Goal: Task Accomplishment & Management: Manage account settings

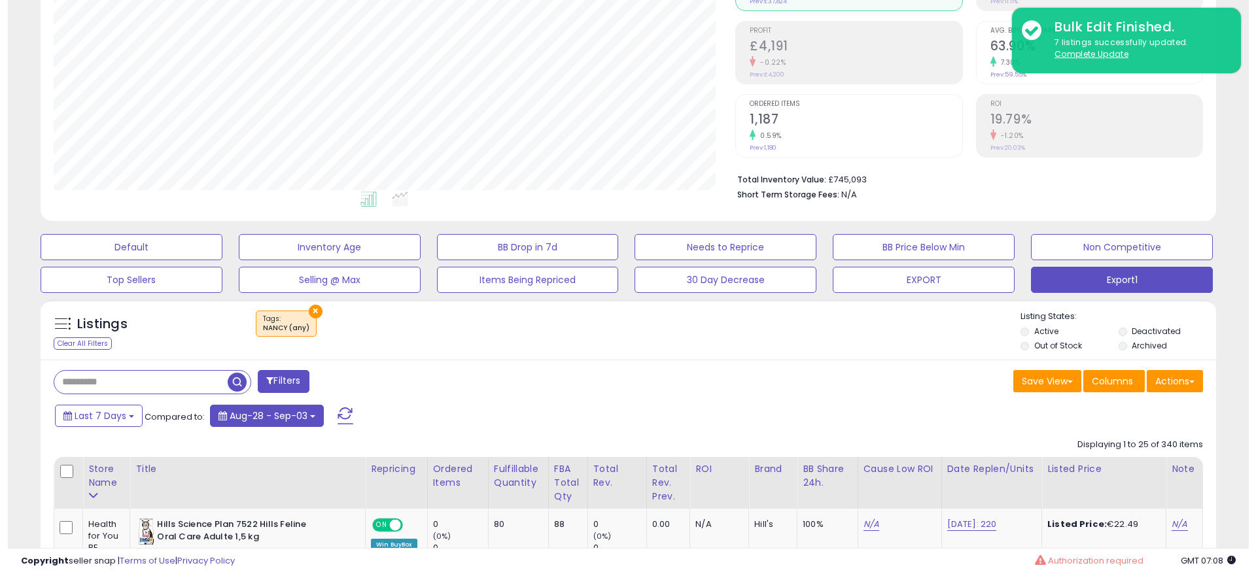
scroll to position [196, 0]
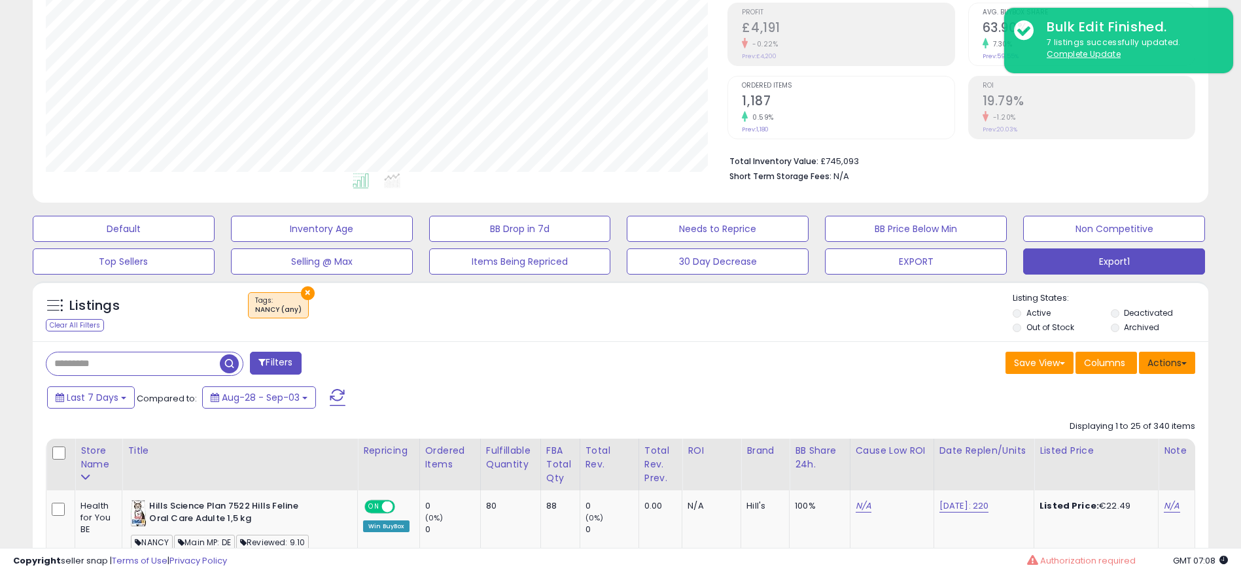
click at [1161, 357] on button "Actions" at bounding box center [1167, 363] width 56 height 22
click at [1123, 436] on link "Export All Columns" at bounding box center [1113, 446] width 143 height 20
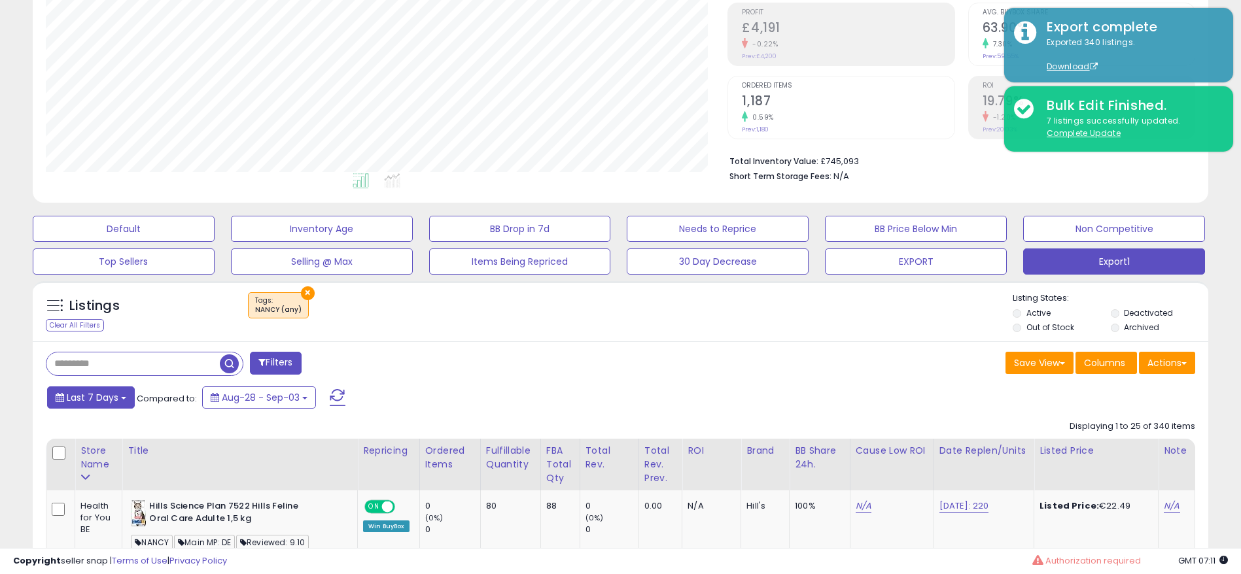
click at [102, 406] on button "Last 7 Days" at bounding box center [91, 398] width 88 height 22
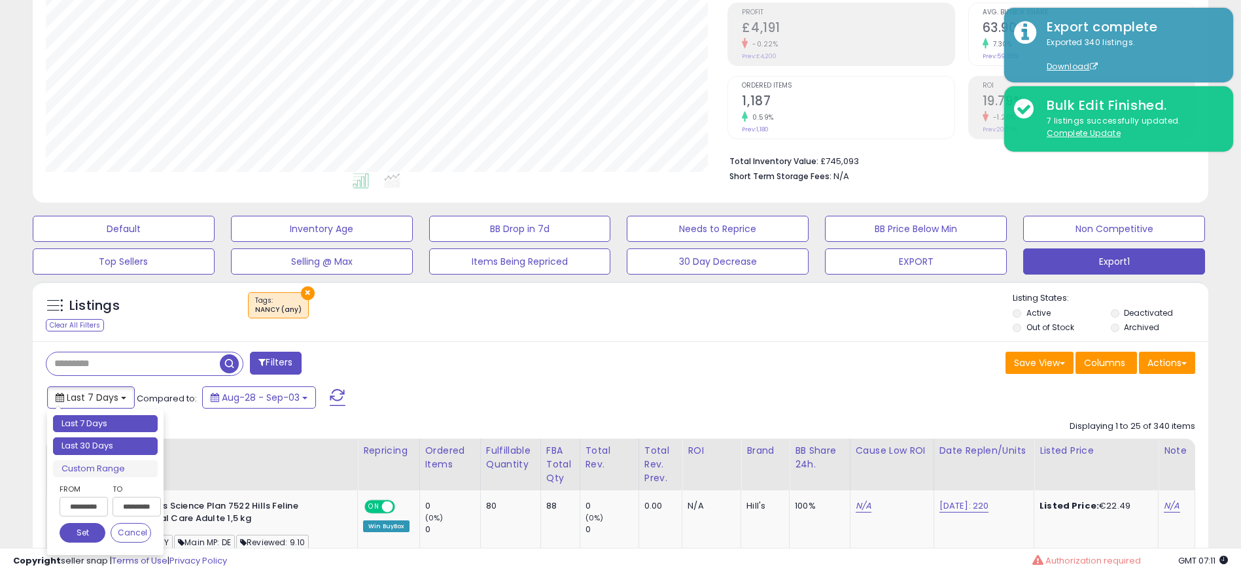
type input "**********"
drag, startPoint x: 126, startPoint y: 450, endPoint x: 400, endPoint y: 431, distance: 275.4
click at [126, 449] on li "Last 30 Days" at bounding box center [105, 447] width 105 height 18
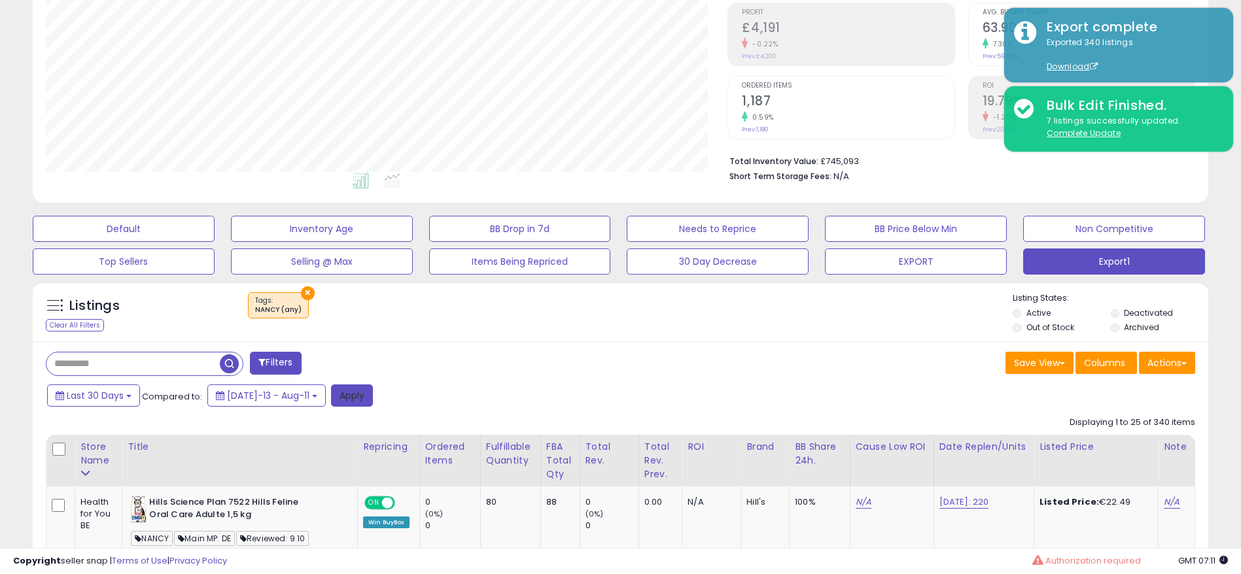
click at [340, 400] on button "Apply" at bounding box center [352, 396] width 42 height 22
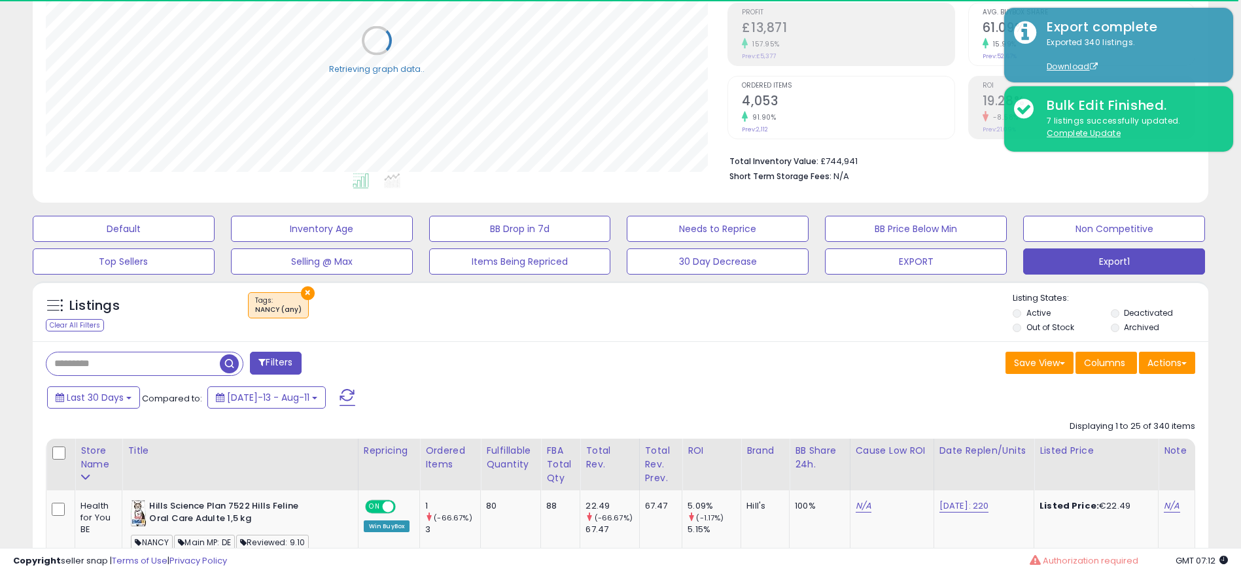
scroll to position [0, 0]
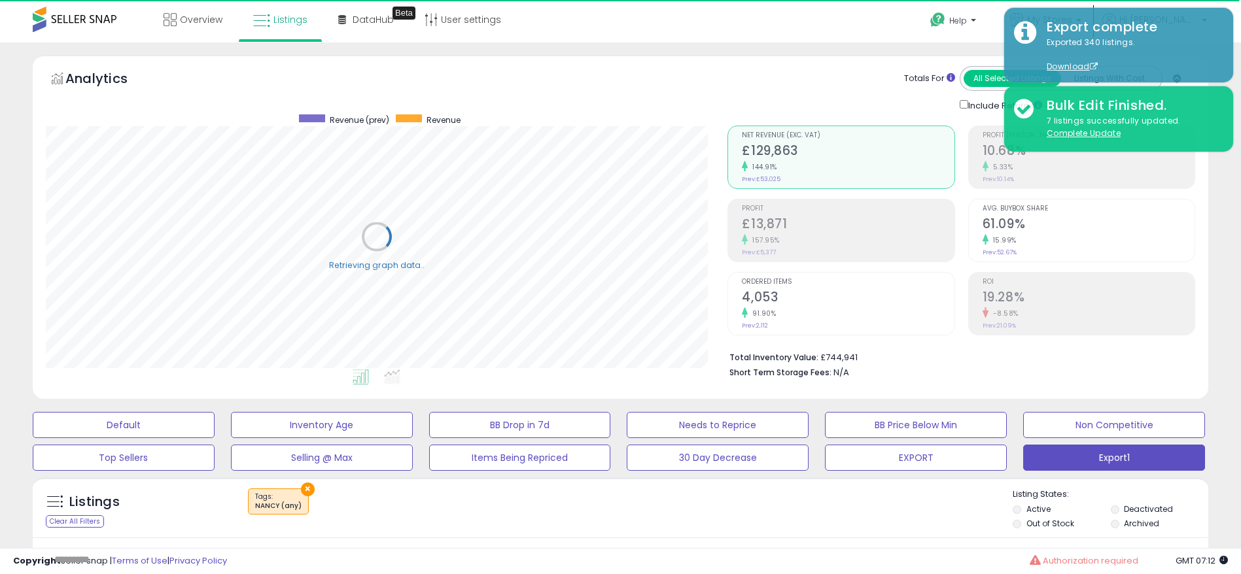
click at [573, 309] on div "Retrieving graph data.." at bounding box center [377, 247] width 682 height 268
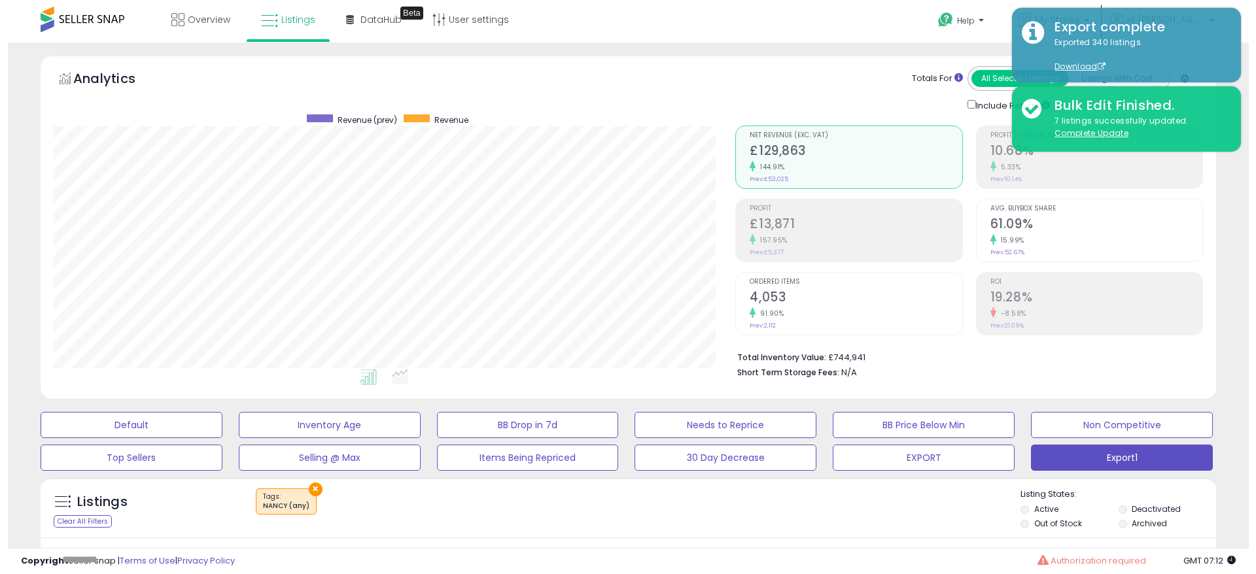
scroll to position [196, 0]
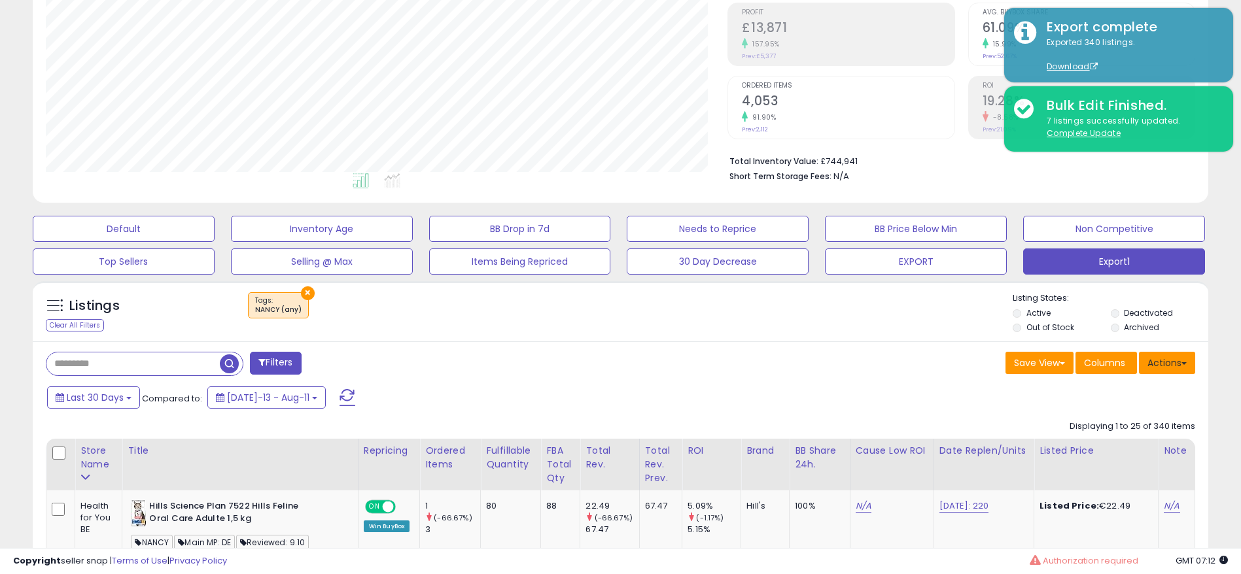
click at [1171, 370] on button "Actions" at bounding box center [1167, 363] width 56 height 22
click at [1121, 451] on link "Export All Columns" at bounding box center [1113, 446] width 143 height 20
click at [909, 361] on div "Save View Save As New View Update Current View Columns Actions Import Export Vi…" at bounding box center [913, 365] width 585 height 26
click at [912, 352] on div "Save View Save As New View Update Current View Columns Actions Import Export Vi…" at bounding box center [913, 365] width 585 height 26
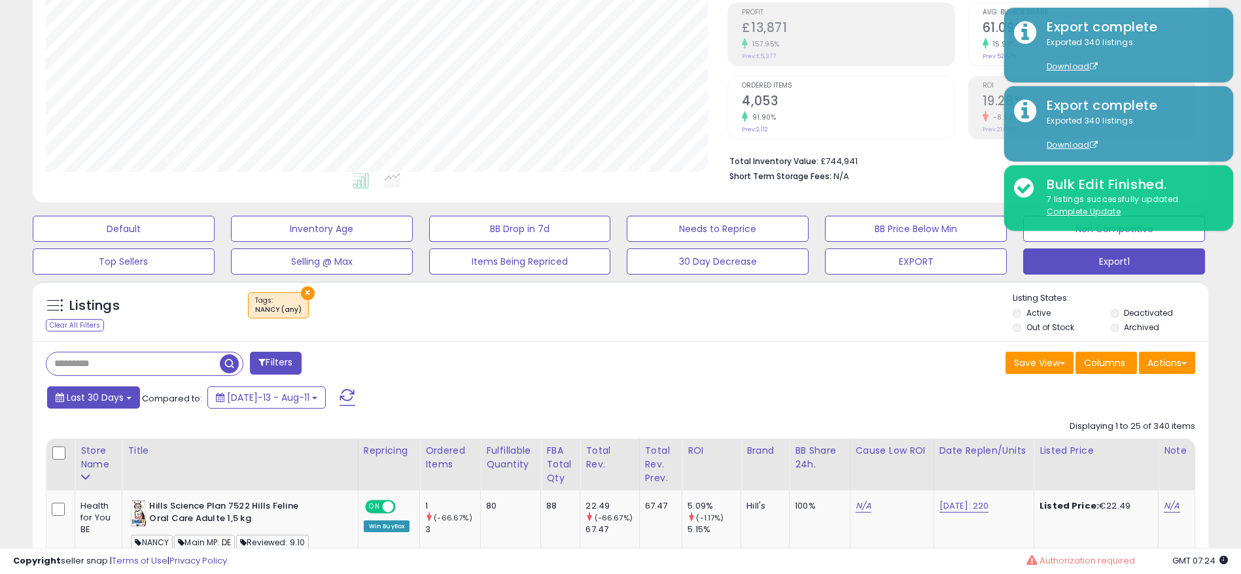
click at [105, 404] on button "Last 30 Days" at bounding box center [93, 398] width 93 height 22
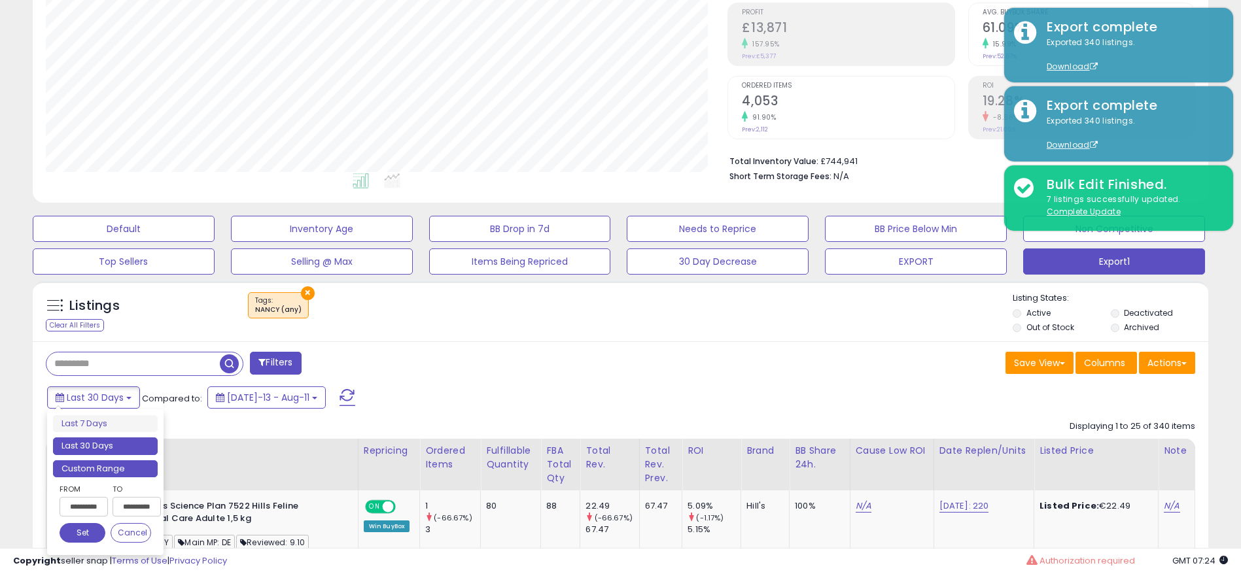
click at [108, 463] on li "Custom Range" at bounding box center [105, 470] width 105 height 18
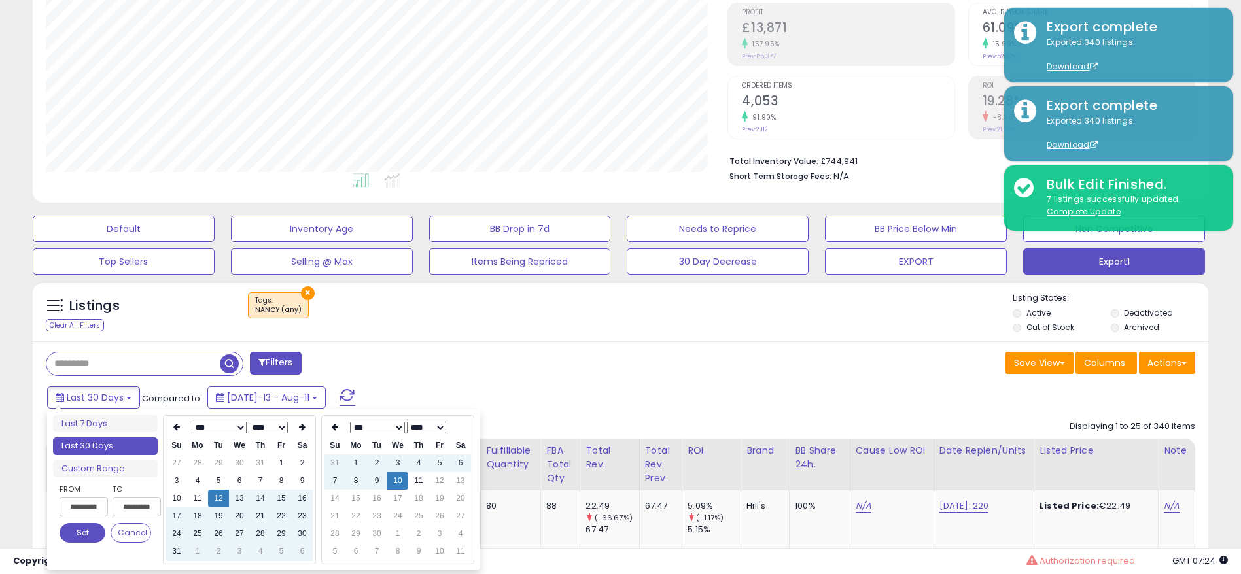
click at [233, 427] on select "*** *** *** *** *** *** *** *** ***" at bounding box center [219, 428] width 55 height 12
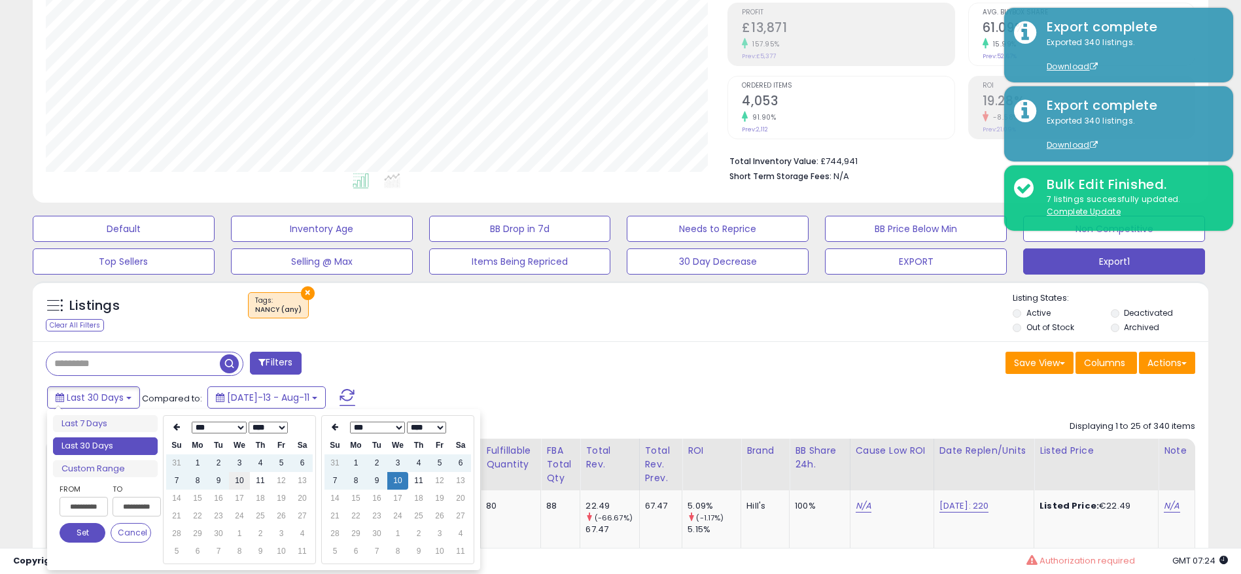
type input "**********"
click at [243, 477] on td "10" at bounding box center [239, 481] width 21 height 18
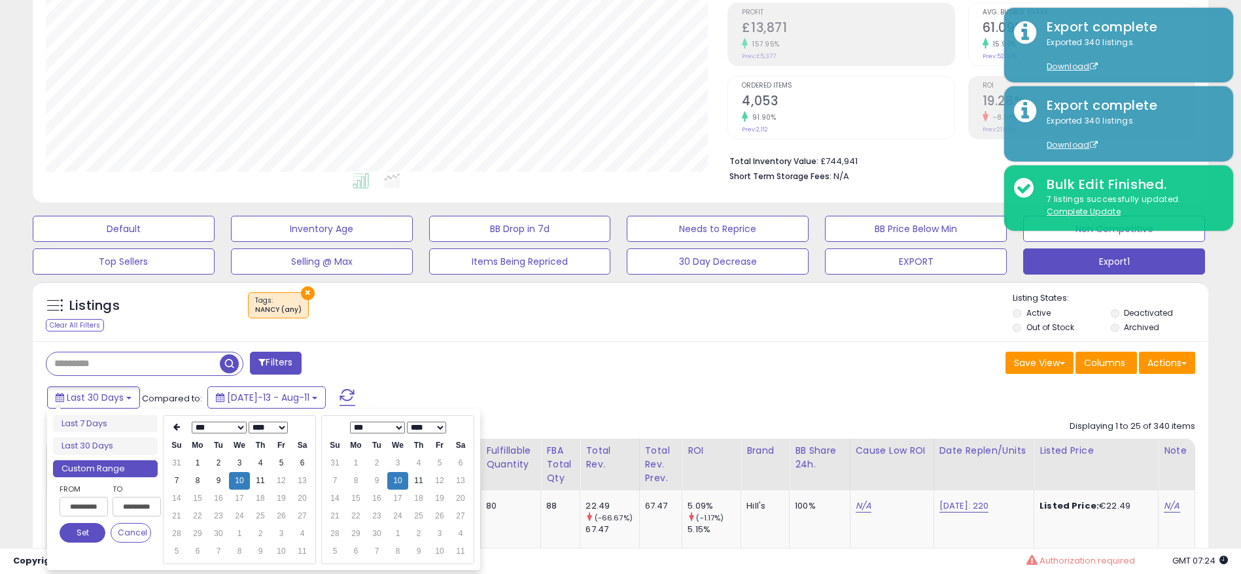
click at [400, 486] on td "10" at bounding box center [397, 481] width 21 height 18
click at [75, 534] on button "Set" at bounding box center [83, 533] width 46 height 20
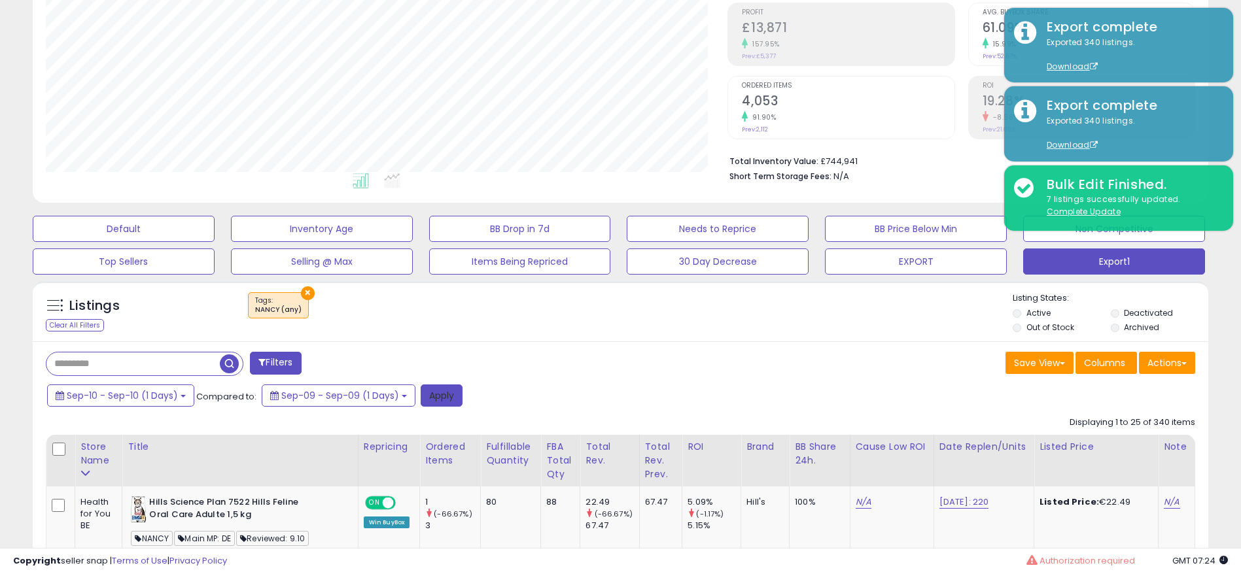
click at [425, 395] on button "Apply" at bounding box center [442, 396] width 42 height 22
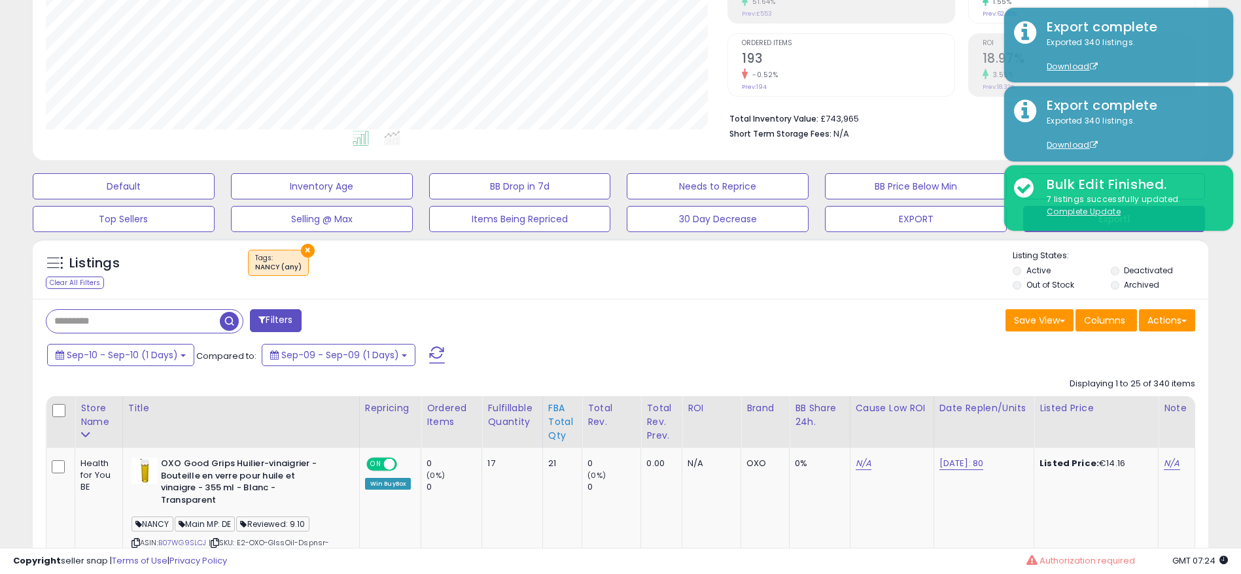
scroll to position [294, 0]
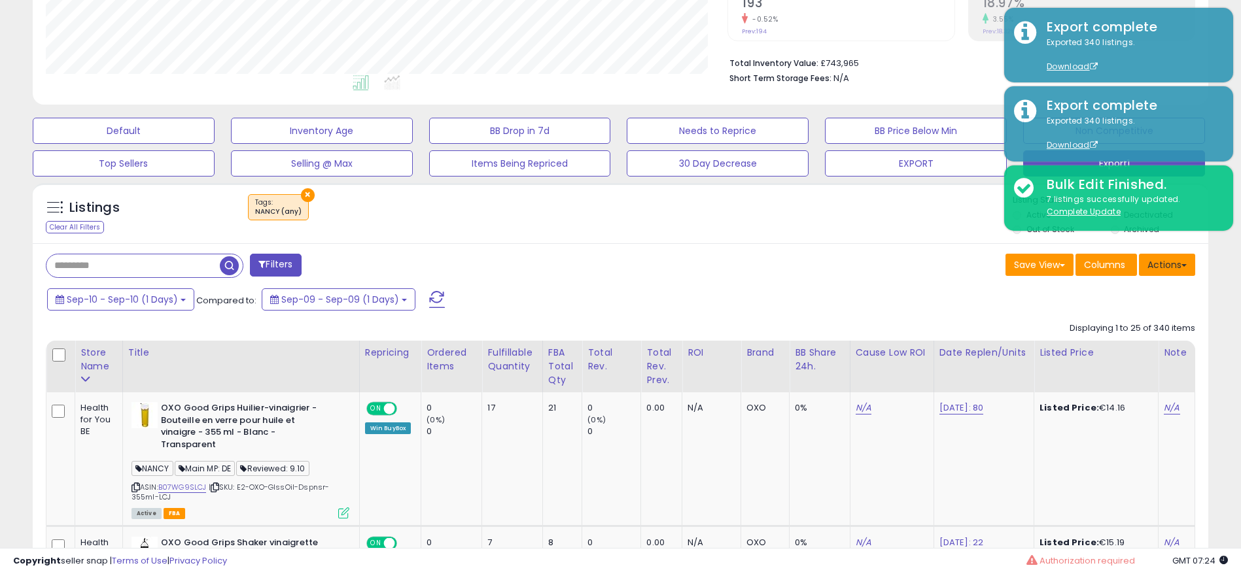
click at [1161, 255] on button "Actions" at bounding box center [1167, 265] width 56 height 22
click at [1093, 342] on link "Export All Columns" at bounding box center [1113, 348] width 143 height 20
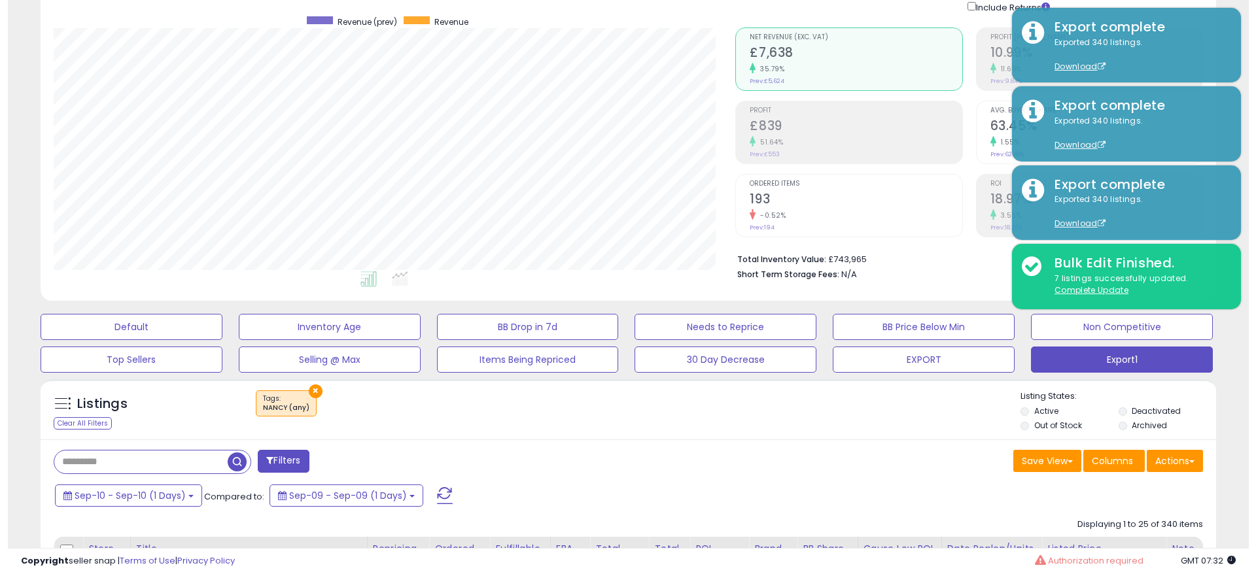
scroll to position [0, 0]
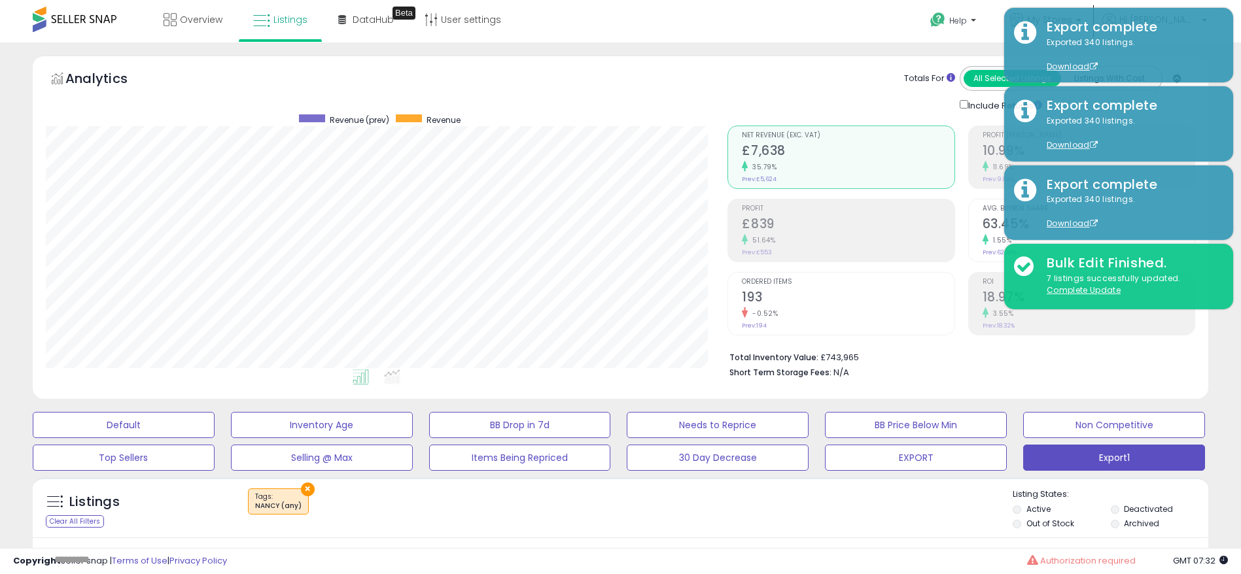
click at [821, 300] on h2 "193" at bounding box center [848, 299] width 212 height 18
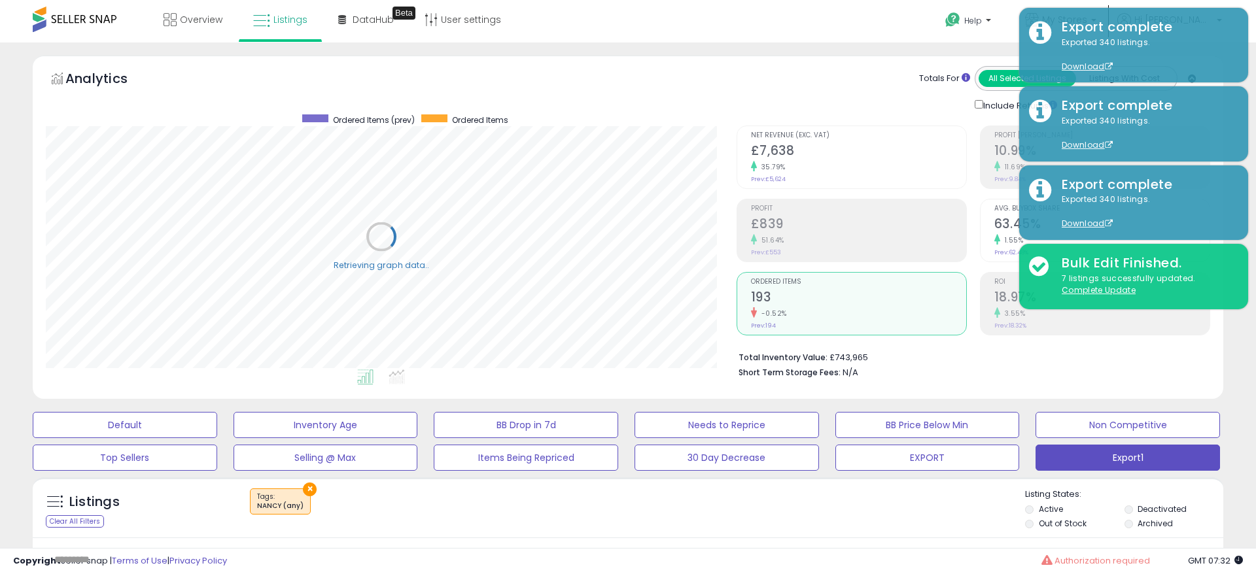
scroll to position [654047, 653633]
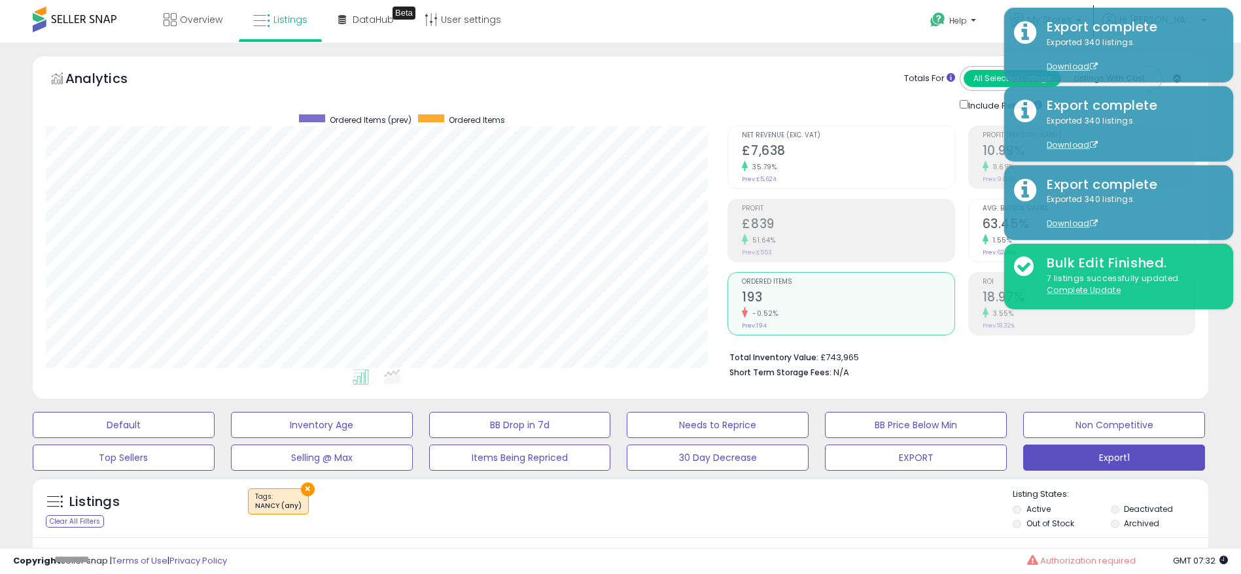
click at [792, 170] on div "35.79%" at bounding box center [848, 167] width 212 height 12
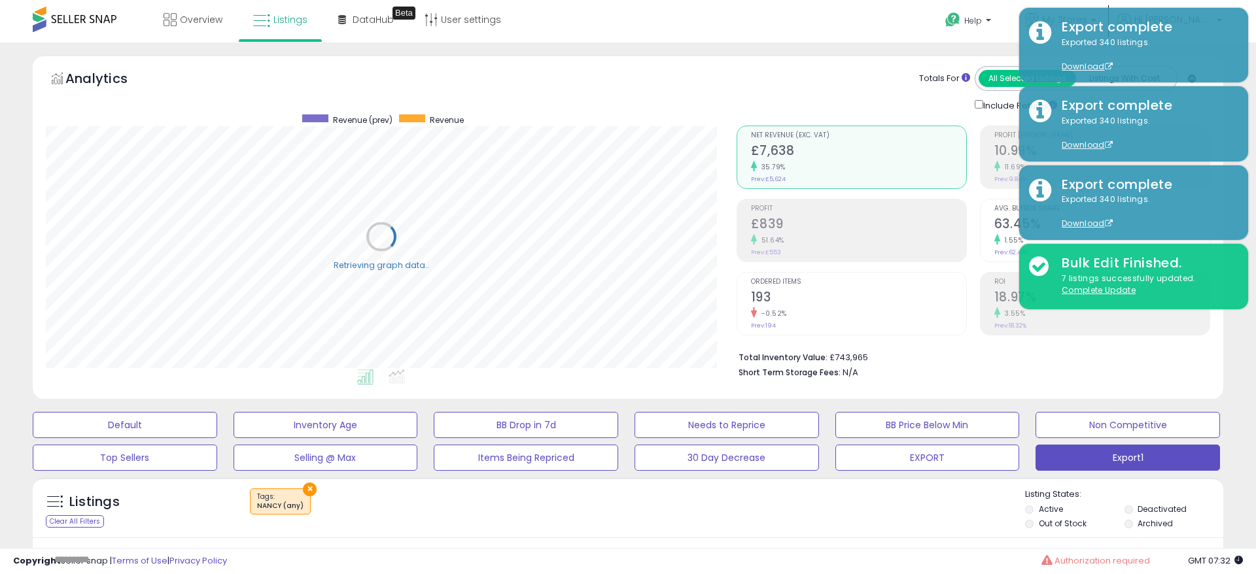
scroll to position [268, 682]
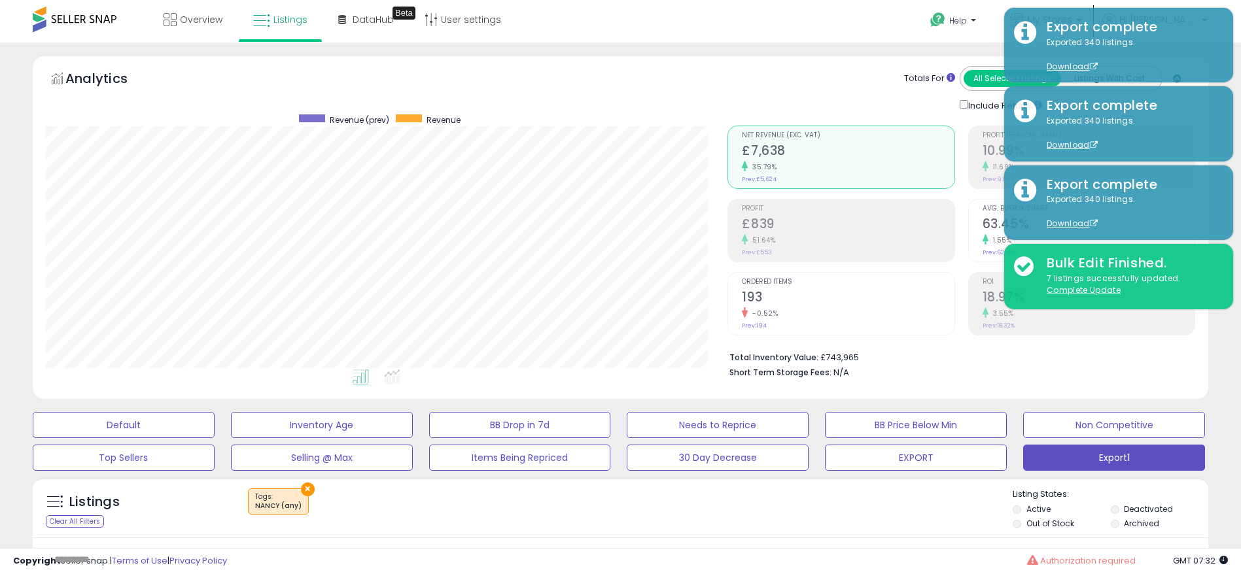
click at [813, 317] on div "-0.52%" at bounding box center [848, 314] width 212 height 12
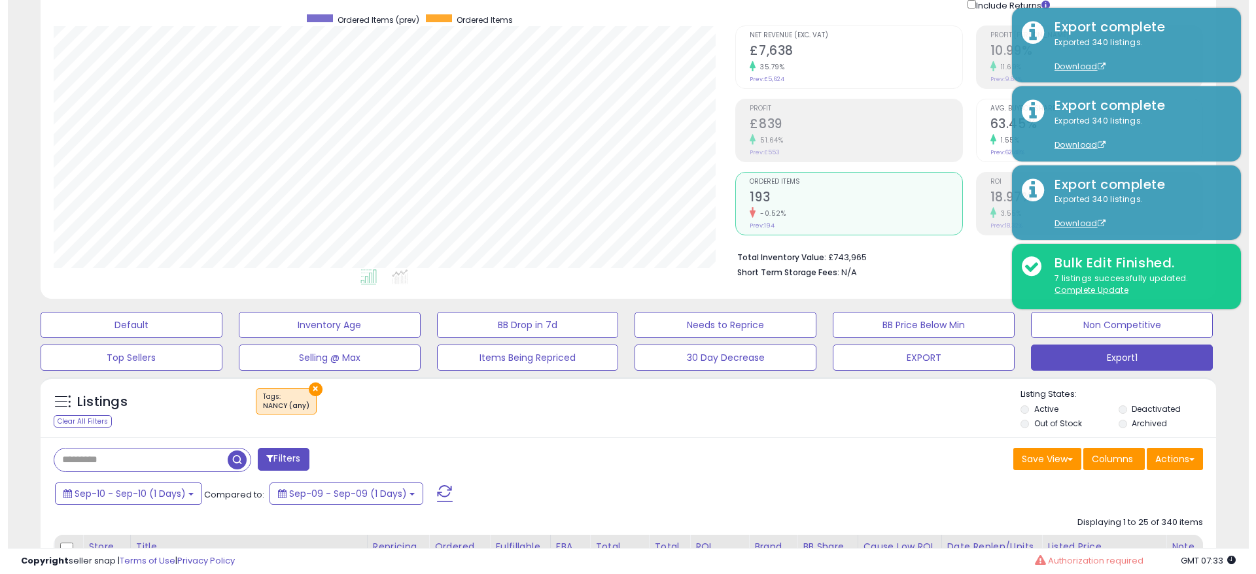
scroll to position [98, 0]
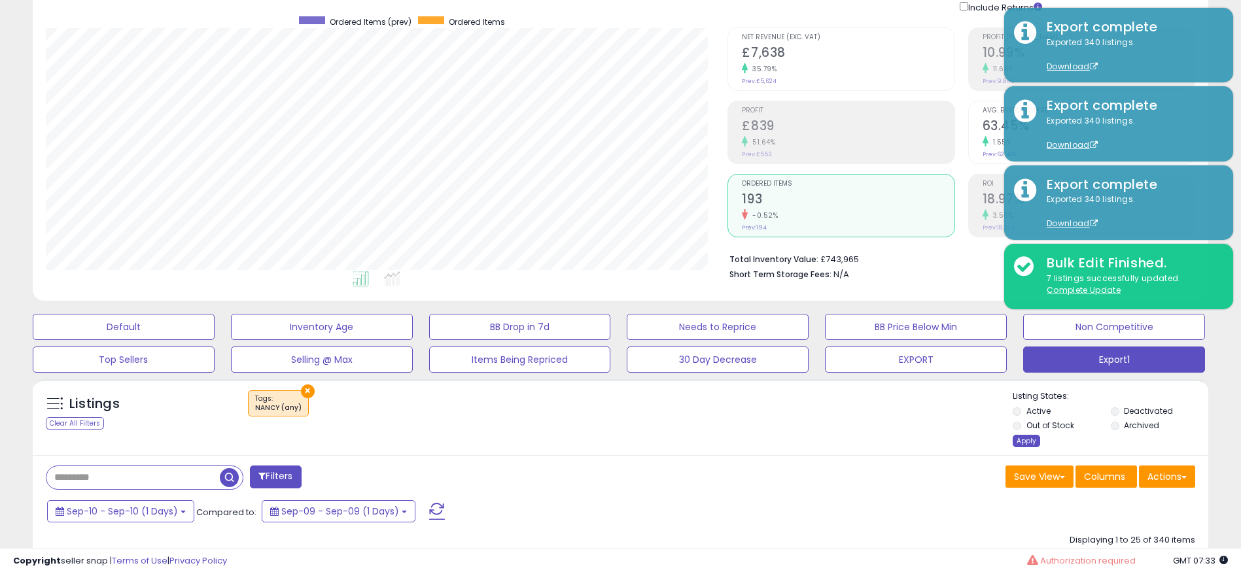
click at [1028, 436] on div "Apply" at bounding box center [1026, 441] width 27 height 12
click at [1026, 436] on div "Apply" at bounding box center [1026, 441] width 27 height 12
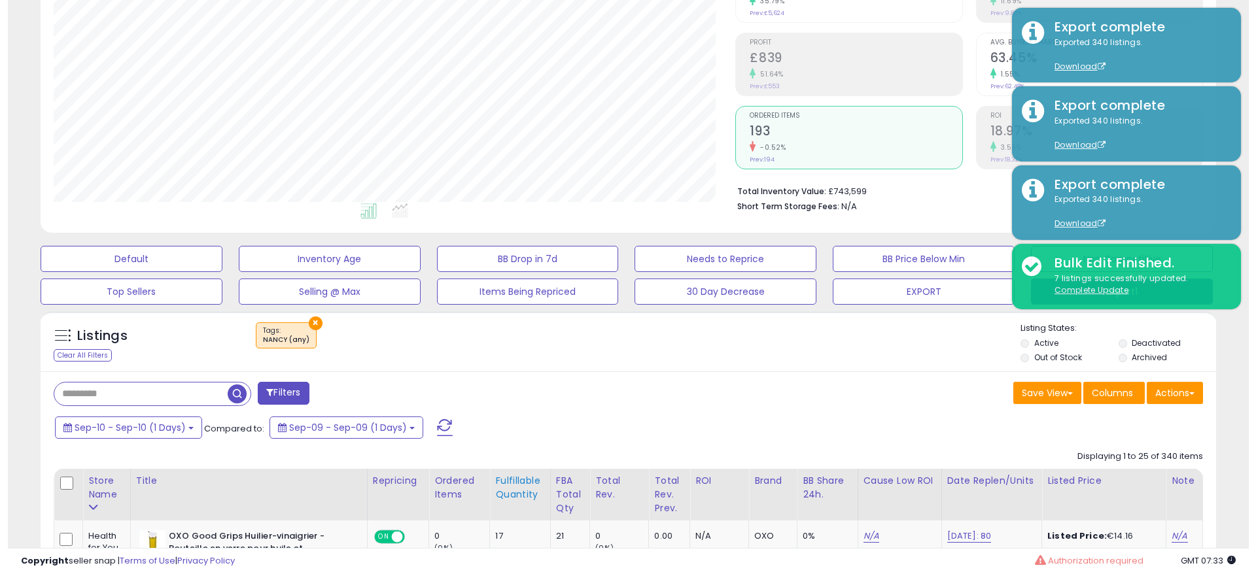
scroll to position [196, 0]
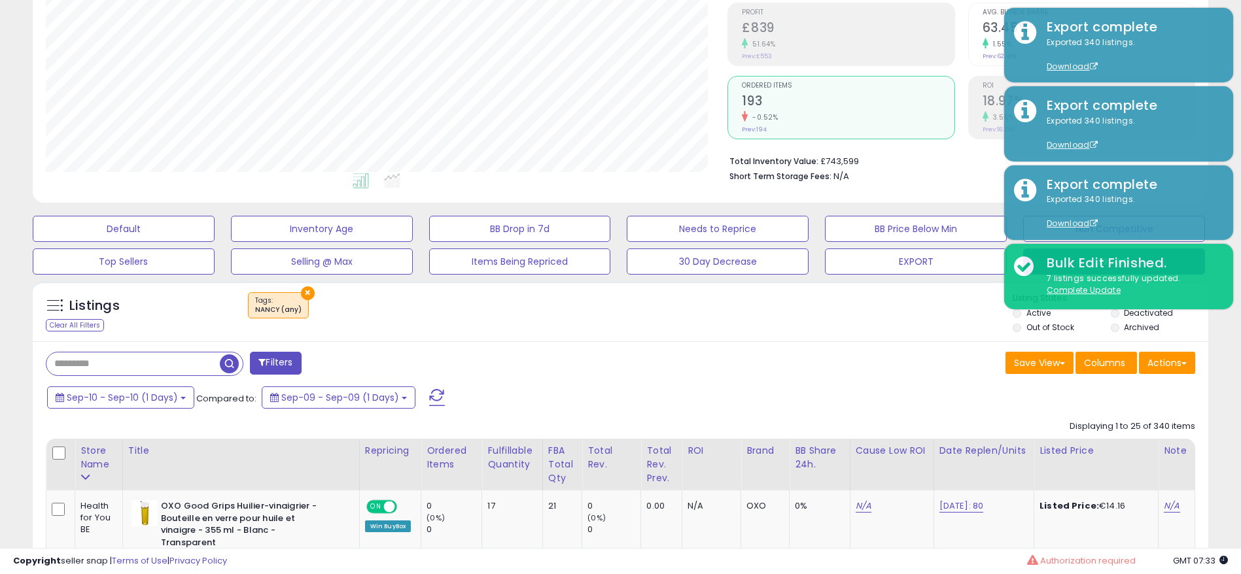
click at [266, 365] on button "Filters" at bounding box center [275, 363] width 51 height 23
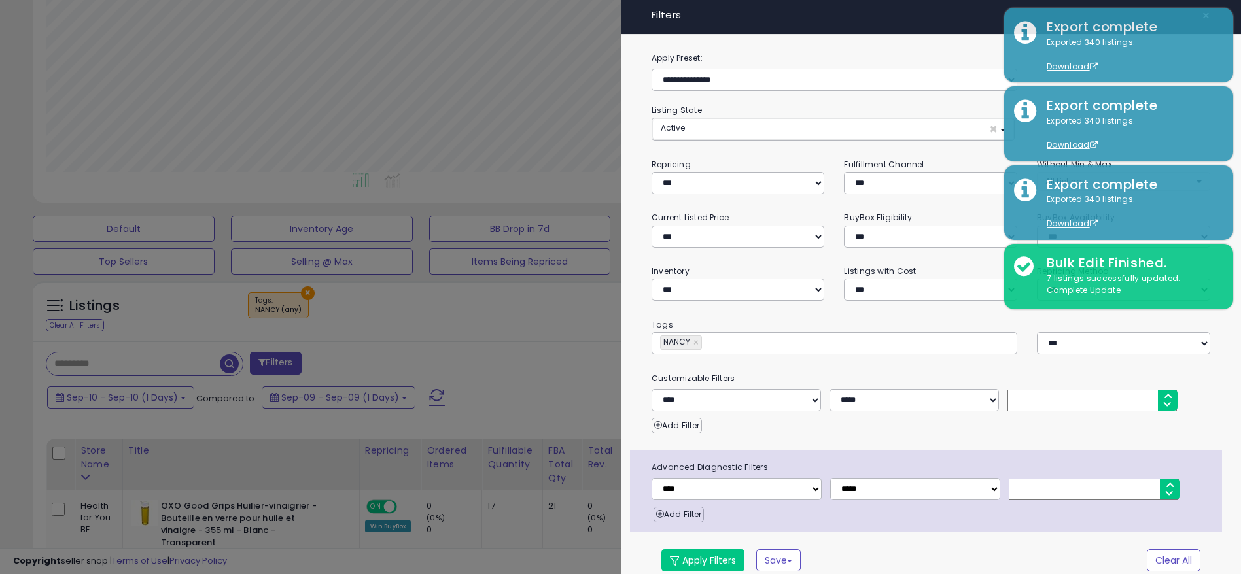
scroll to position [268, 691]
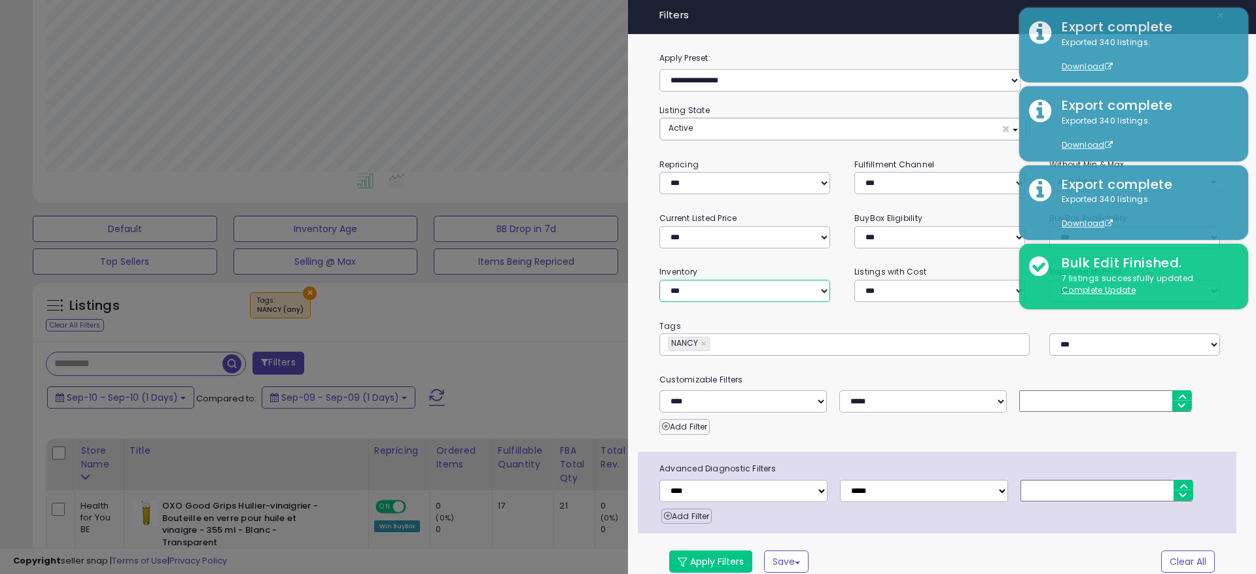
click at [756, 289] on select "**********" at bounding box center [745, 291] width 171 height 22
select select "********"
click at [660, 280] on select "**********" at bounding box center [745, 291] width 171 height 22
click at [700, 551] on button "Apply Filters" at bounding box center [710, 562] width 83 height 22
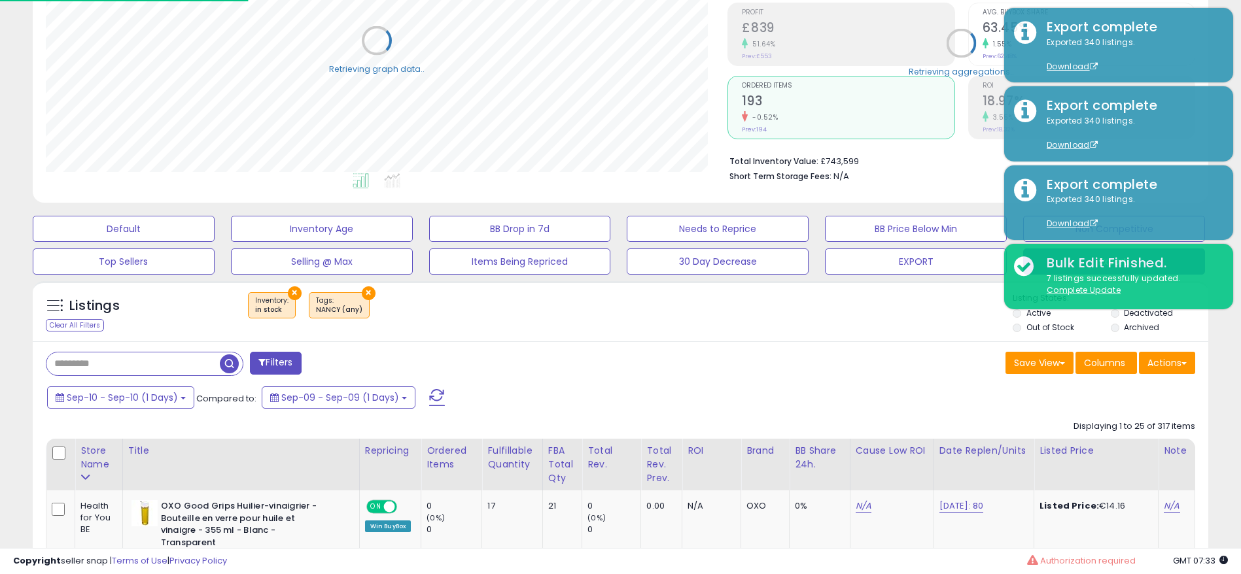
scroll to position [654047, 653633]
click at [173, 402] on span "Sep-10 - Sep-10 (1 Days)" at bounding box center [122, 397] width 111 height 13
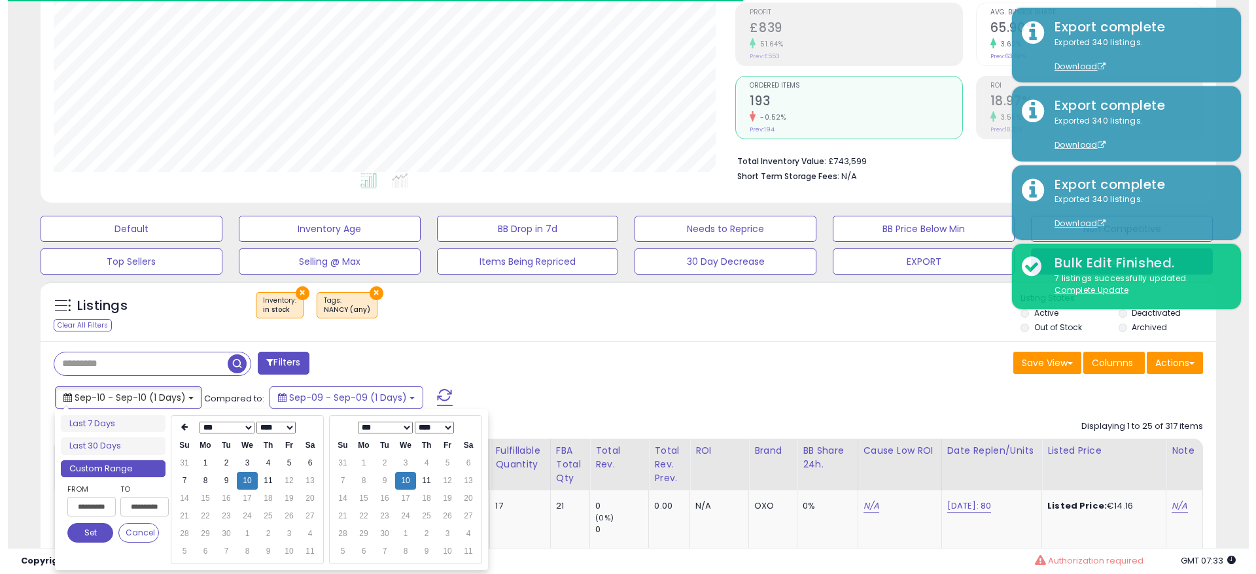
scroll to position [268, 682]
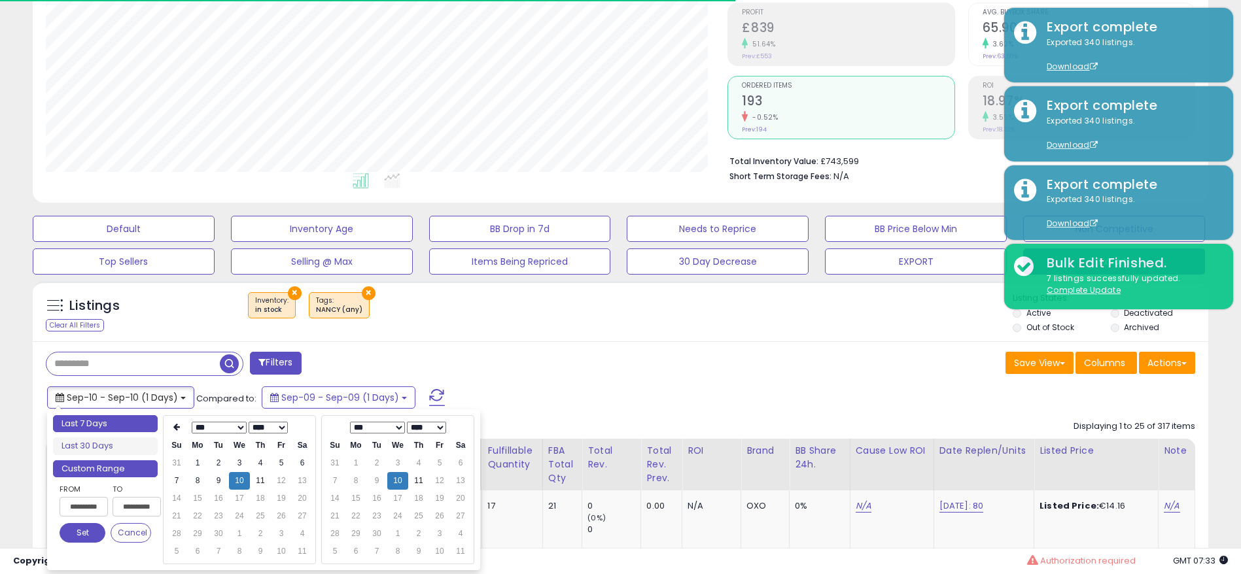
type input "**********"
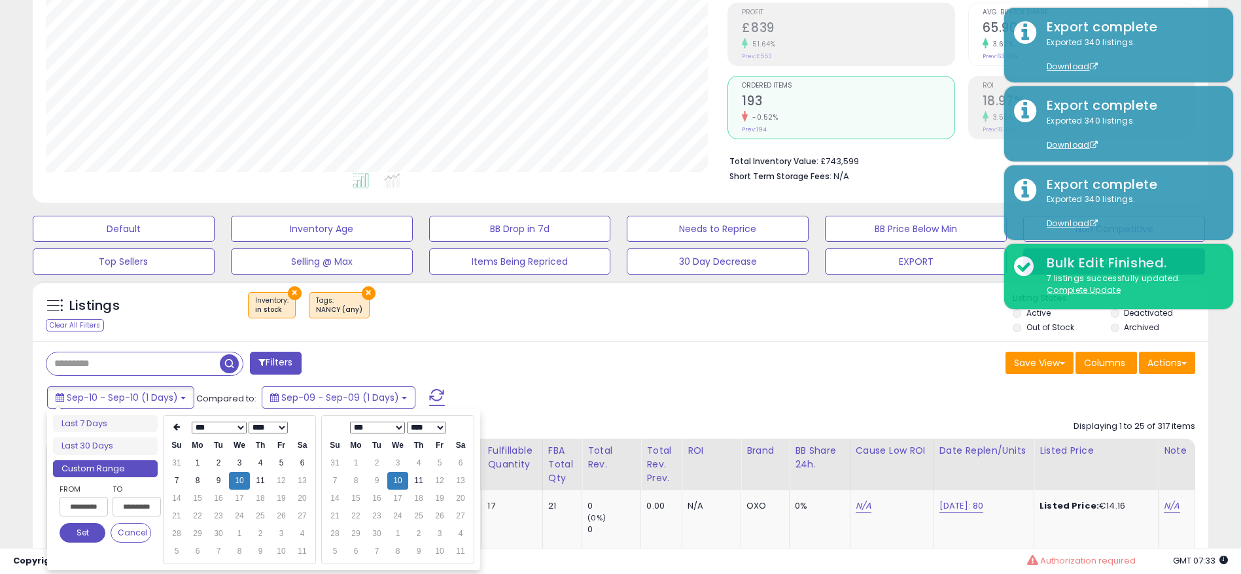
click at [135, 430] on li "Last 7 Days" at bounding box center [105, 424] width 105 height 18
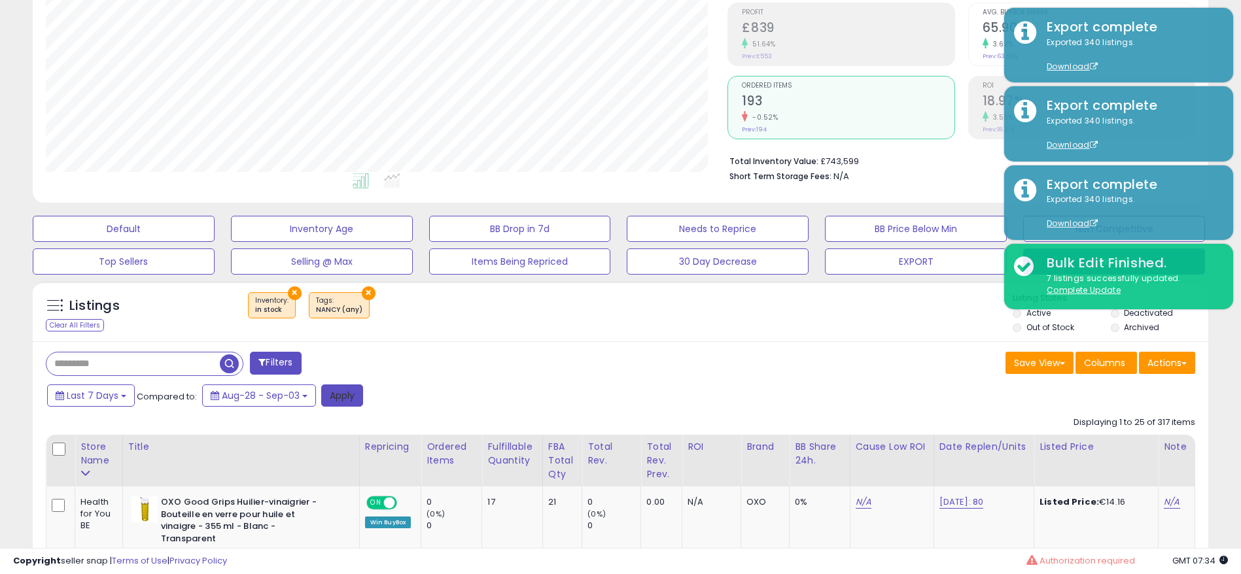
click at [349, 392] on button "Apply" at bounding box center [342, 396] width 42 height 22
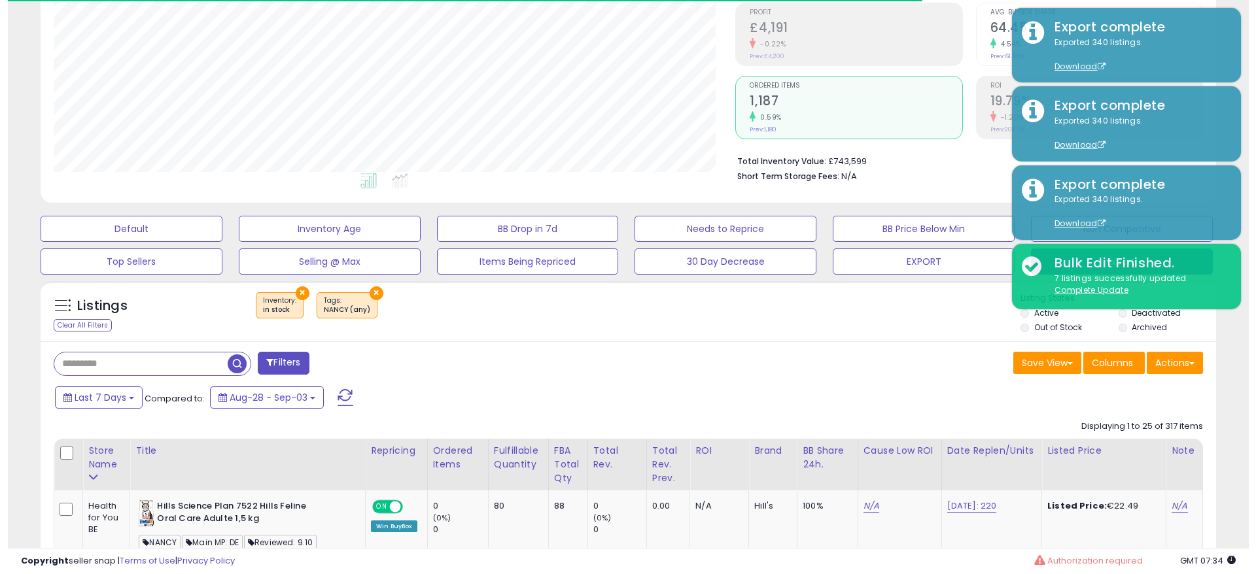
scroll to position [0, 0]
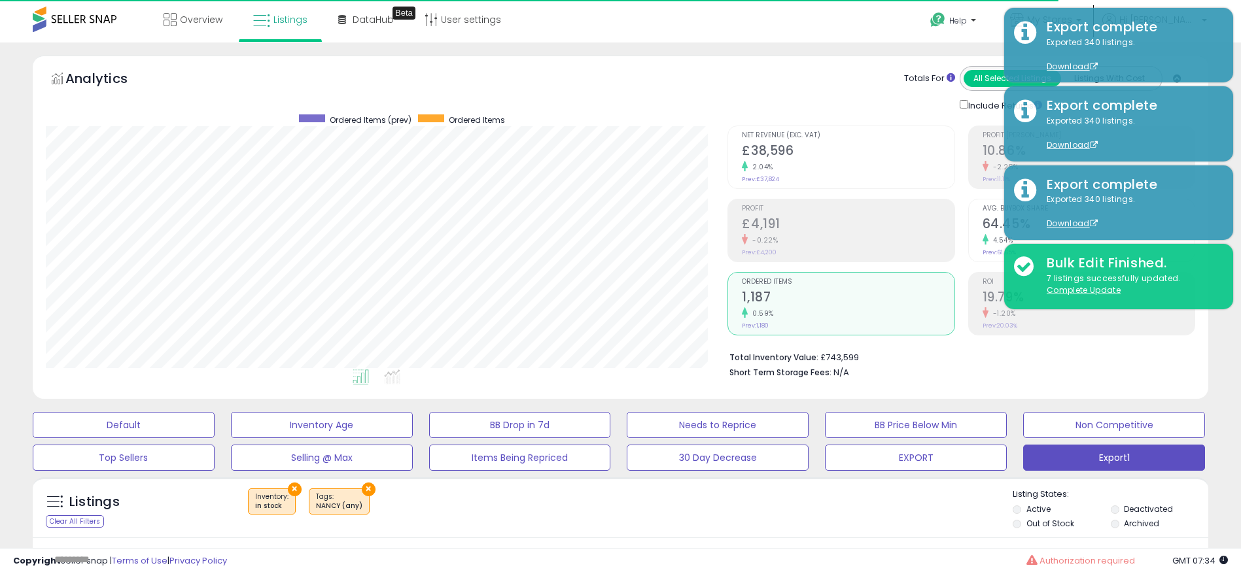
click at [813, 161] on div "2.04%" at bounding box center [848, 167] width 212 height 12
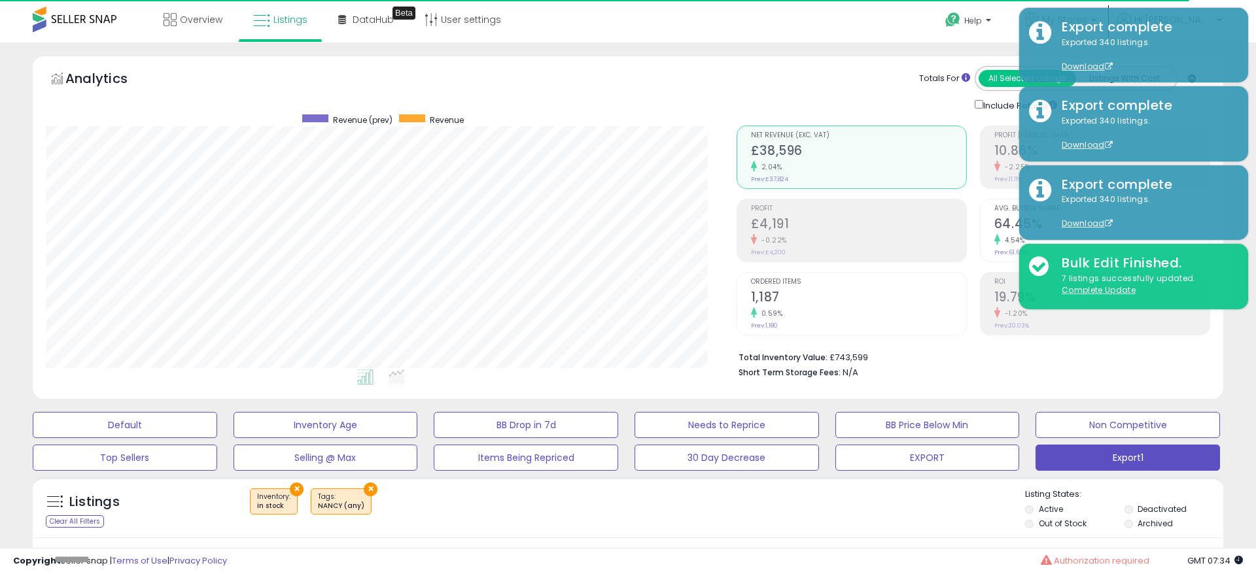
scroll to position [268, 682]
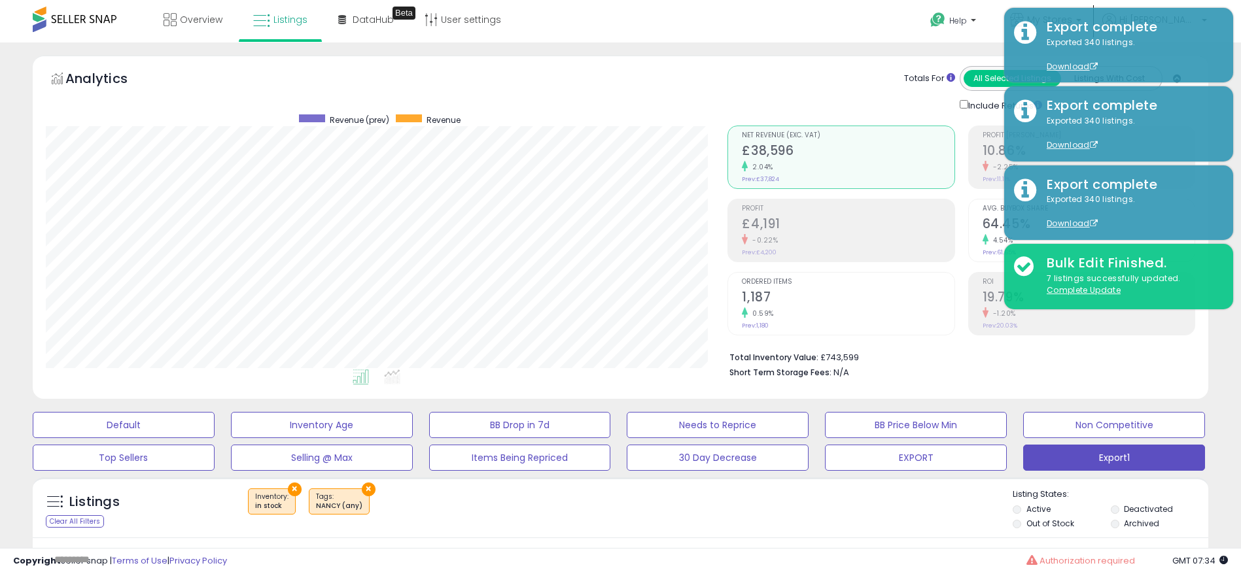
click at [810, 212] on span "Profit" at bounding box center [848, 208] width 212 height 7
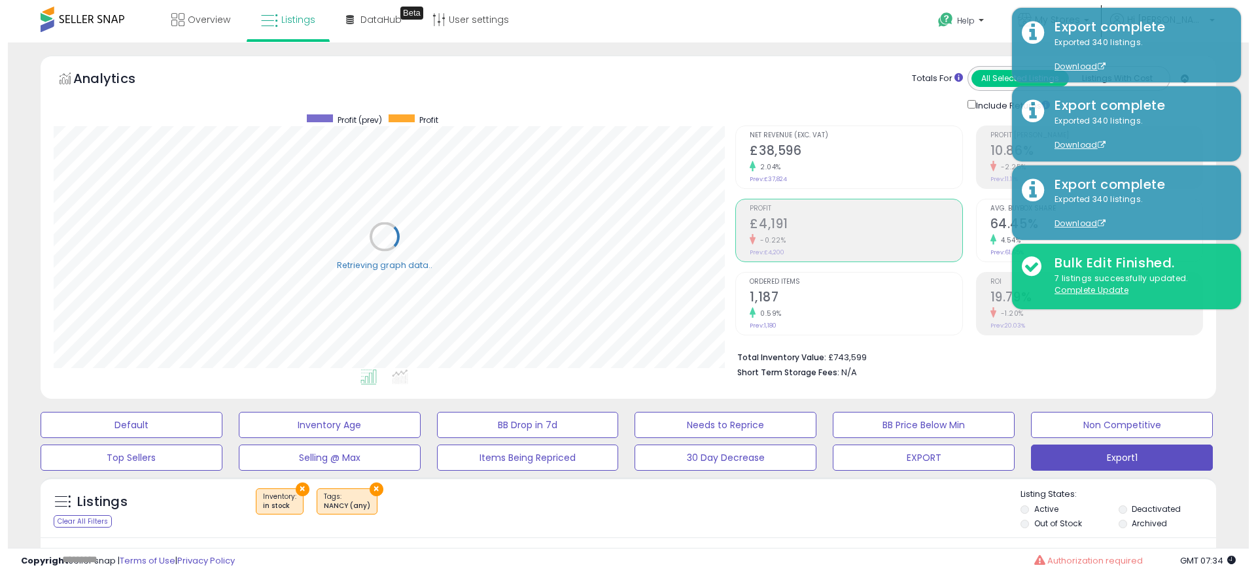
scroll to position [654047, 653633]
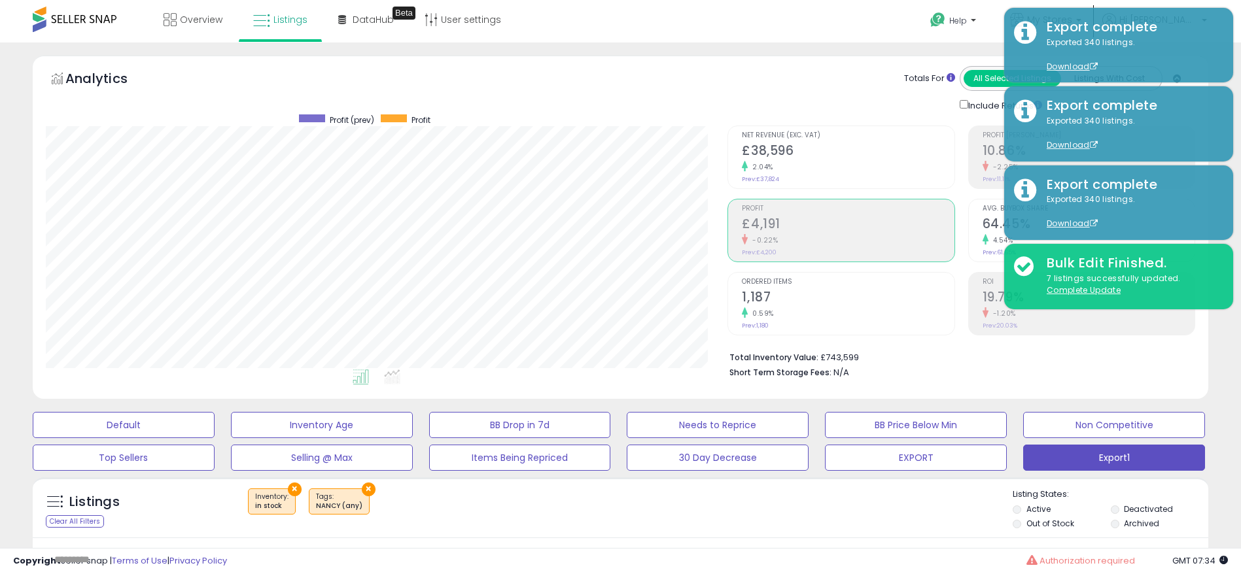
click at [975, 314] on li "ROI 19.79% -1.20% Prev: 20.03%" at bounding box center [1081, 303] width 227 height 63
click at [991, 221] on h2 "64.45%" at bounding box center [1089, 226] width 212 height 18
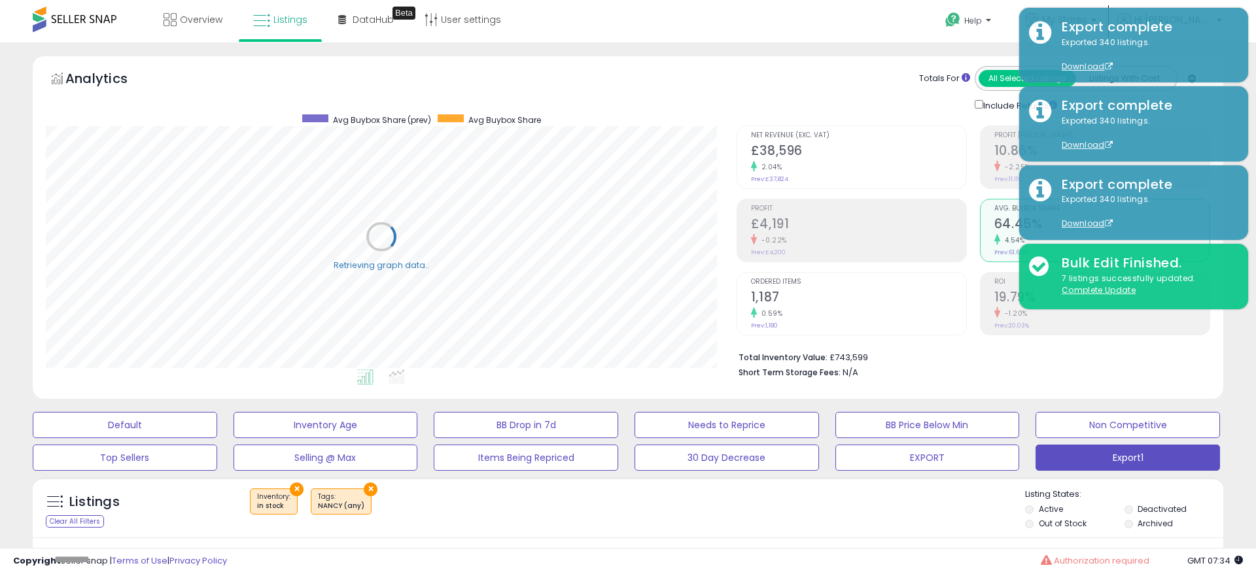
scroll to position [268, 682]
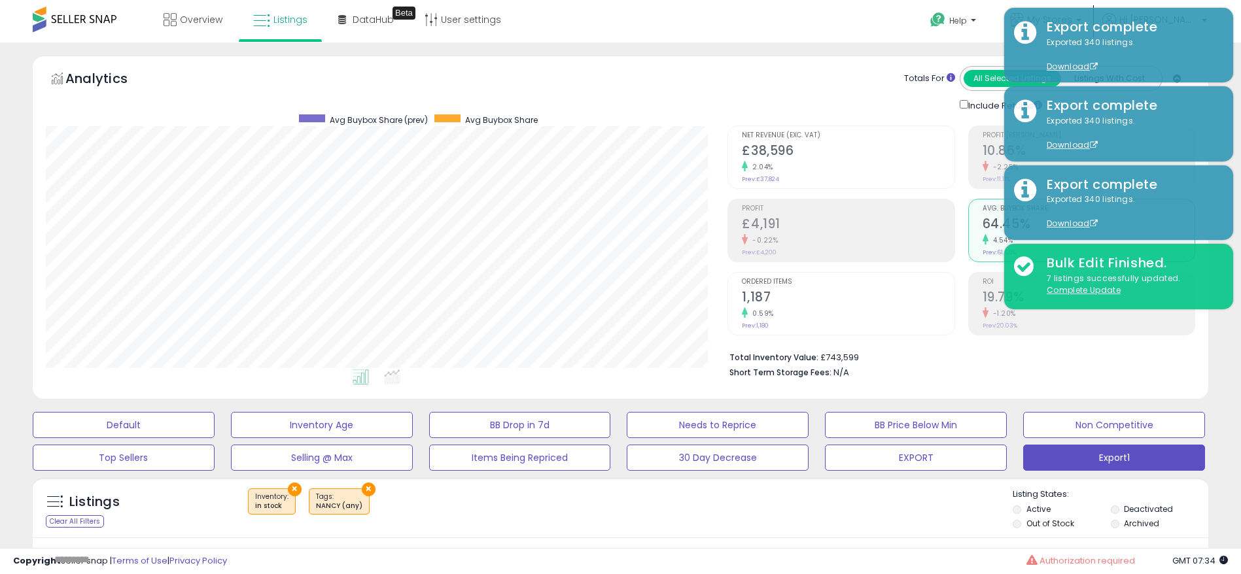
click at [826, 157] on h2 "£38,596" at bounding box center [848, 152] width 212 height 18
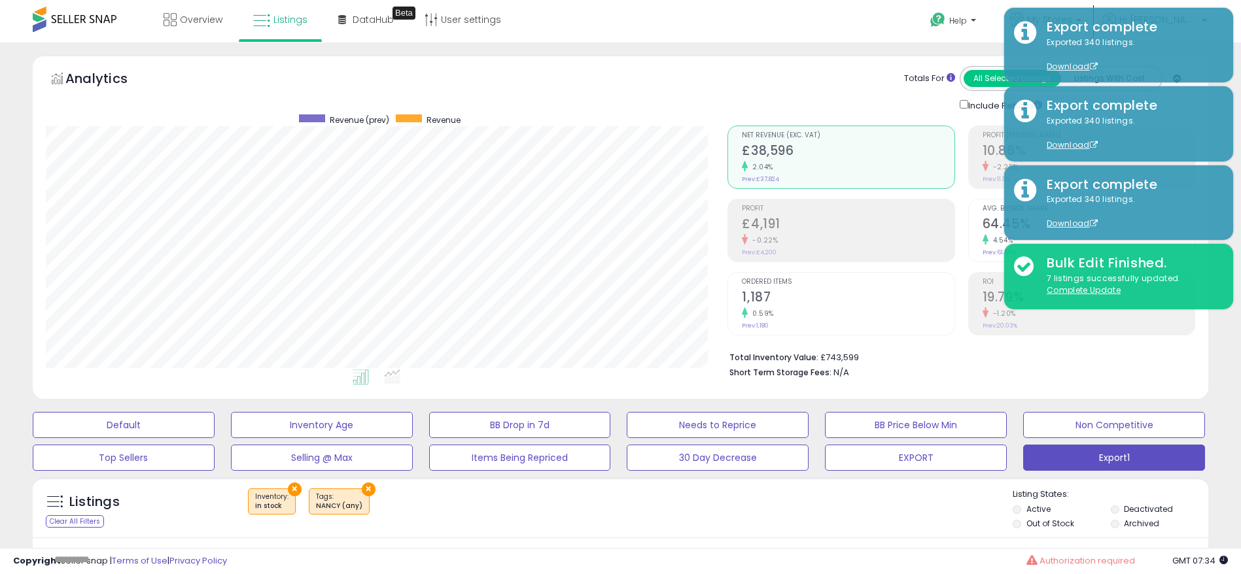
click at [818, 220] on h2 "£4,191" at bounding box center [848, 226] width 212 height 18
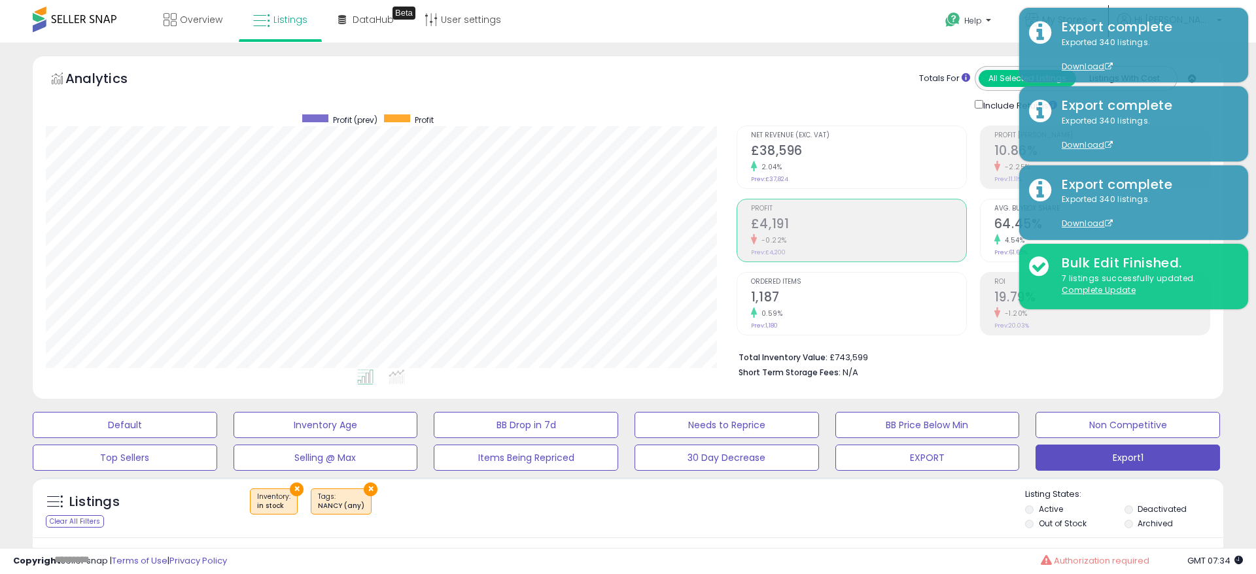
scroll to position [654047, 653633]
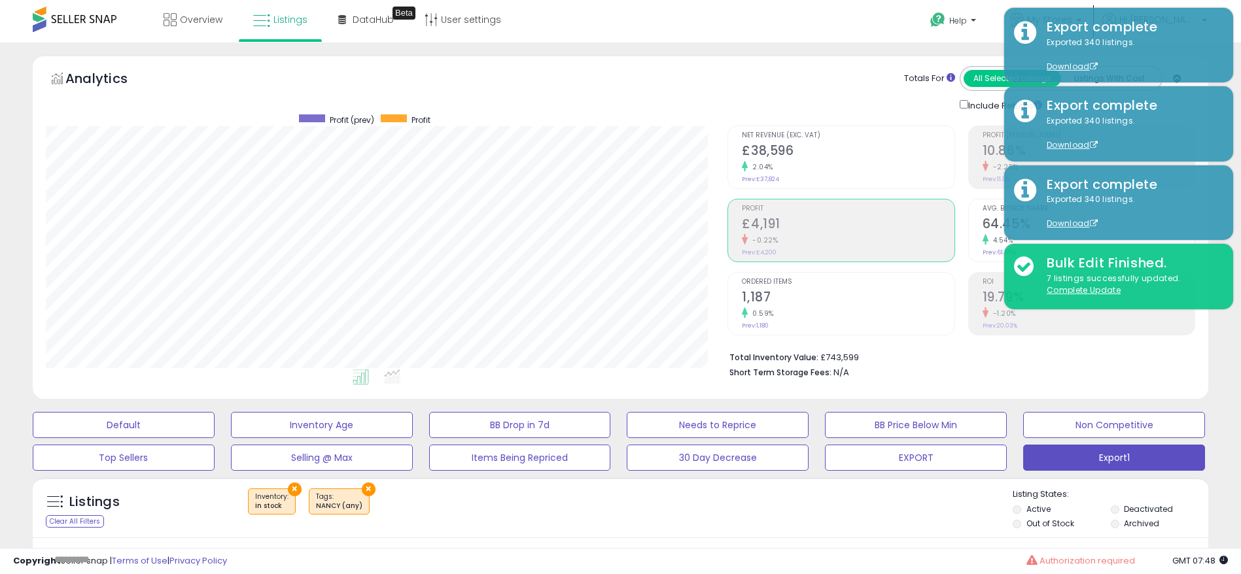
click at [800, 314] on div "0.59%" at bounding box center [848, 314] width 212 height 12
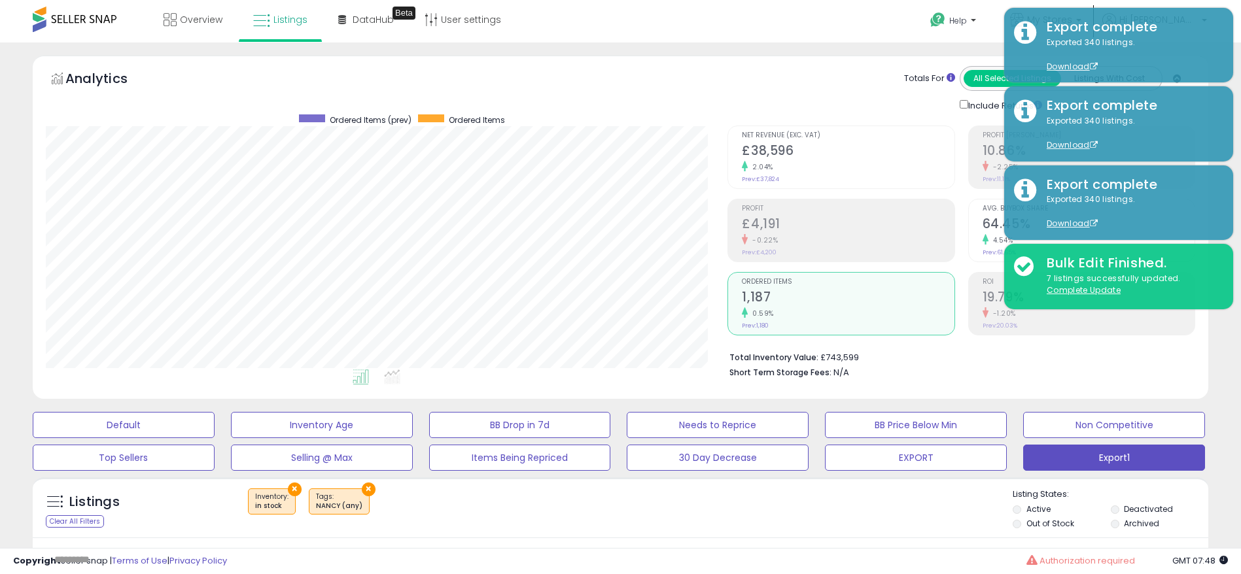
click at [785, 144] on h2 "£38,596" at bounding box center [848, 152] width 212 height 18
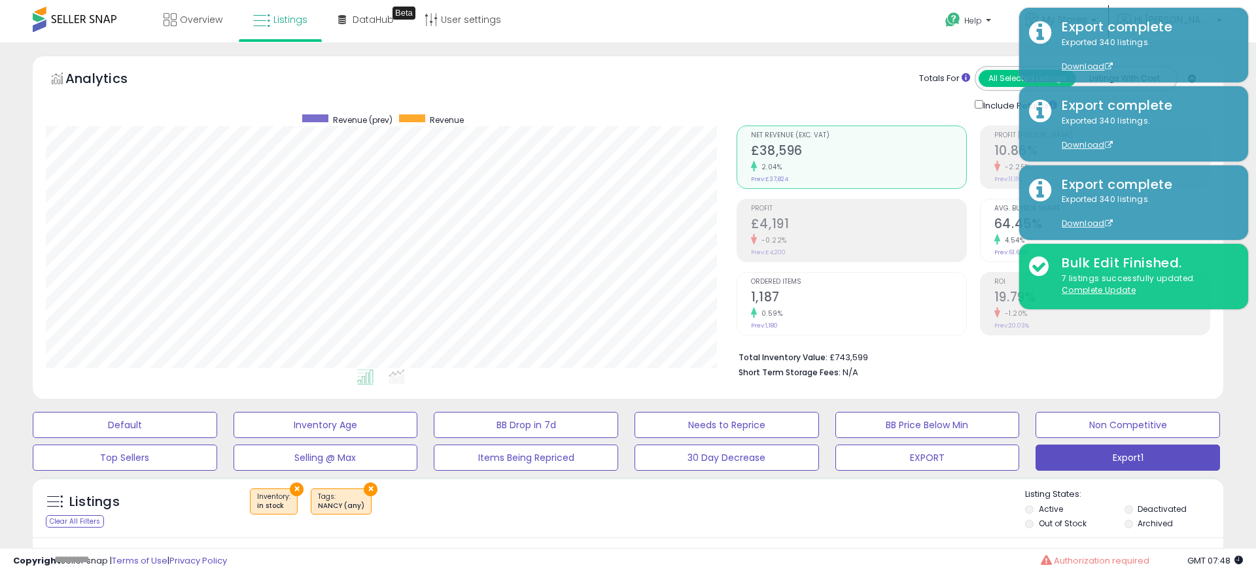
scroll to position [268, 682]
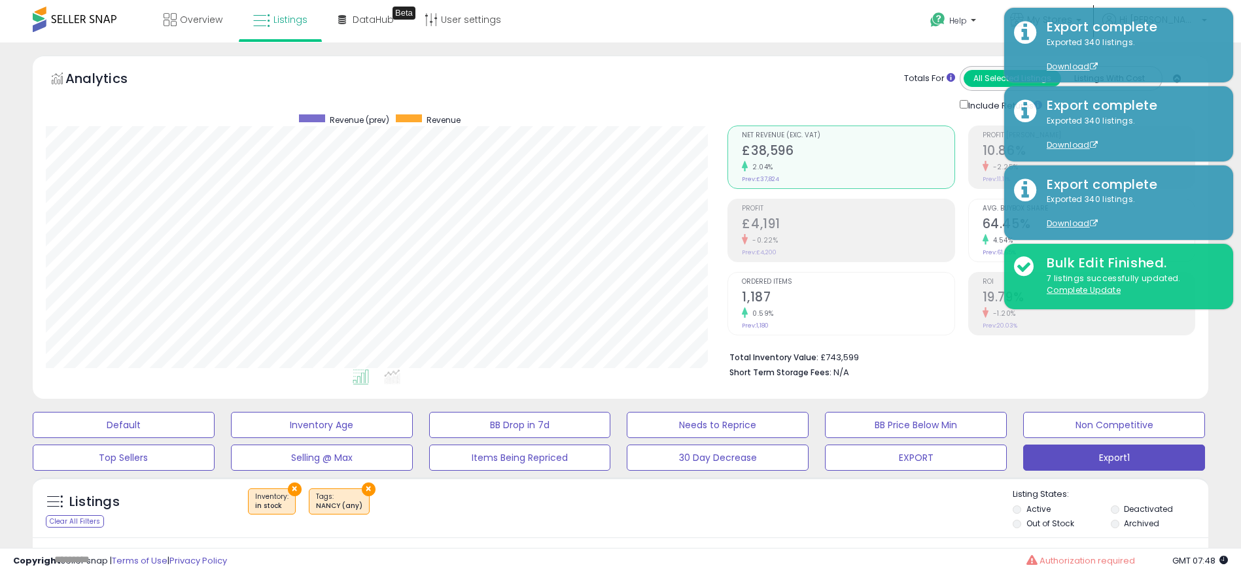
click at [767, 309] on small "0.59%" at bounding box center [761, 314] width 26 height 10
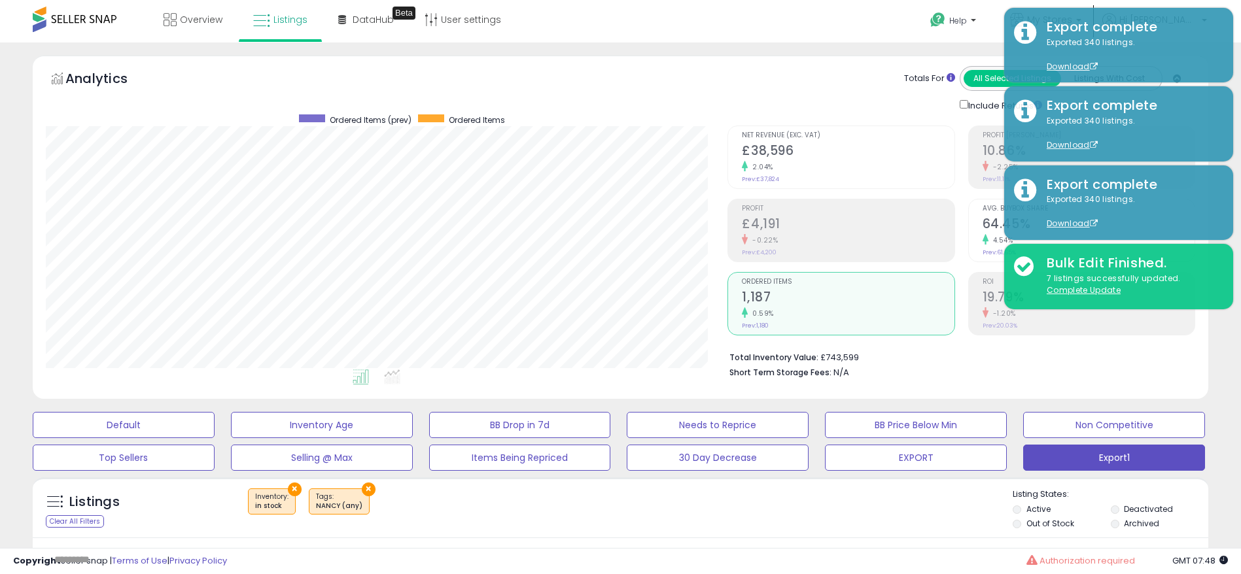
scroll to position [294, 0]
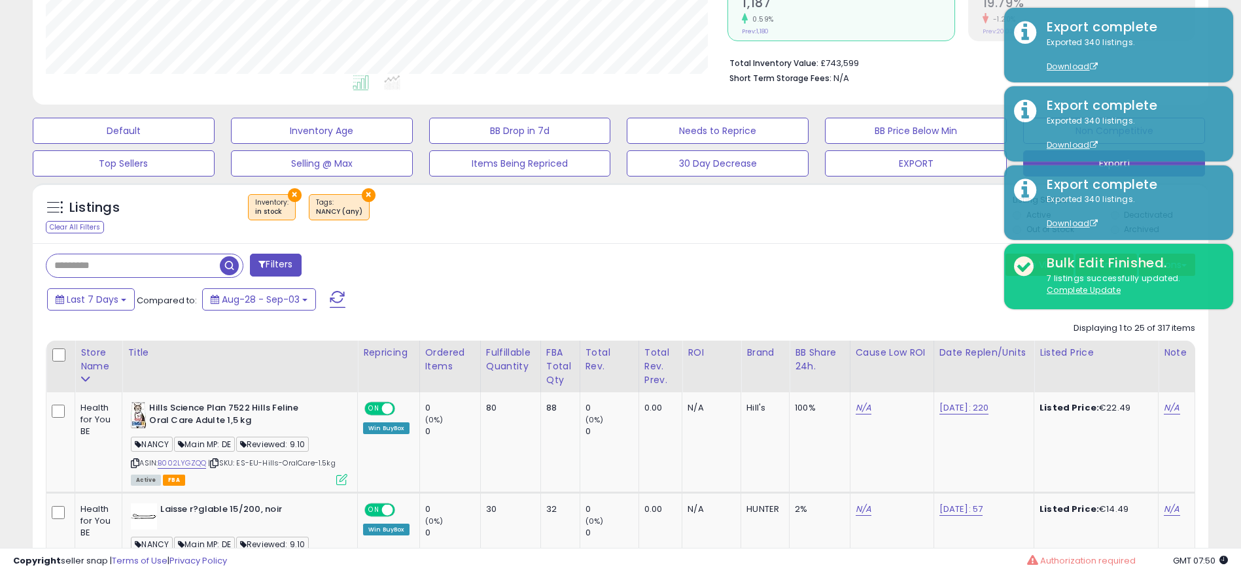
click at [624, 288] on div "Last 7 Days Compared to: Aug-28 - Sep-03" at bounding box center [475, 301] width 862 height 29
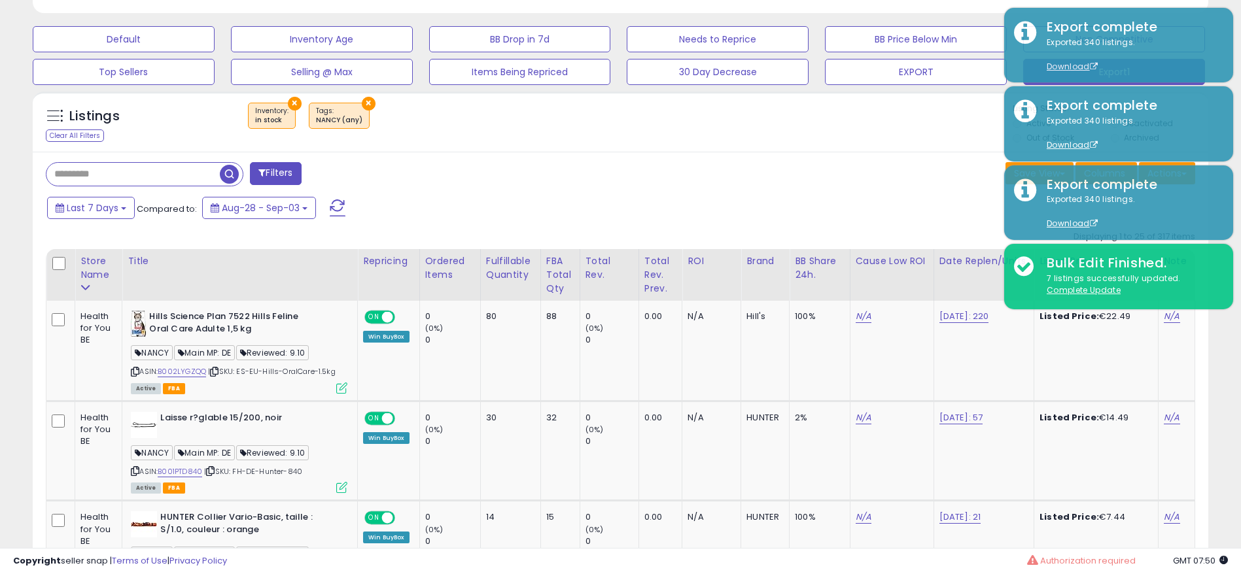
scroll to position [393, 0]
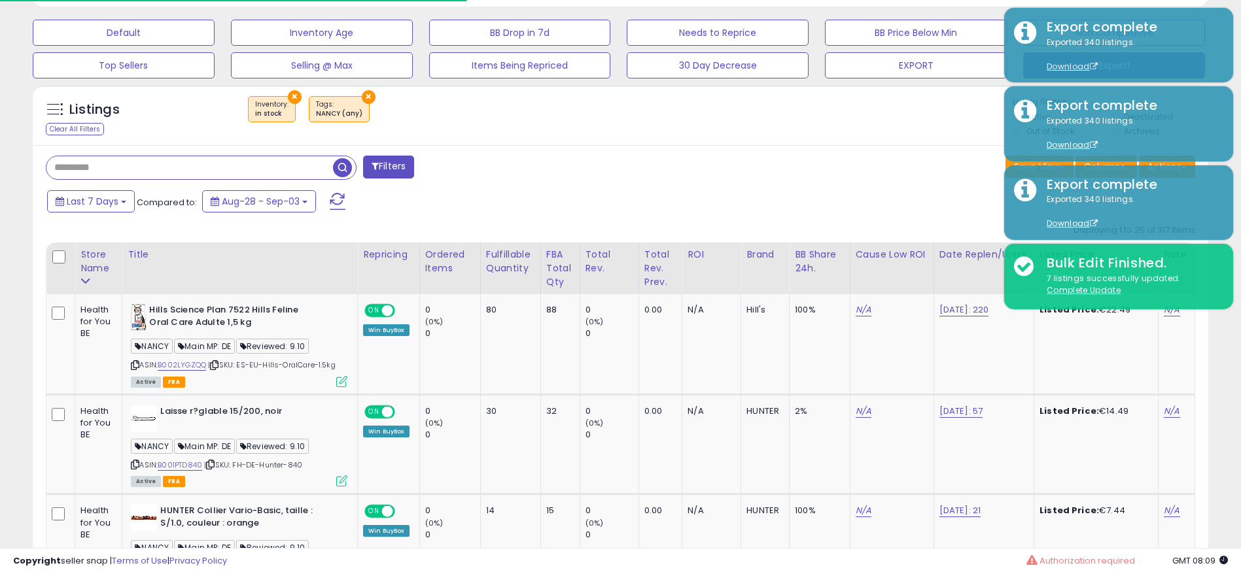
click at [156, 162] on input "text" at bounding box center [189, 167] width 287 height 23
paste input "**********"
type input "**********"
click at [343, 169] on span "button" at bounding box center [342, 167] width 19 height 19
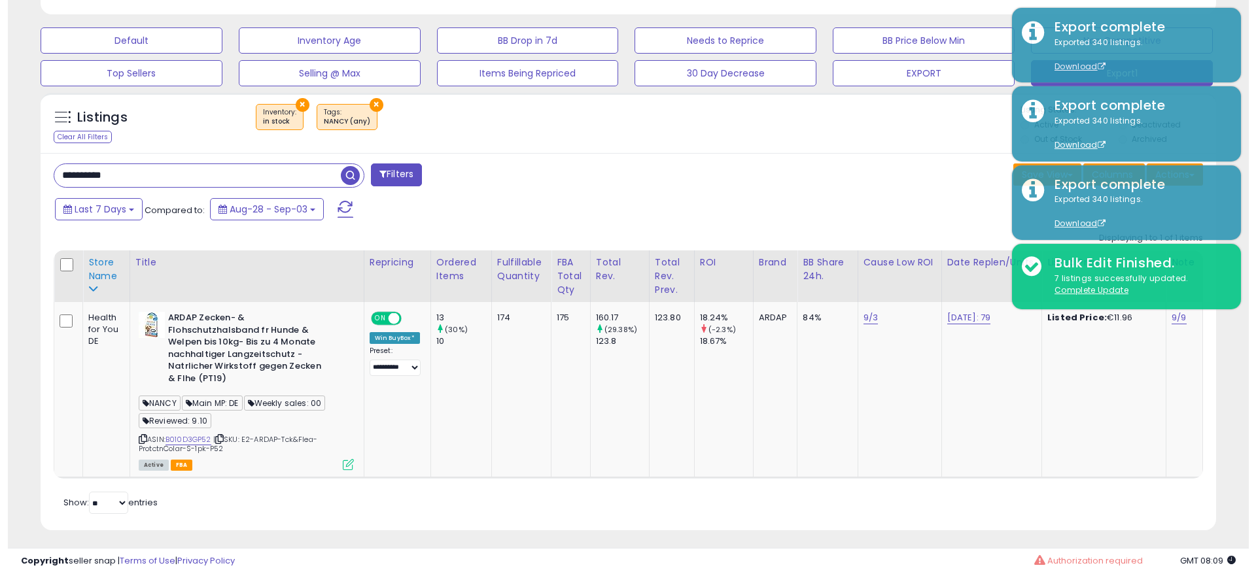
scroll to position [390, 0]
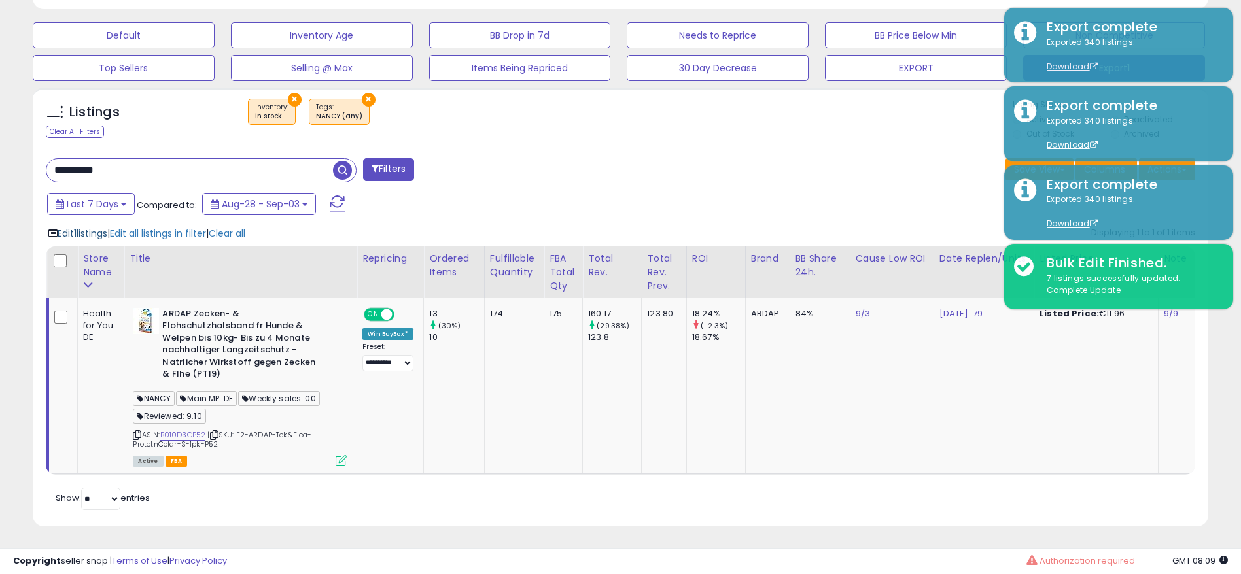
click at [88, 235] on span "Edit 1 listings" at bounding box center [83, 233] width 50 height 13
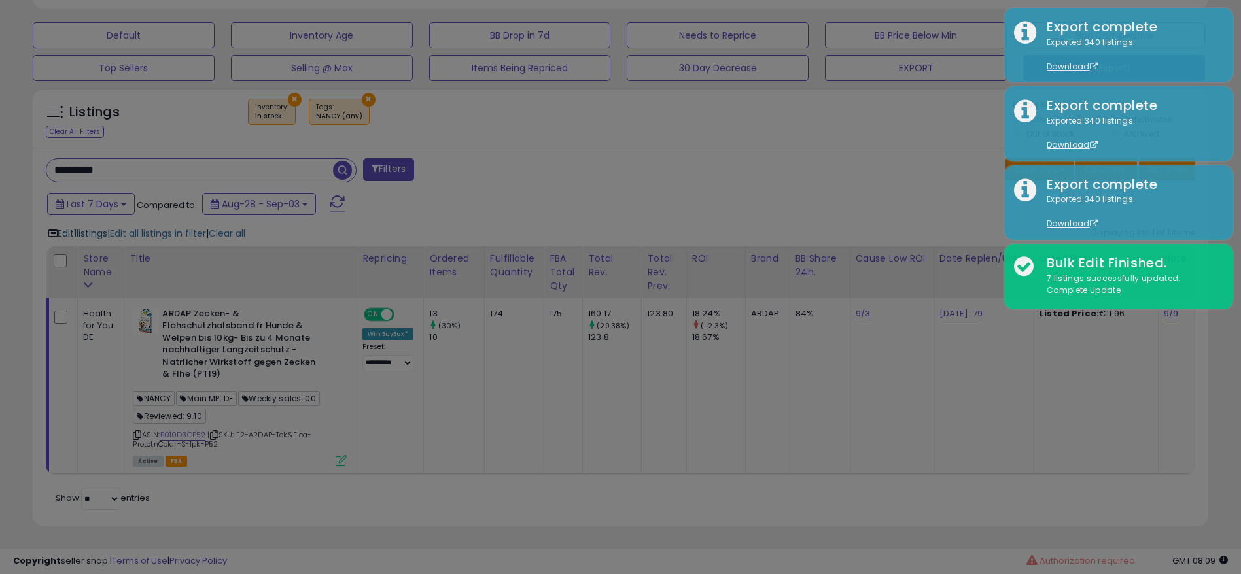
scroll to position [268, 691]
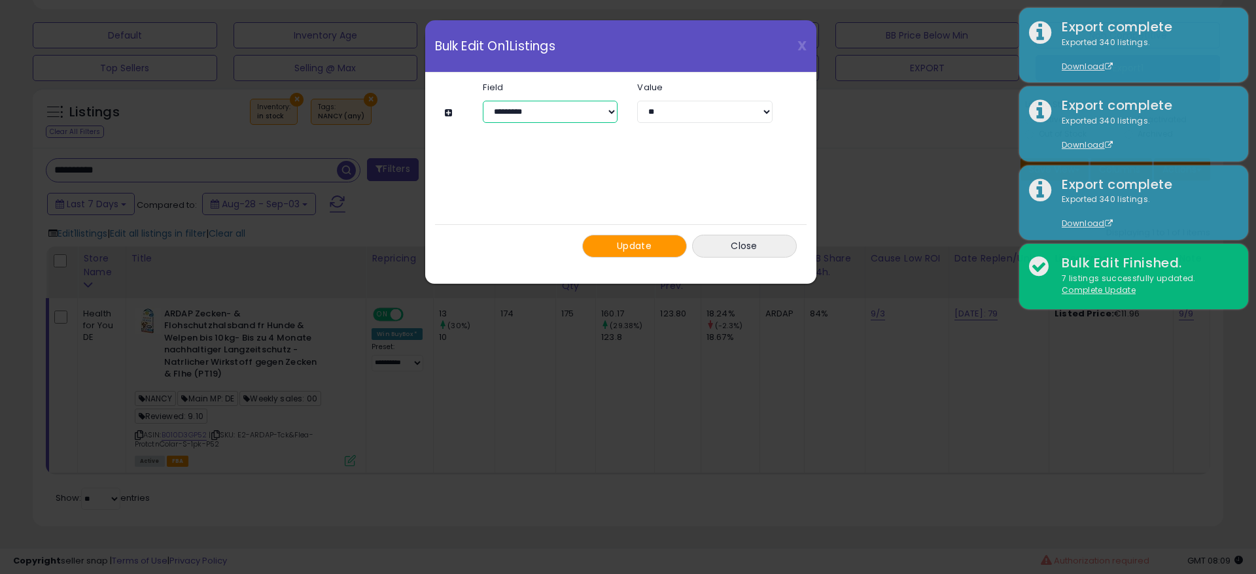
click at [573, 117] on select "**********" at bounding box center [550, 112] width 135 height 22
select select "*******"
click at [483, 101] on select "**********" at bounding box center [550, 112] width 135 height 22
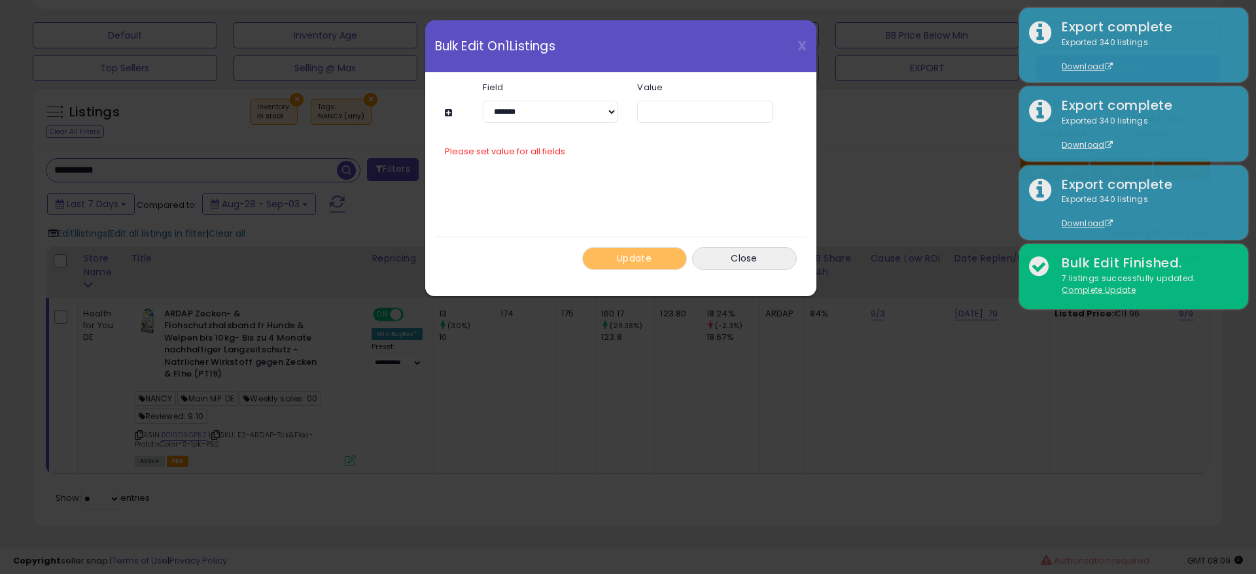
click at [451, 118] on div "**********" at bounding box center [614, 112] width 359 height 22
click at [440, 113] on div at bounding box center [632, 109] width 395 height 16
drag, startPoint x: 445, startPoint y: 113, endPoint x: 453, endPoint y: 122, distance: 12.5
click at [447, 120] on div "**********" at bounding box center [614, 112] width 359 height 22
click at [448, 114] on button at bounding box center [450, 113] width 11 height 10
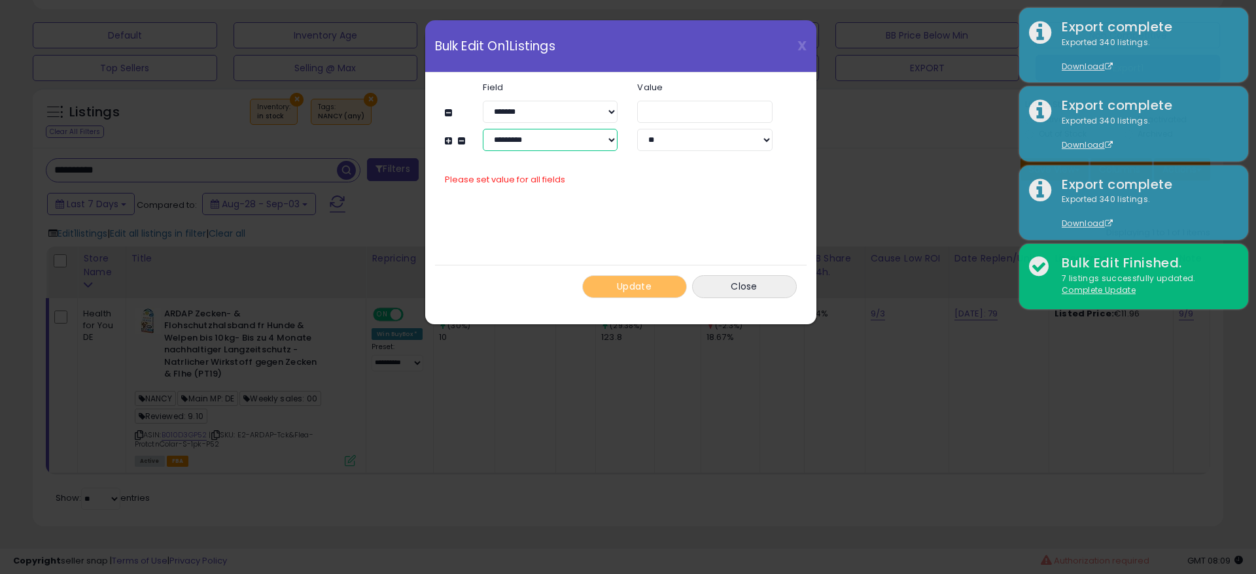
drag, startPoint x: 499, startPoint y: 138, endPoint x: 503, endPoint y: 144, distance: 7.5
click at [499, 138] on select "**********" at bounding box center [550, 140] width 135 height 22
select select "**********"
click at [483, 129] on select "**********" at bounding box center [550, 140] width 135 height 22
drag, startPoint x: 408, startPoint y: 381, endPoint x: 330, endPoint y: 386, distance: 77.3
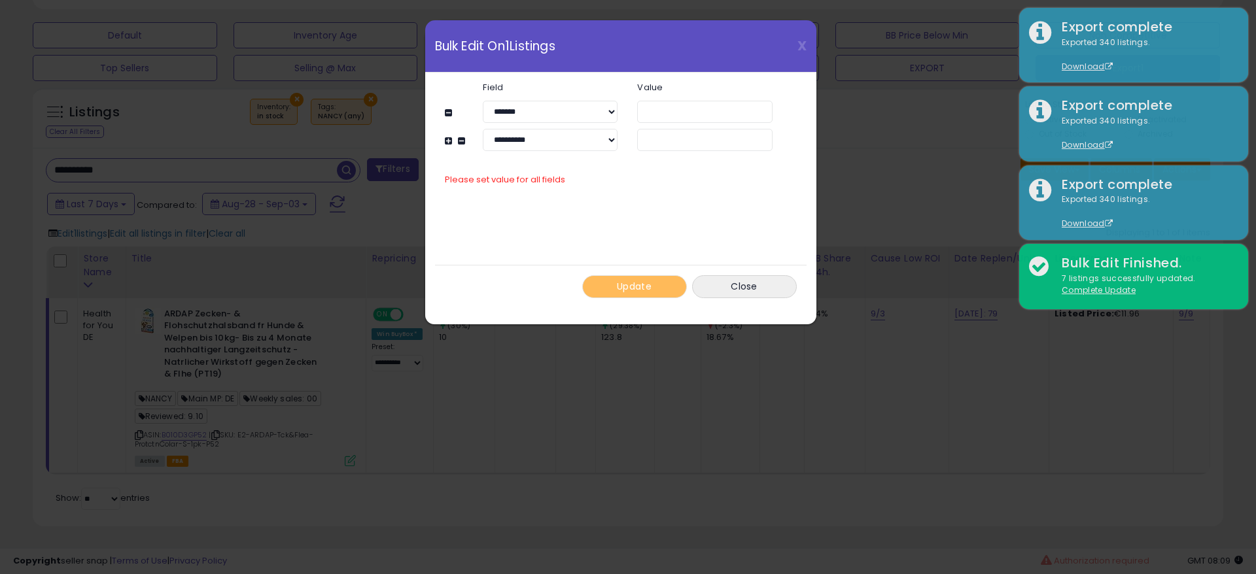
click at [404, 382] on div "**********" at bounding box center [628, 287] width 1256 height 574
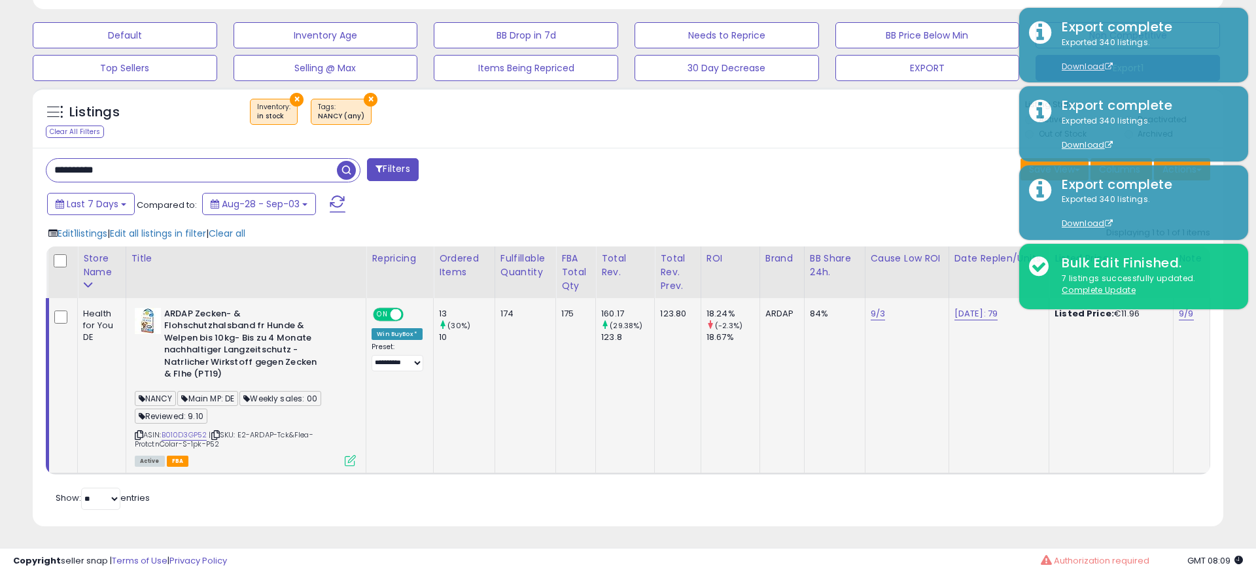
scroll to position [654047, 653633]
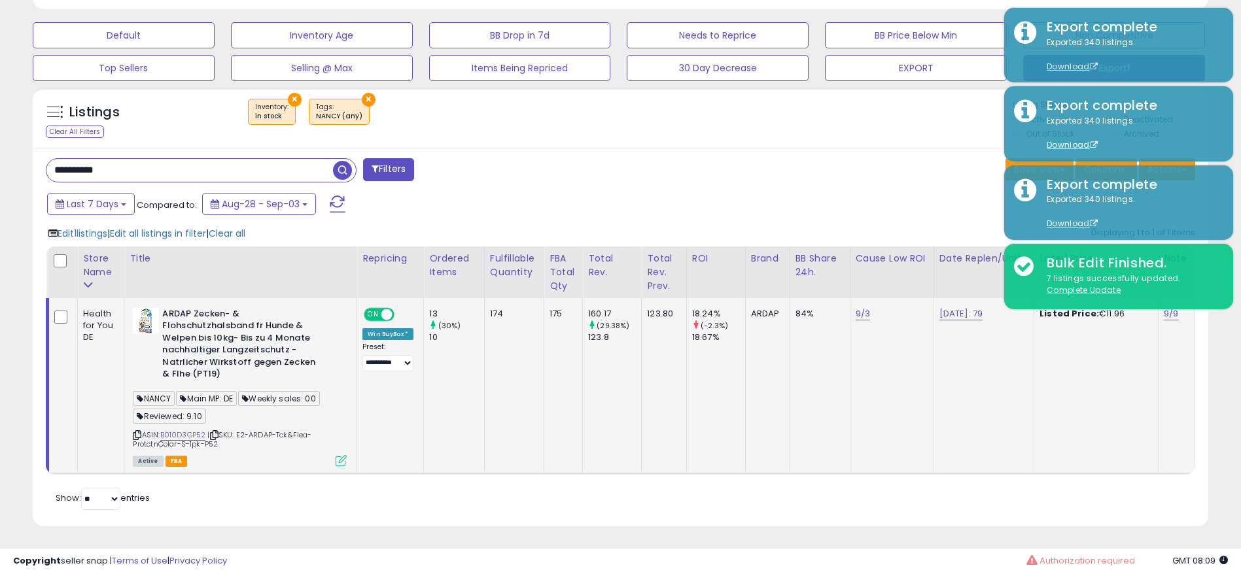
click at [180, 414] on span "Reviewed: 9.10" at bounding box center [169, 416] width 73 height 15
copy span "Reviewed: 9.10"
click at [96, 230] on span "Edit 1 listings" at bounding box center [83, 233] width 50 height 13
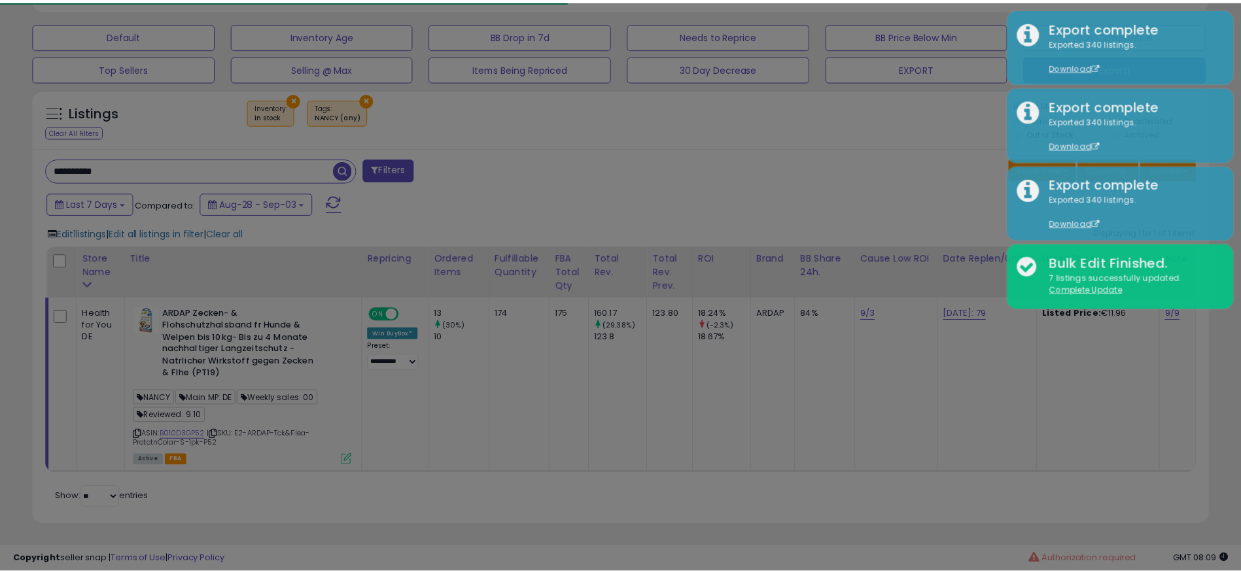
scroll to position [268, 691]
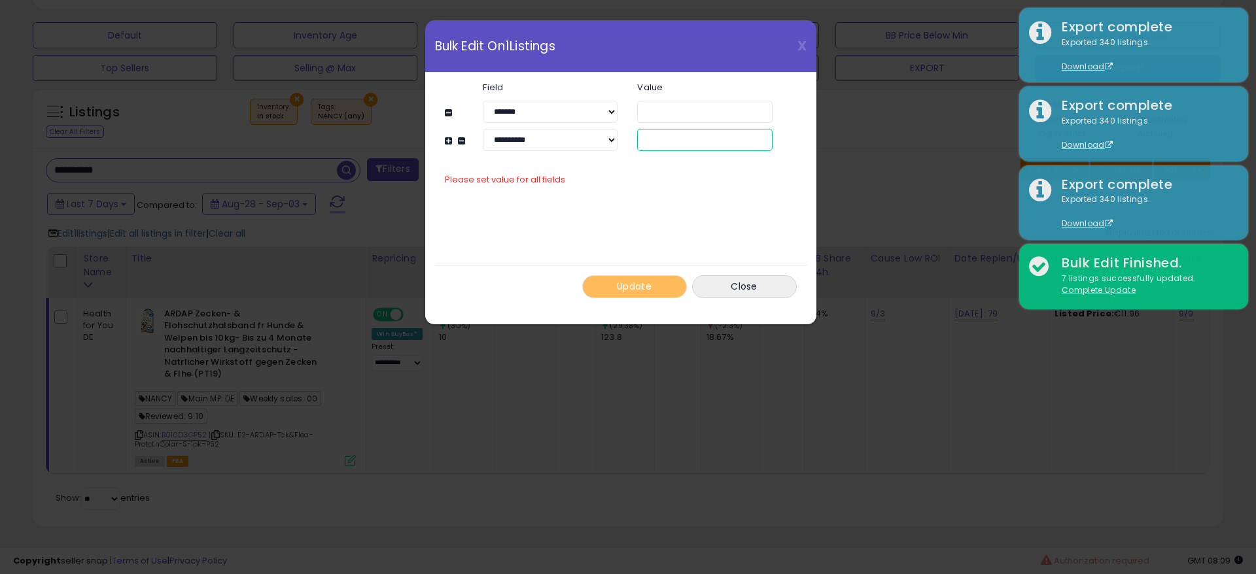
click at [654, 145] on input "text" at bounding box center [704, 140] width 135 height 22
paste input "**********"
type input "**********"
click at [663, 113] on input "text" at bounding box center [704, 112] width 135 height 22
paste input "**********"
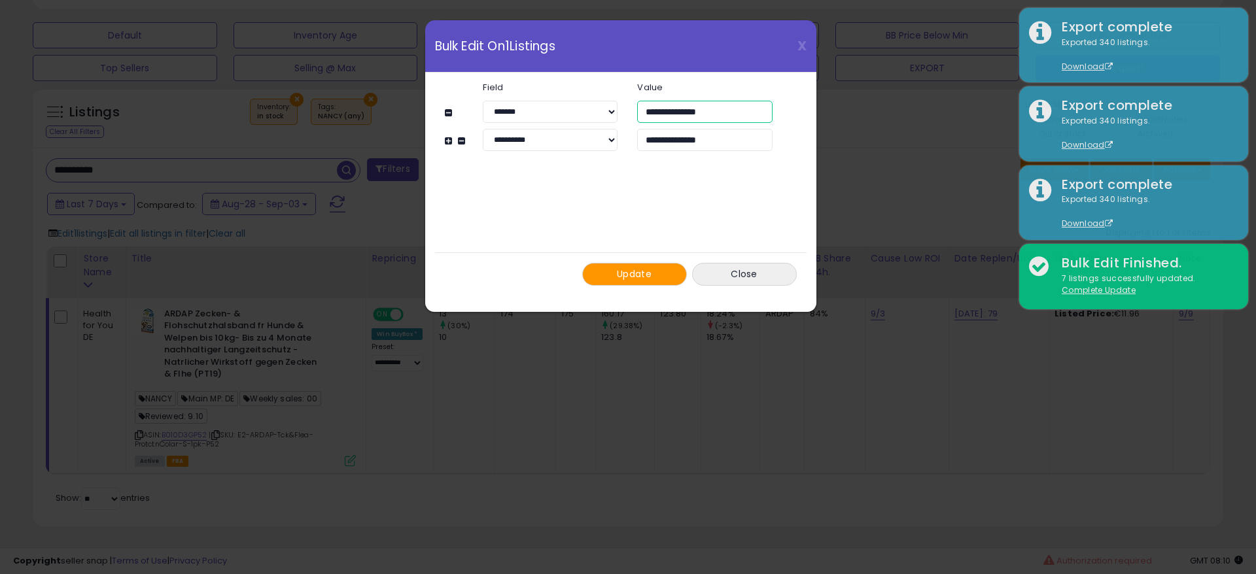
type input "**********"
click at [637, 279] on span "Update" at bounding box center [634, 274] width 35 height 13
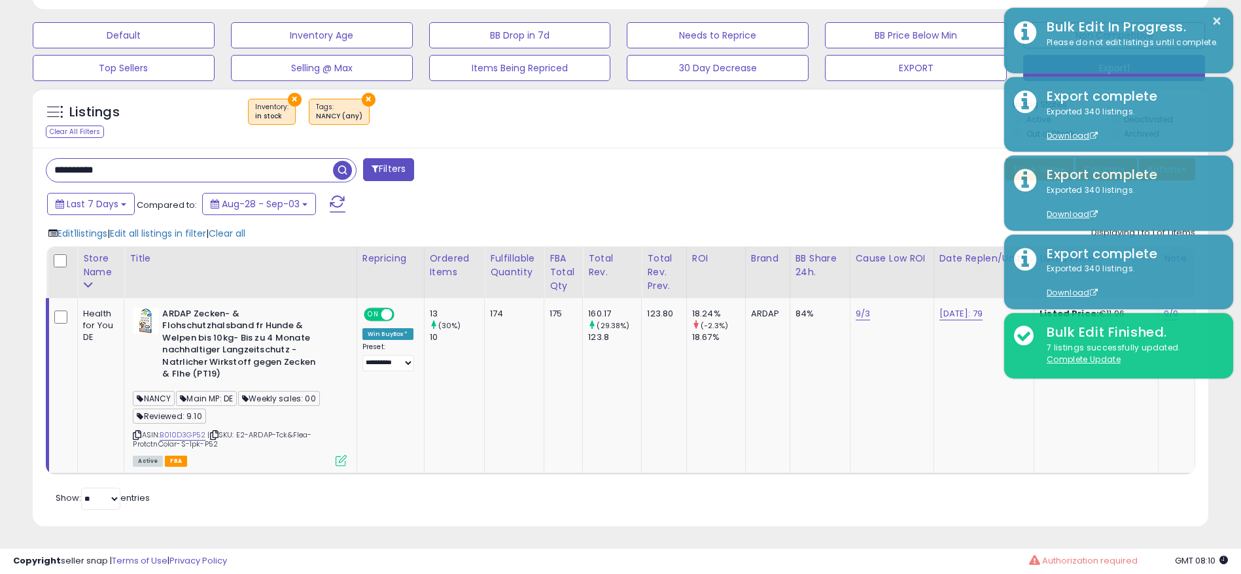
scroll to position [654047, 653633]
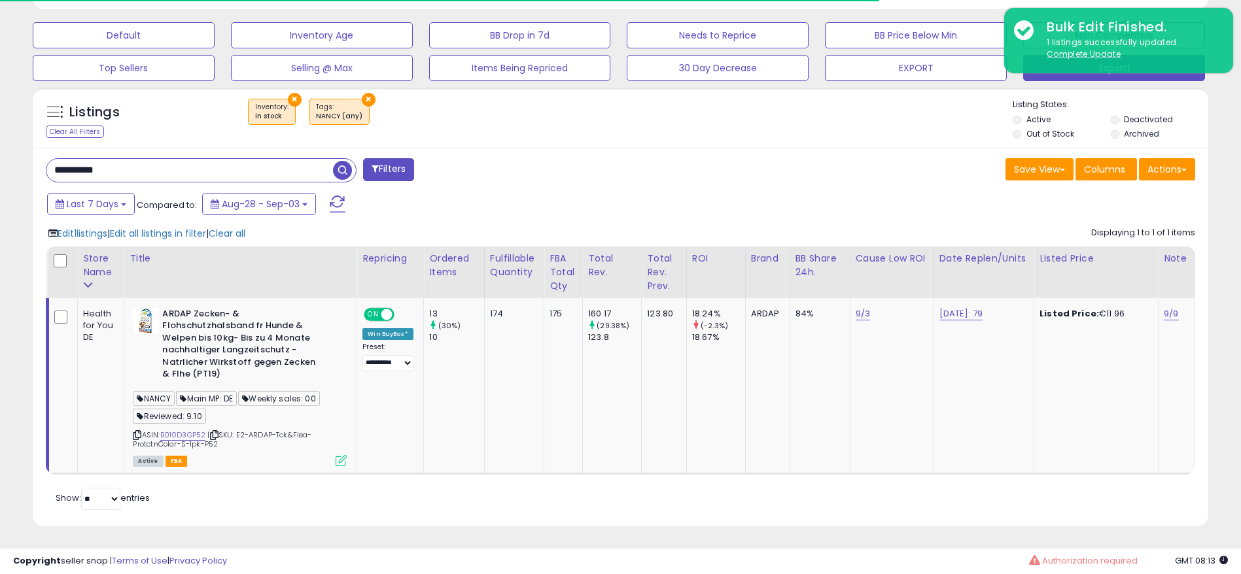
click at [292, 162] on input "**********" at bounding box center [189, 170] width 287 height 23
paste input "text"
click at [351, 169] on span "button" at bounding box center [342, 170] width 19 height 19
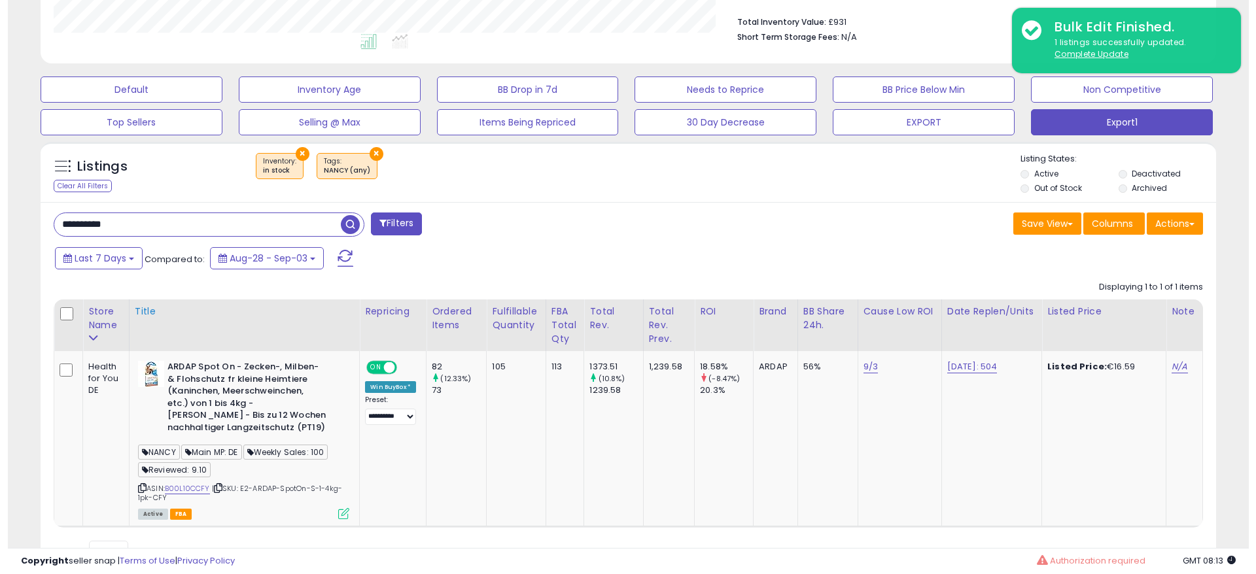
scroll to position [390, 0]
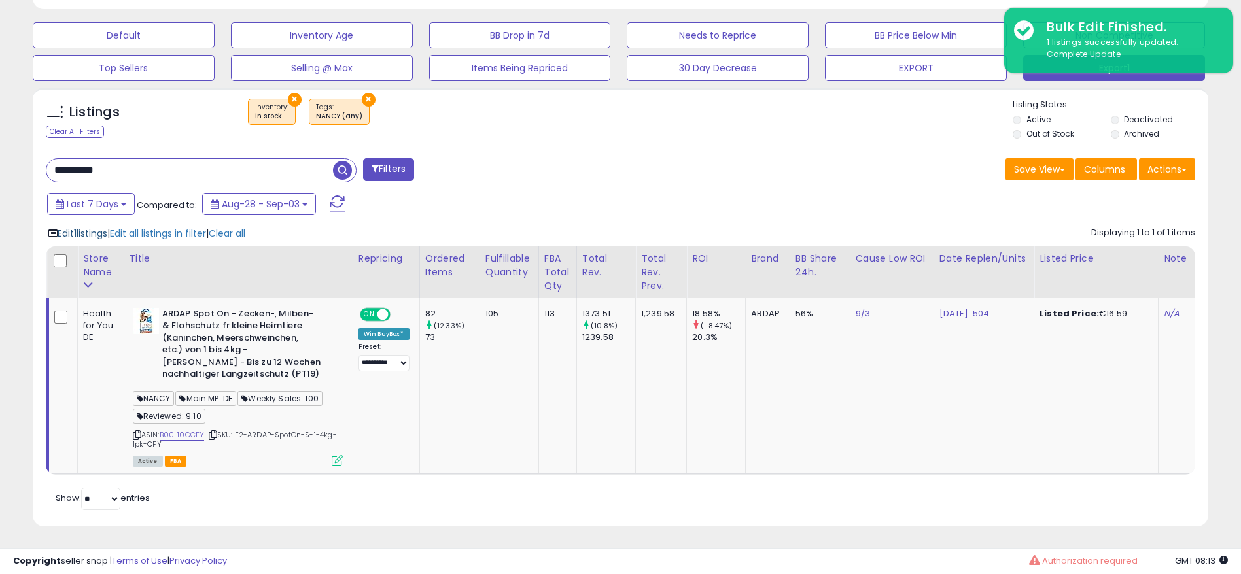
click at [81, 235] on span "Edit 1 listings" at bounding box center [83, 233] width 50 height 13
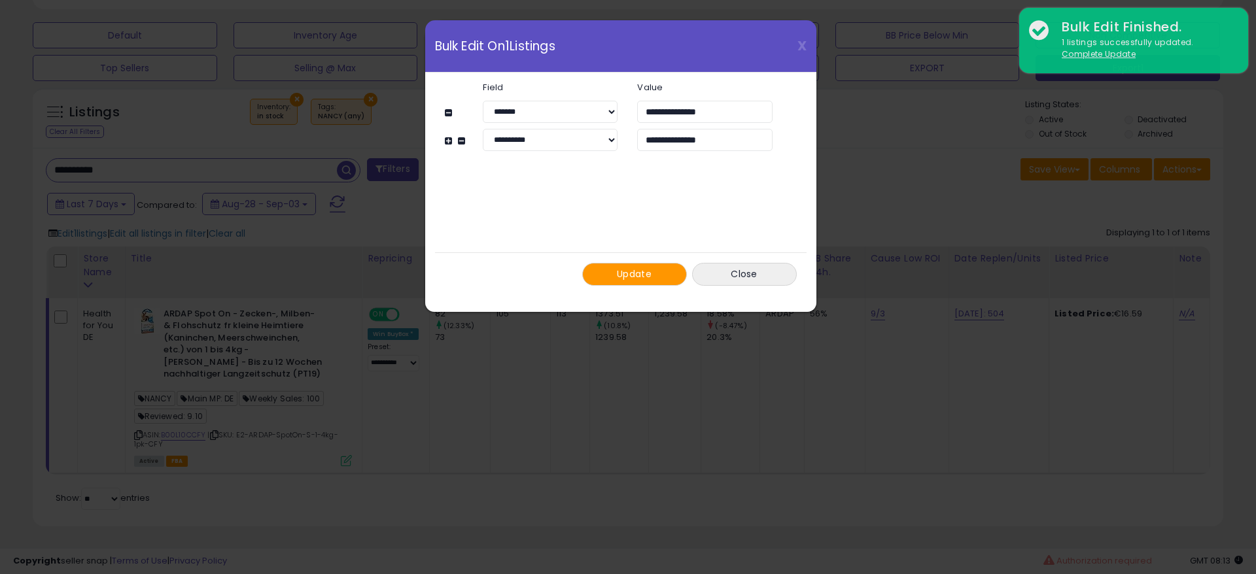
click at [650, 270] on span "Update" at bounding box center [634, 274] width 35 height 13
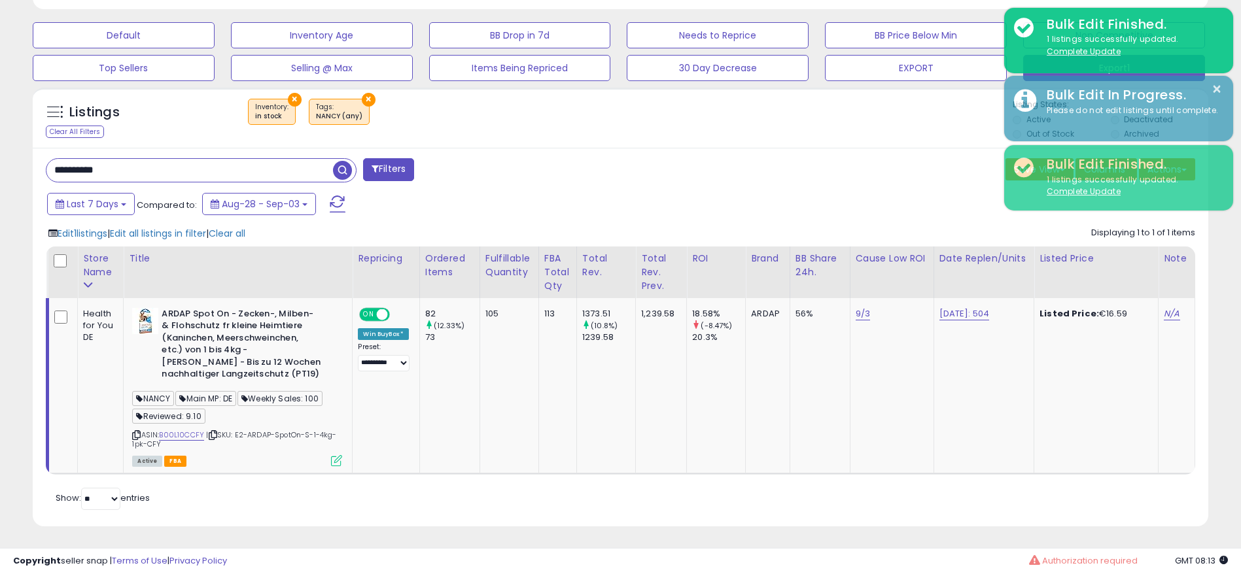
scroll to position [654047, 653633]
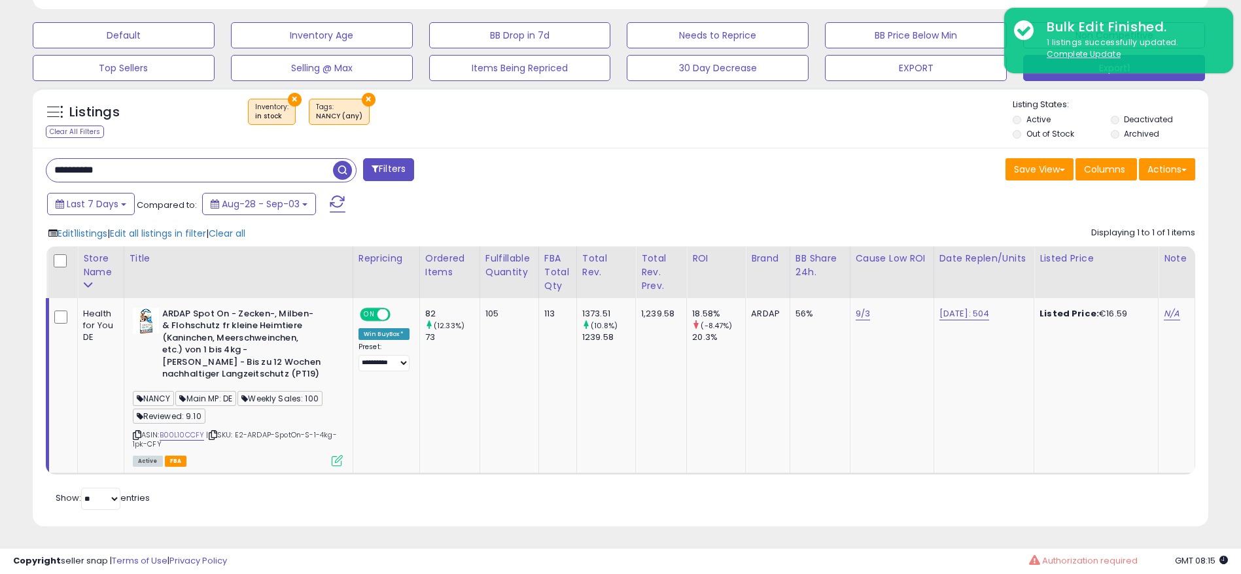
click at [277, 167] on input "**********" at bounding box center [189, 170] width 287 height 23
paste input "text"
click at [349, 172] on span "button" at bounding box center [342, 170] width 19 height 19
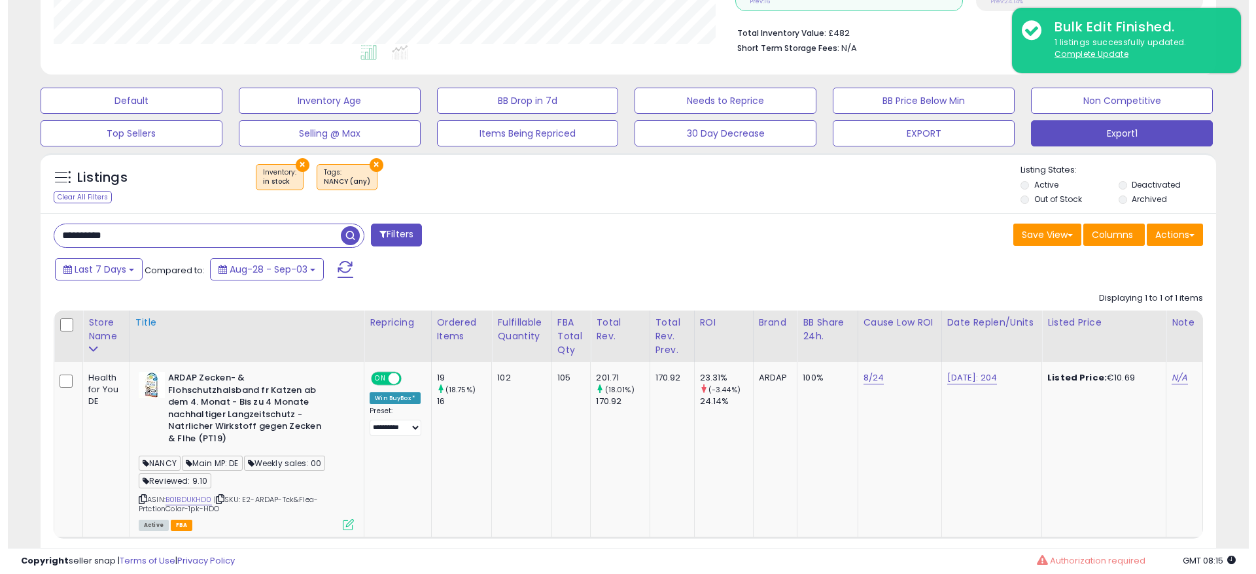
scroll to position [390, 0]
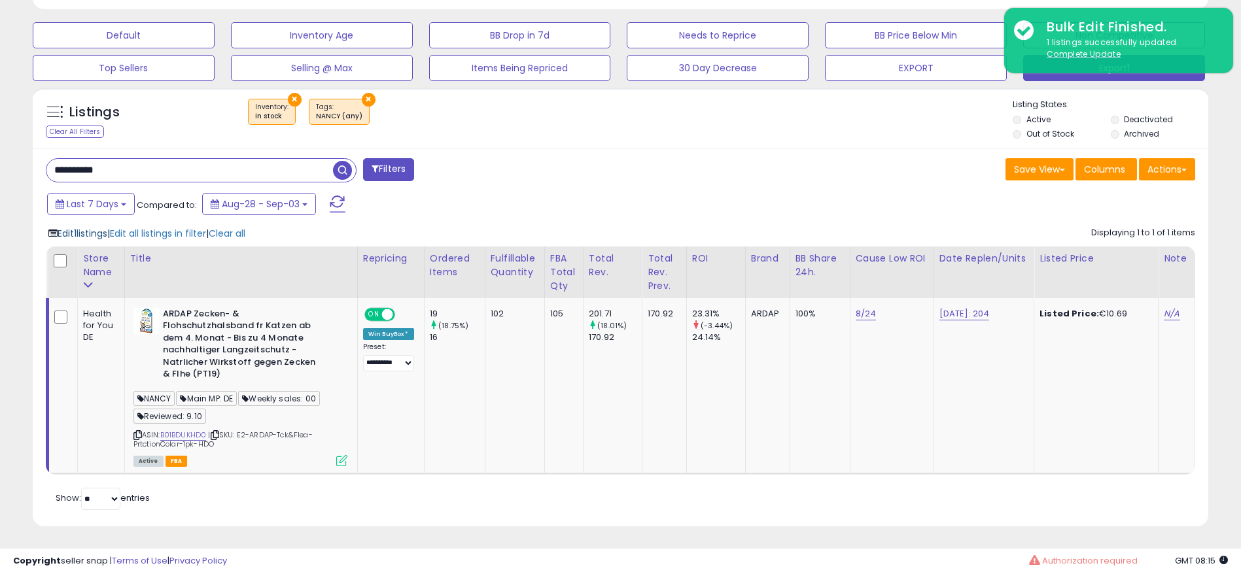
click at [83, 236] on span "Edit 1 listings" at bounding box center [83, 233] width 50 height 13
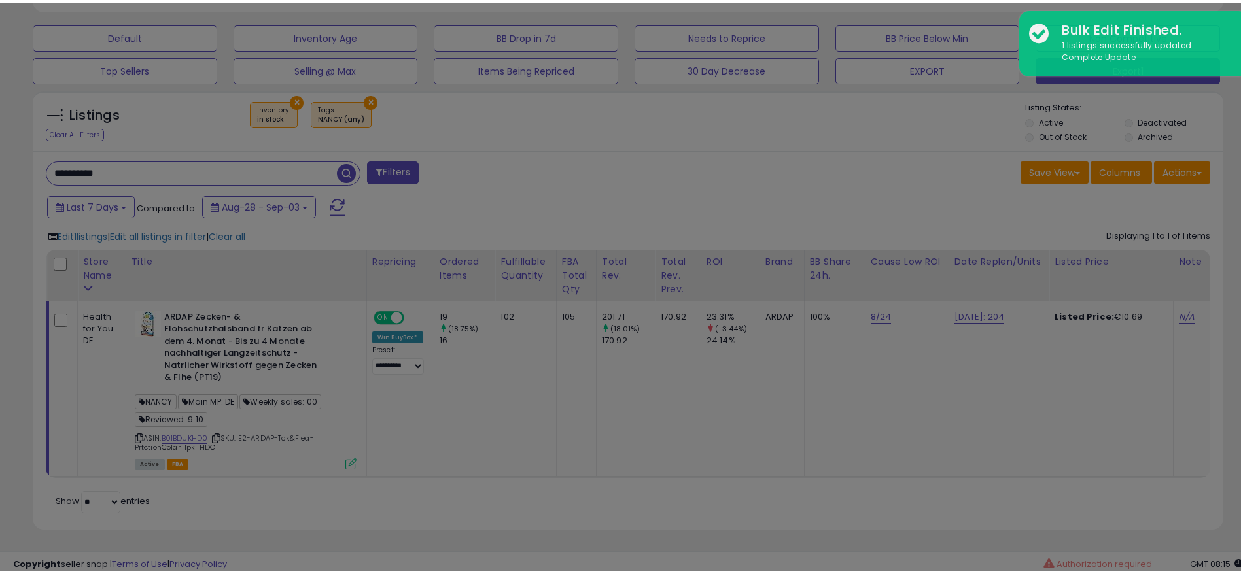
scroll to position [268, 691]
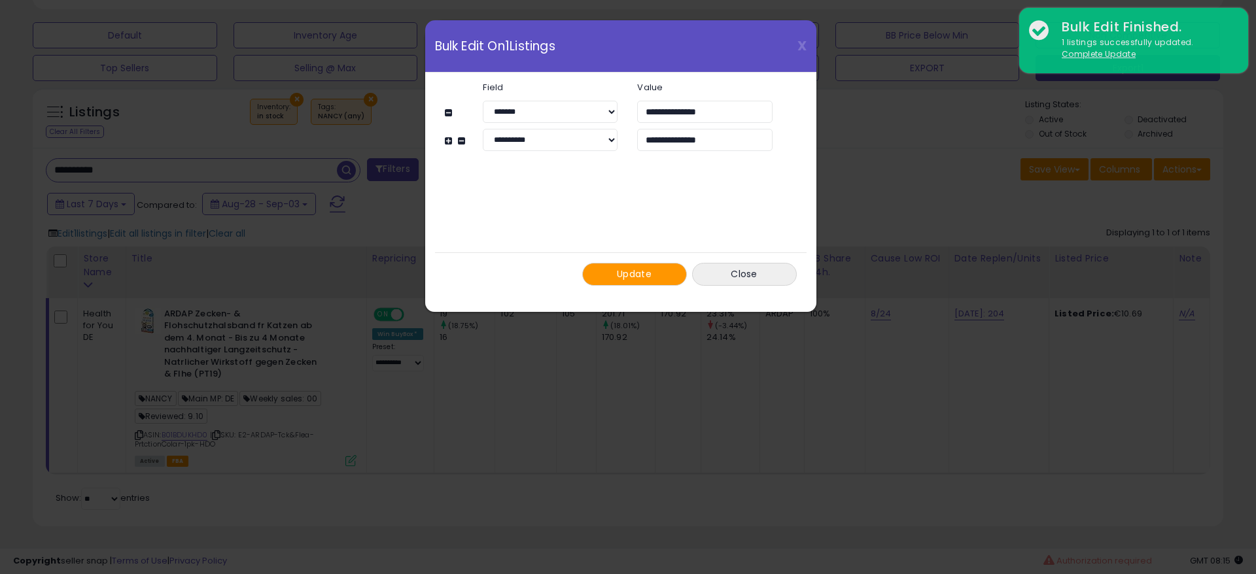
click at [626, 278] on span "Update" at bounding box center [634, 274] width 35 height 13
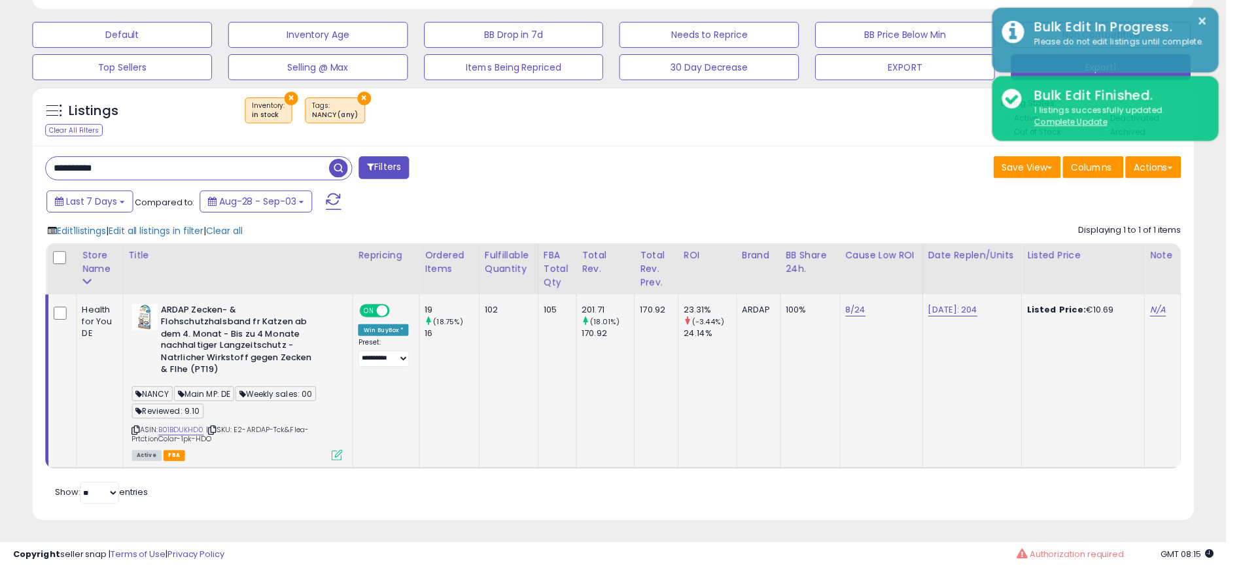
scroll to position [268, 682]
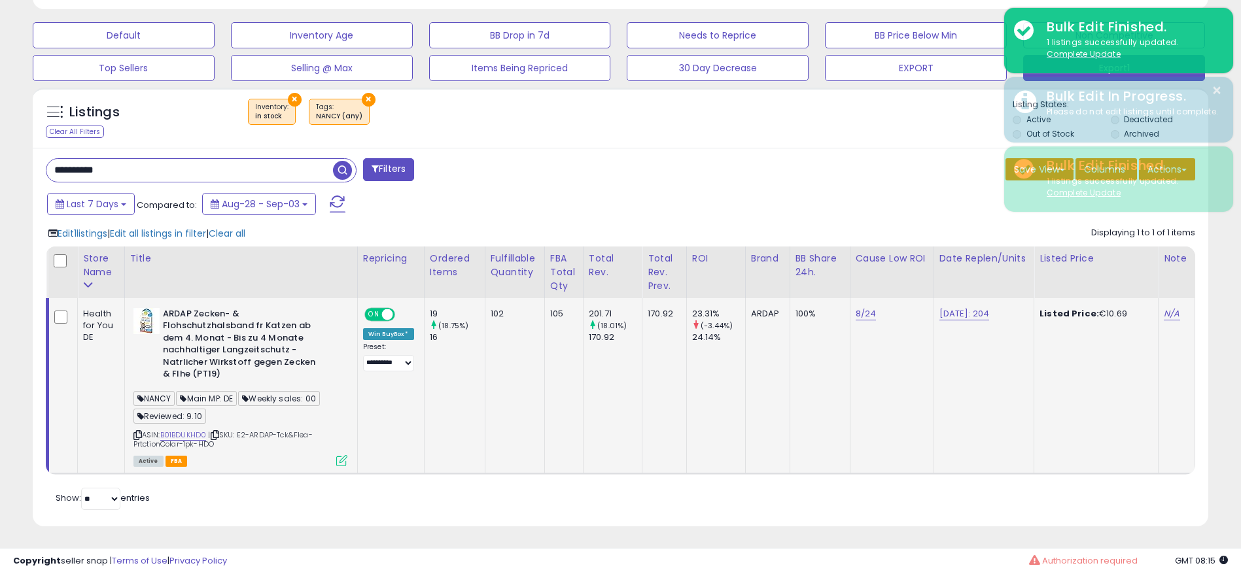
click at [344, 464] on icon at bounding box center [341, 460] width 11 height 11
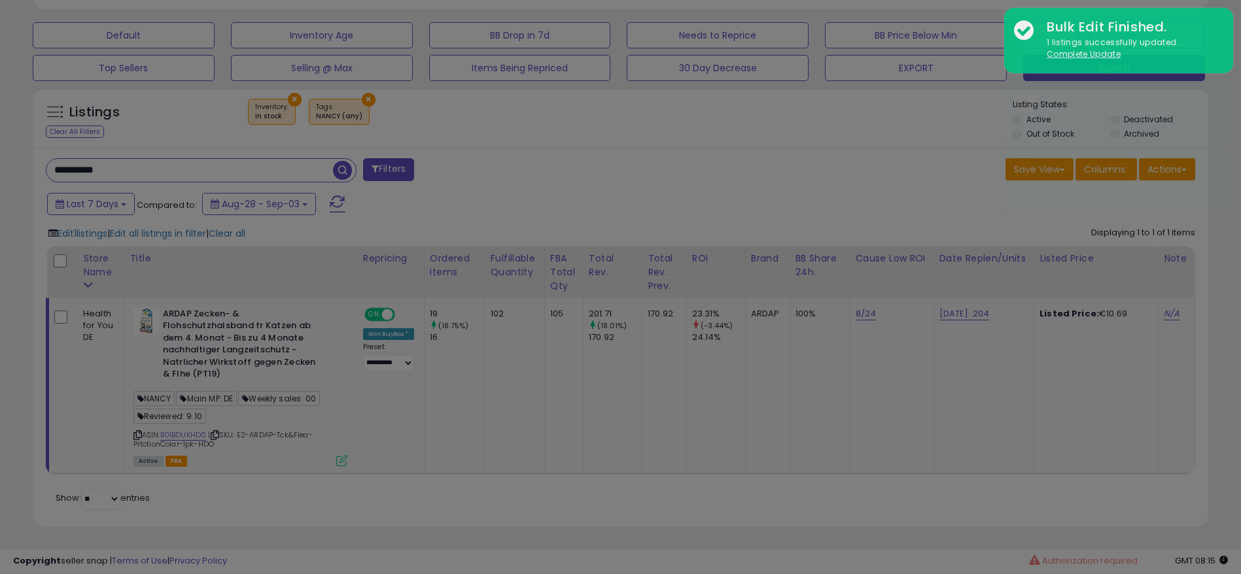
scroll to position [268, 691]
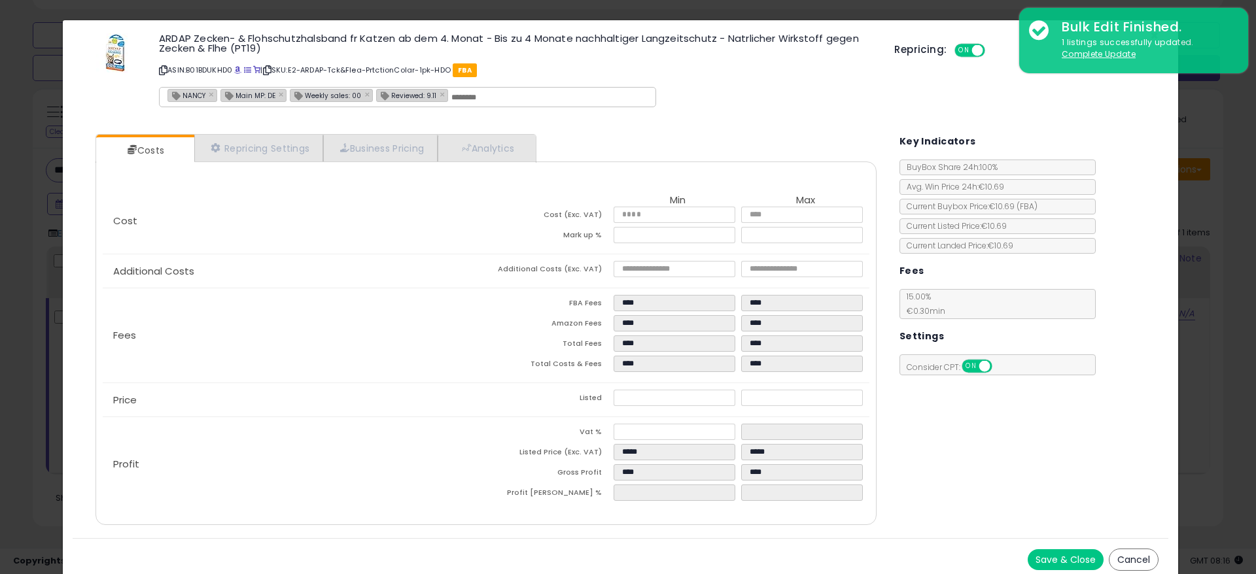
click at [353, 318] on div "Fees FBA Fees **** **** Amazon Fees **** **** Total Fees **** **** Total Costs …" at bounding box center [486, 336] width 767 height 94
click at [20, 155] on div "× Close ARDAP Zecken- & Flohschutzhalsband fr [PERSON_NAME] dem 4. Monat - Bis …" at bounding box center [628, 287] width 1256 height 574
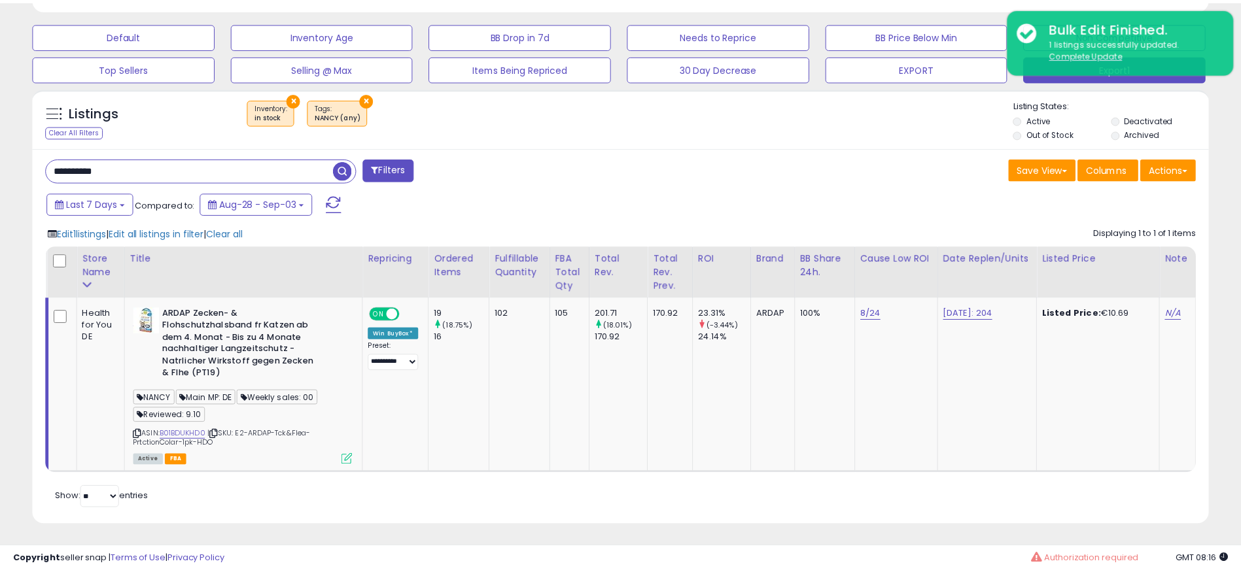
scroll to position [654047, 653633]
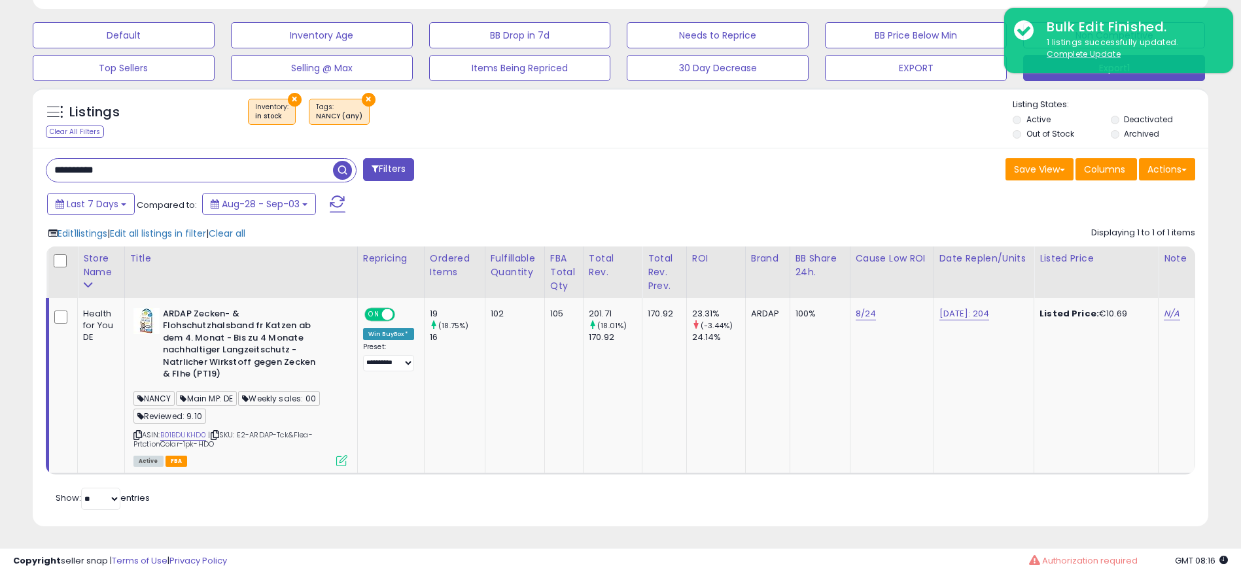
click at [125, 174] on input "**********" at bounding box center [189, 170] width 287 height 23
paste input "text"
click at [344, 169] on span "button" at bounding box center [342, 170] width 19 height 19
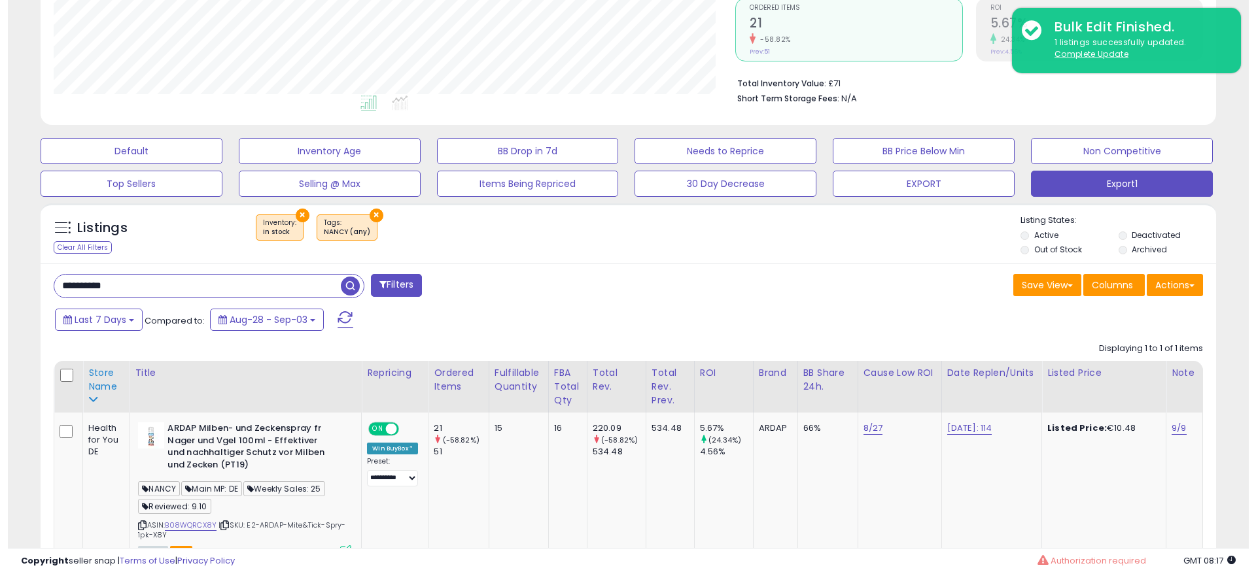
scroll to position [366, 0]
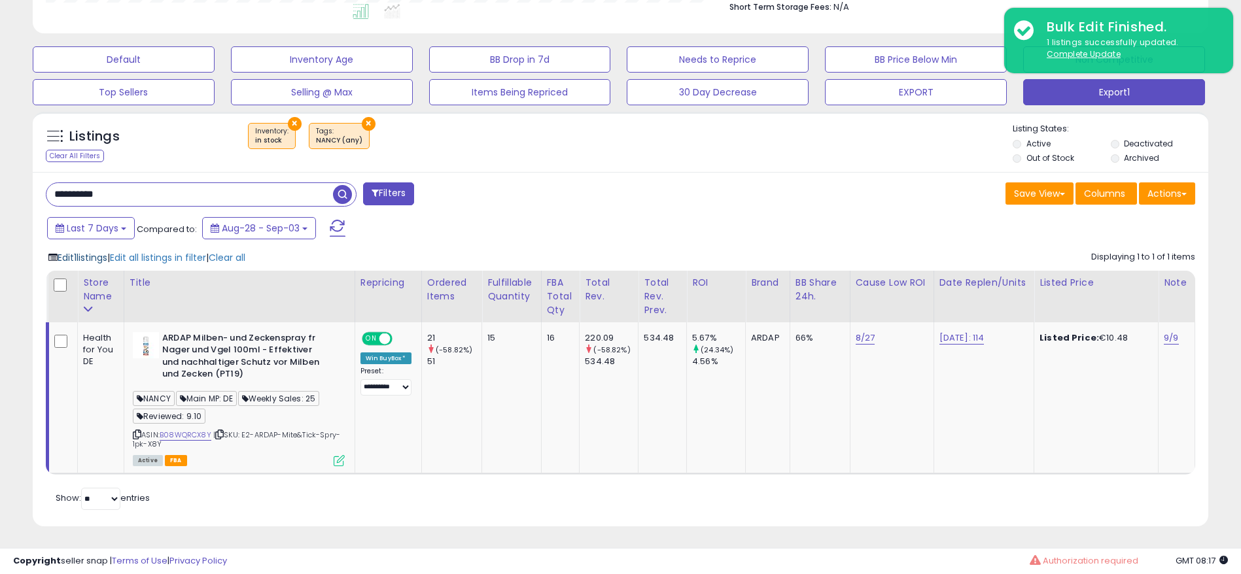
click at [77, 260] on span "Edit 1 listings" at bounding box center [83, 257] width 50 height 13
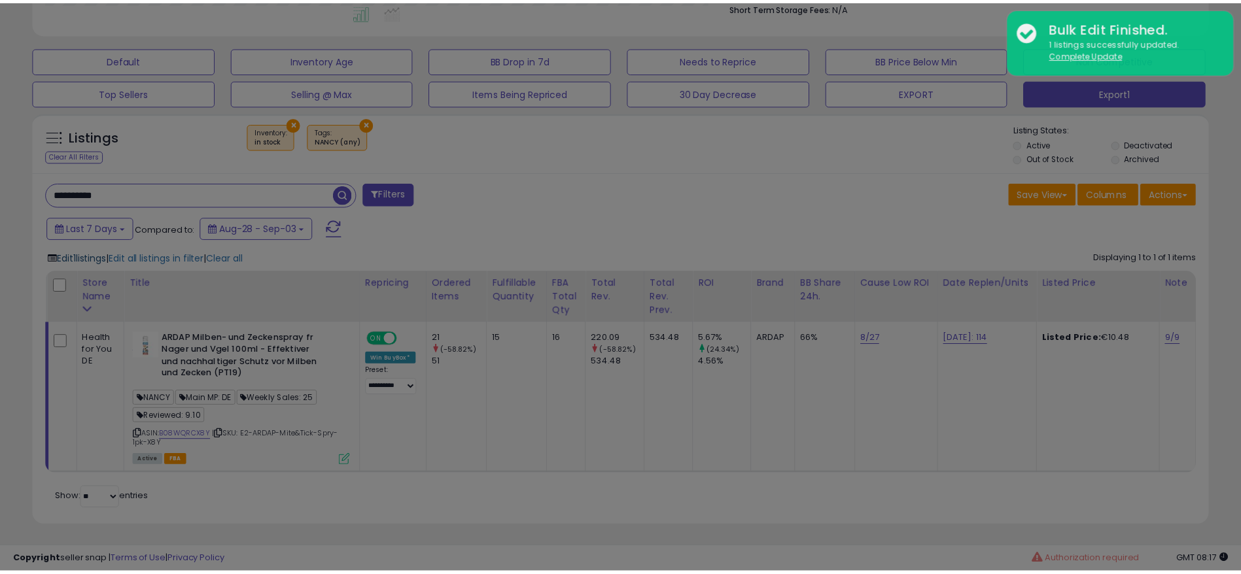
scroll to position [268, 691]
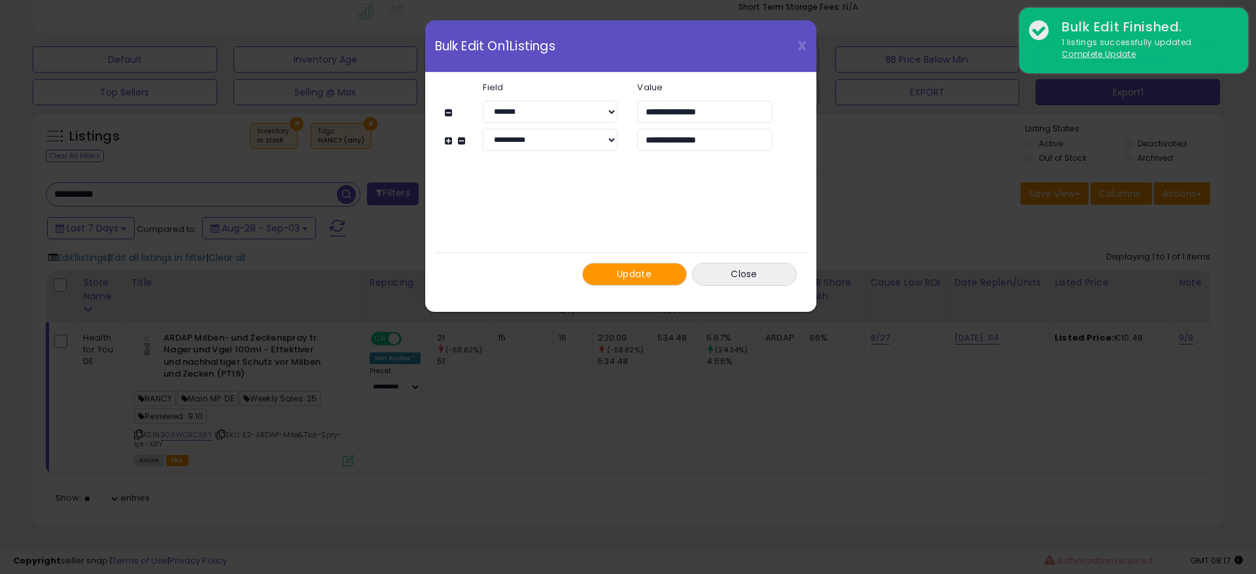
click at [623, 274] on span "Update" at bounding box center [634, 274] width 35 height 13
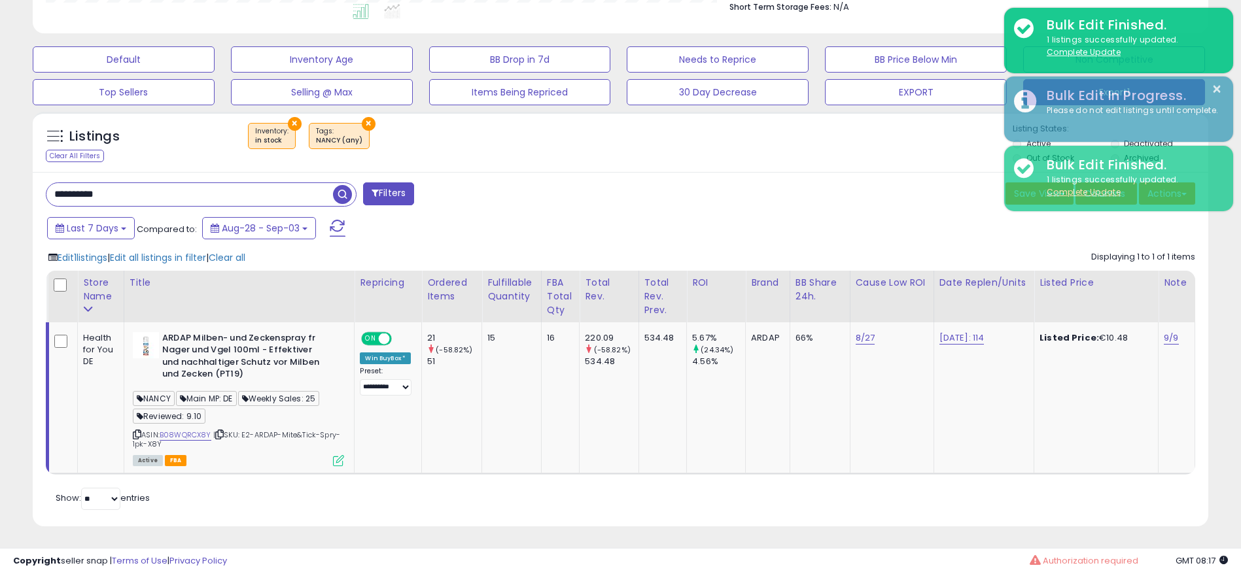
scroll to position [654047, 653633]
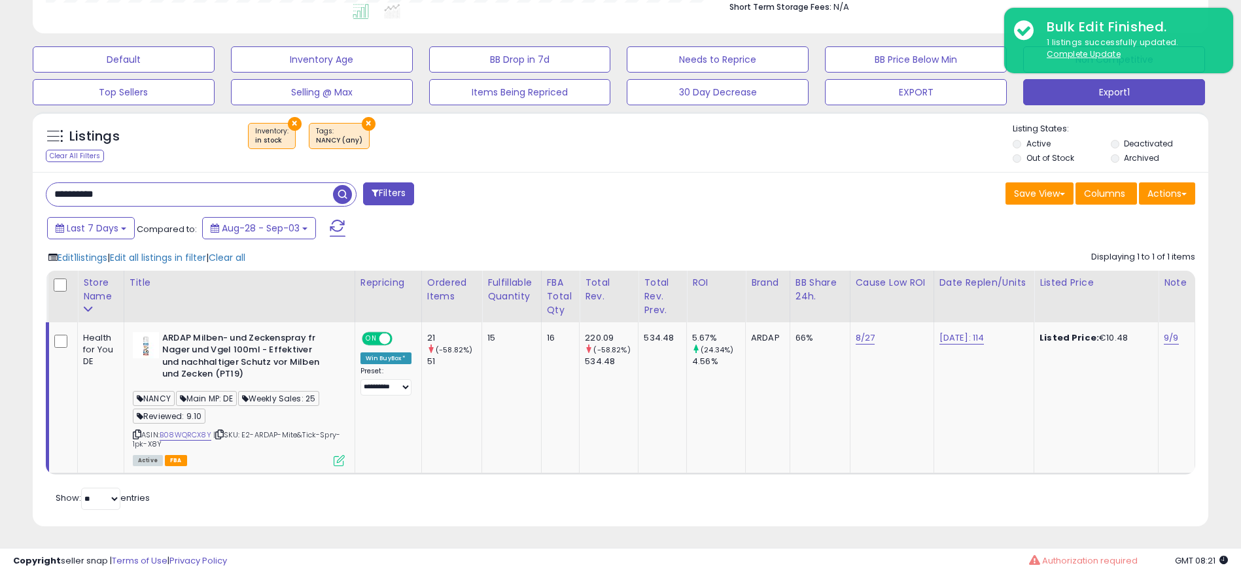
click at [287, 193] on input "**********" at bounding box center [189, 194] width 287 height 23
paste input "text"
click at [345, 194] on span "button" at bounding box center [342, 194] width 19 height 19
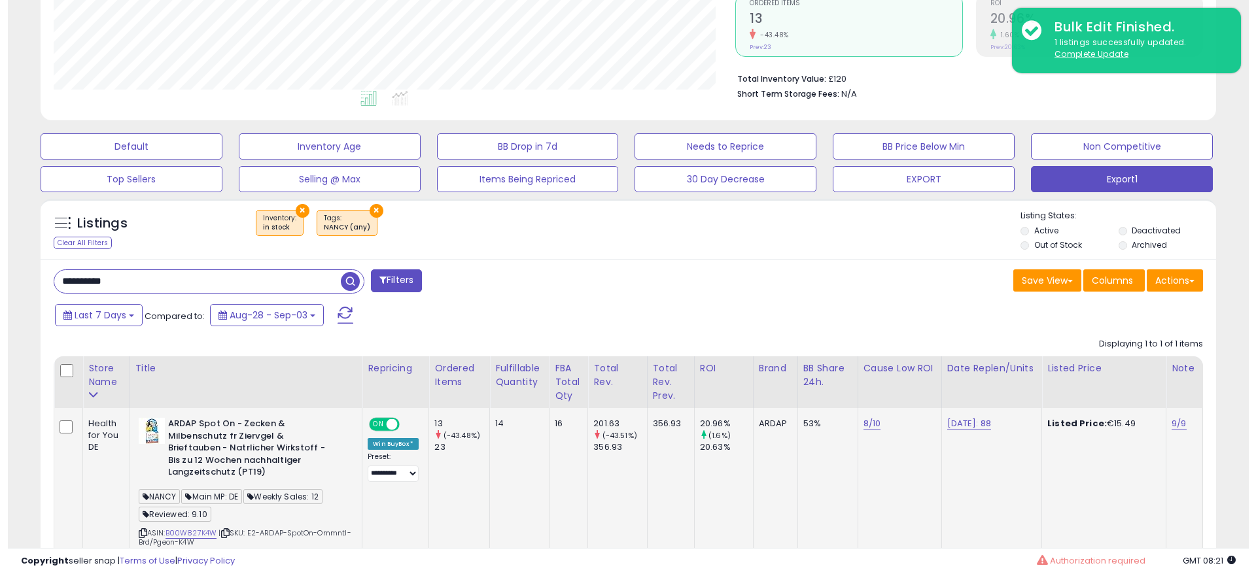
scroll to position [378, 0]
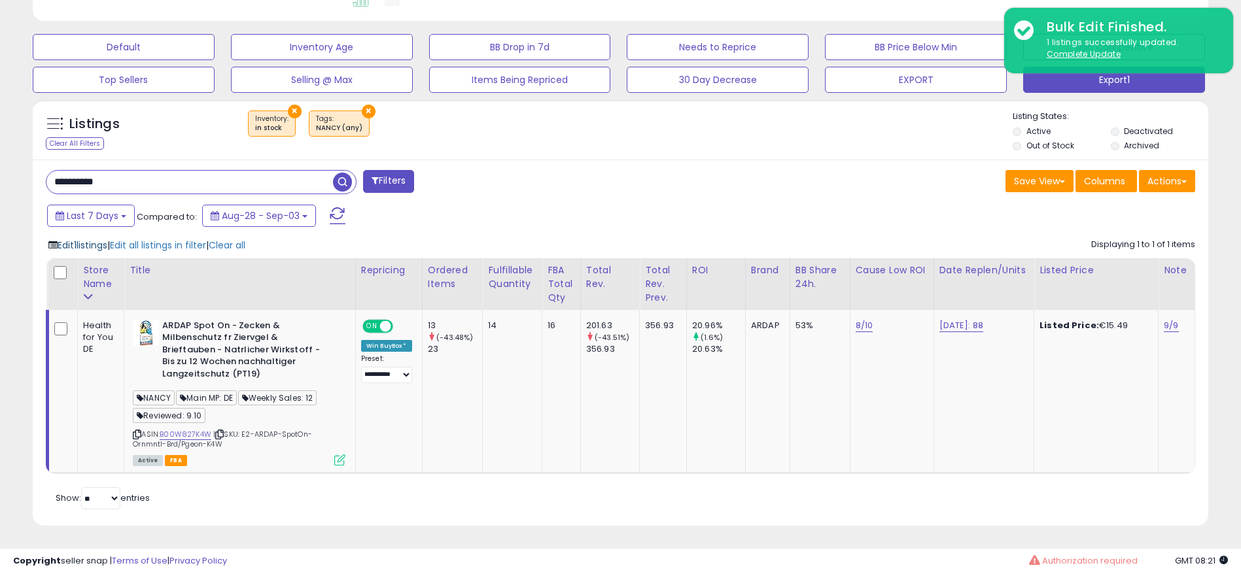
click at [78, 247] on span "Edit 1 listings" at bounding box center [83, 245] width 50 height 13
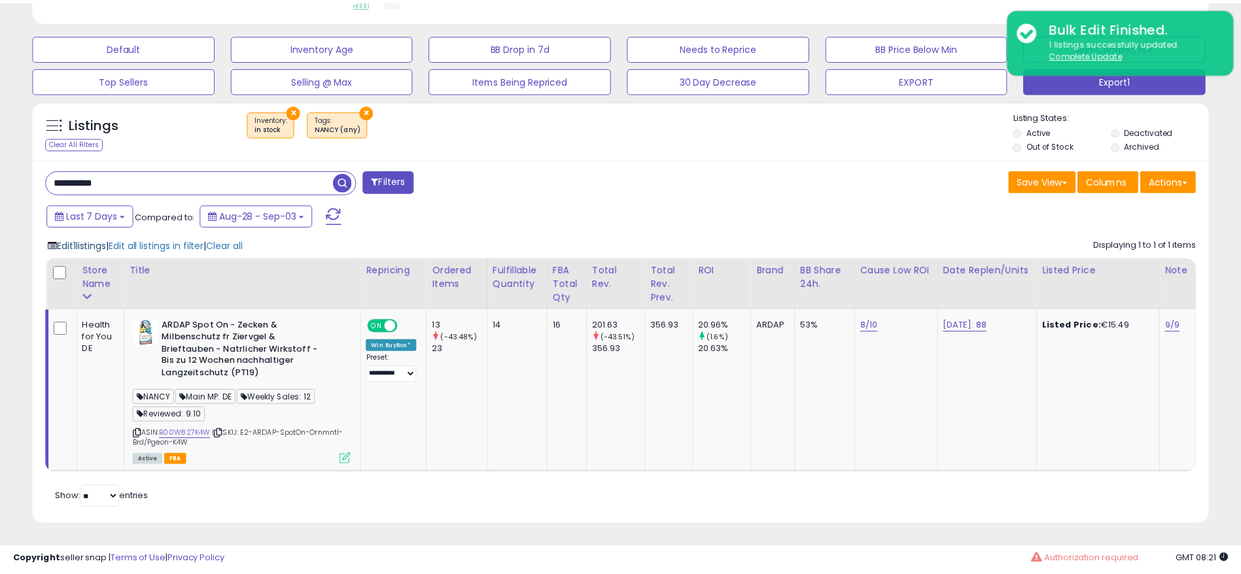
scroll to position [268, 691]
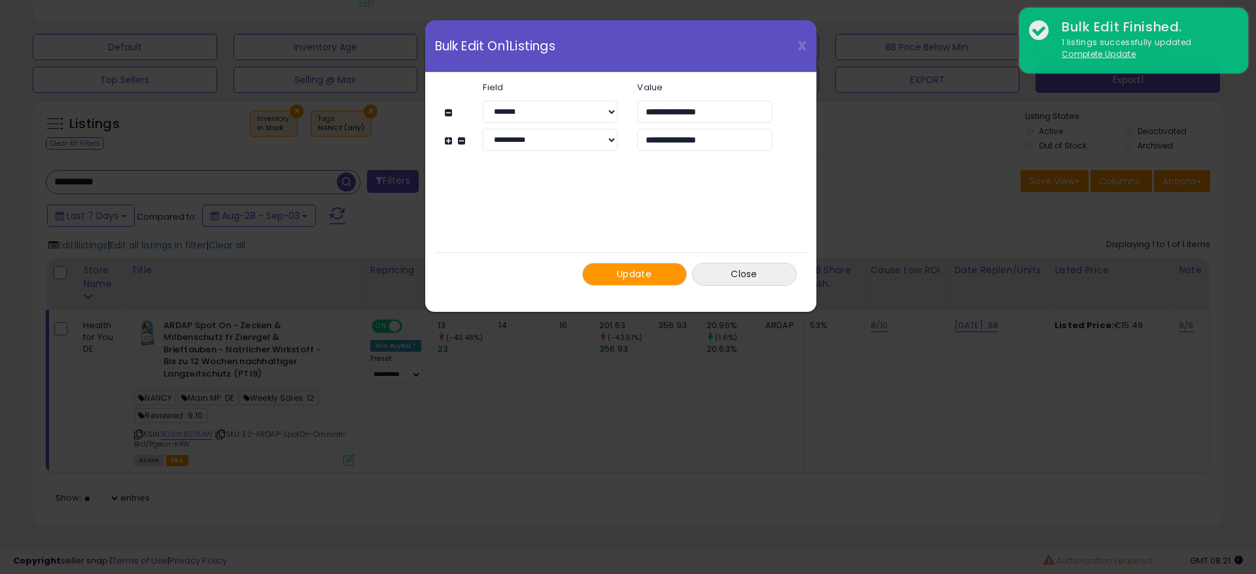
click at [637, 272] on span "Update" at bounding box center [634, 274] width 35 height 13
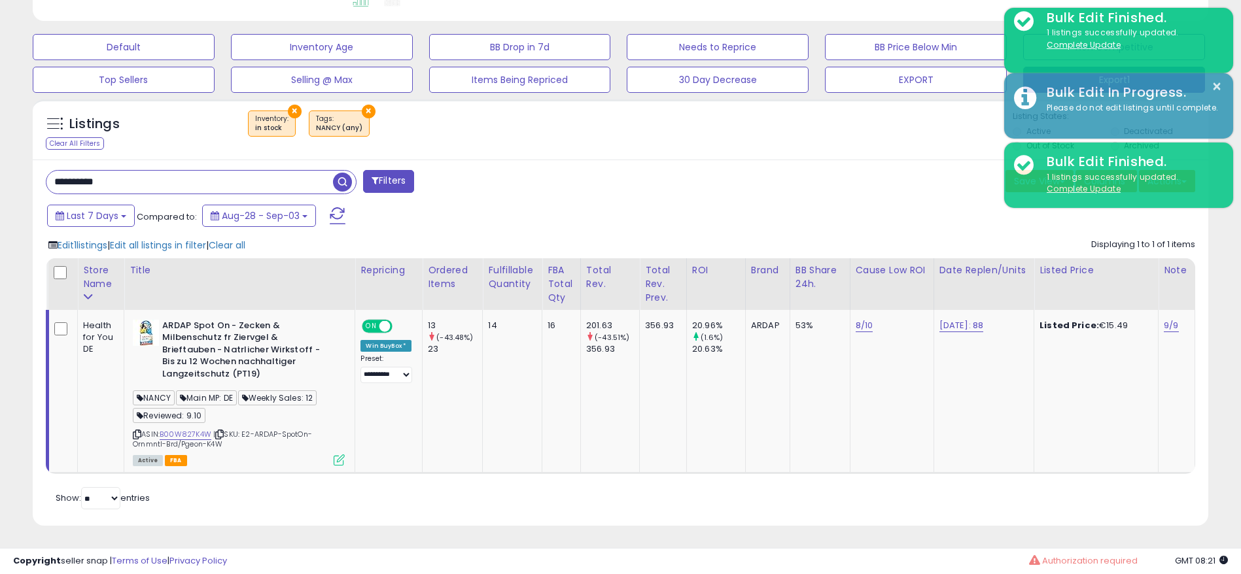
scroll to position [654047, 653633]
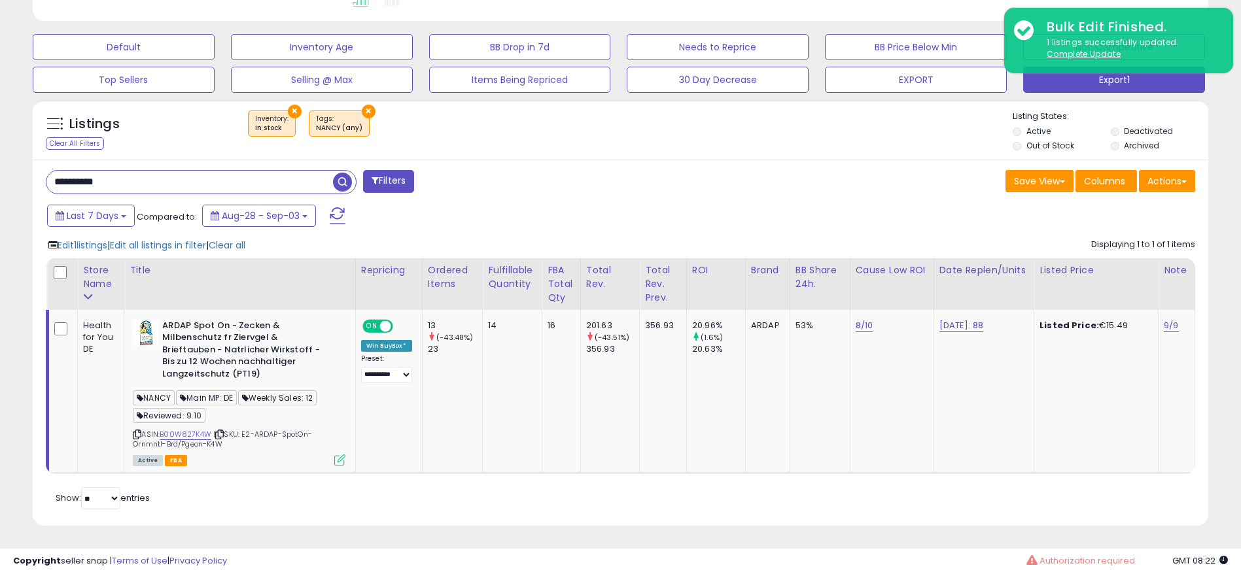
click at [260, 177] on input "**********" at bounding box center [189, 182] width 287 height 23
click at [260, 178] on input "**********" at bounding box center [189, 182] width 287 height 23
paste input "text"
click at [340, 184] on span "button" at bounding box center [342, 182] width 19 height 19
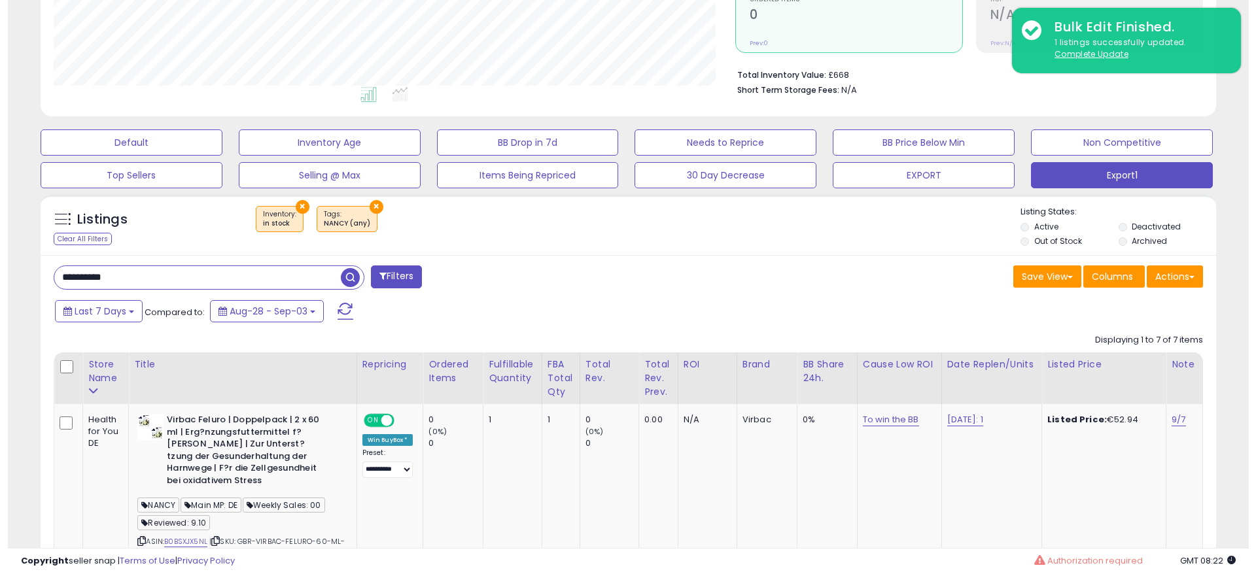
scroll to position [397, 0]
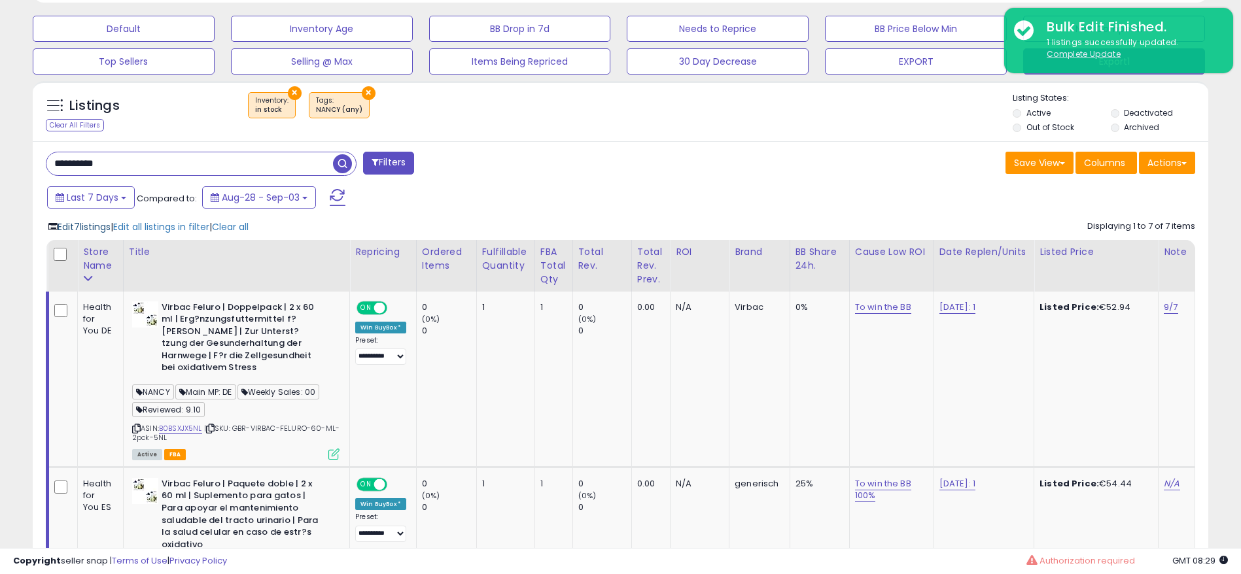
click at [82, 229] on span "Edit 7 listings" at bounding box center [84, 227] width 53 height 13
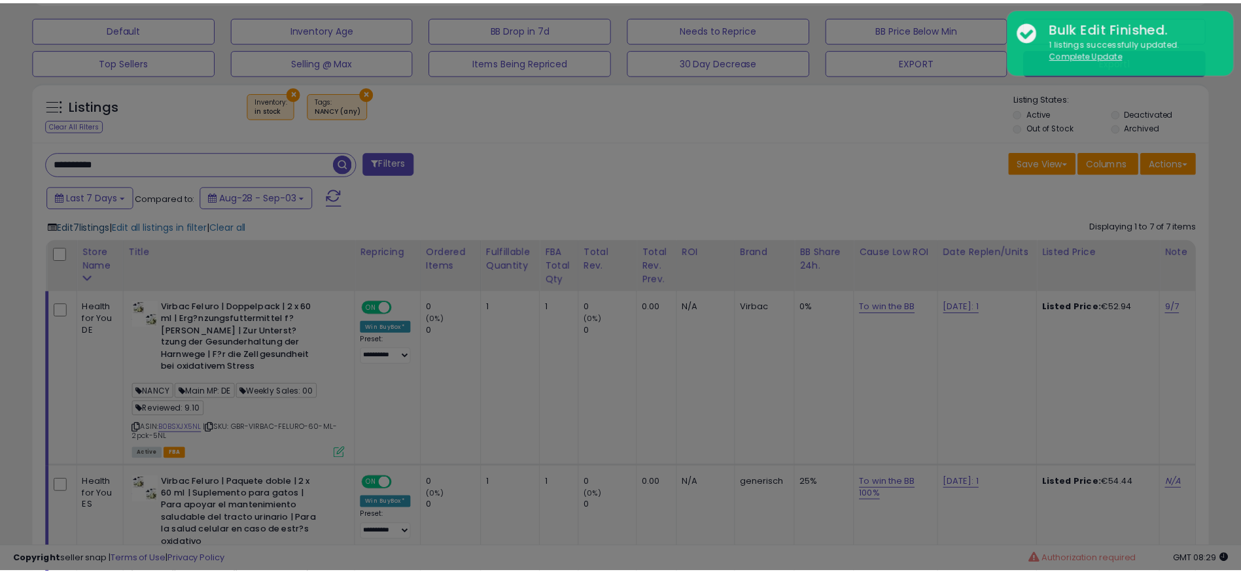
scroll to position [268, 691]
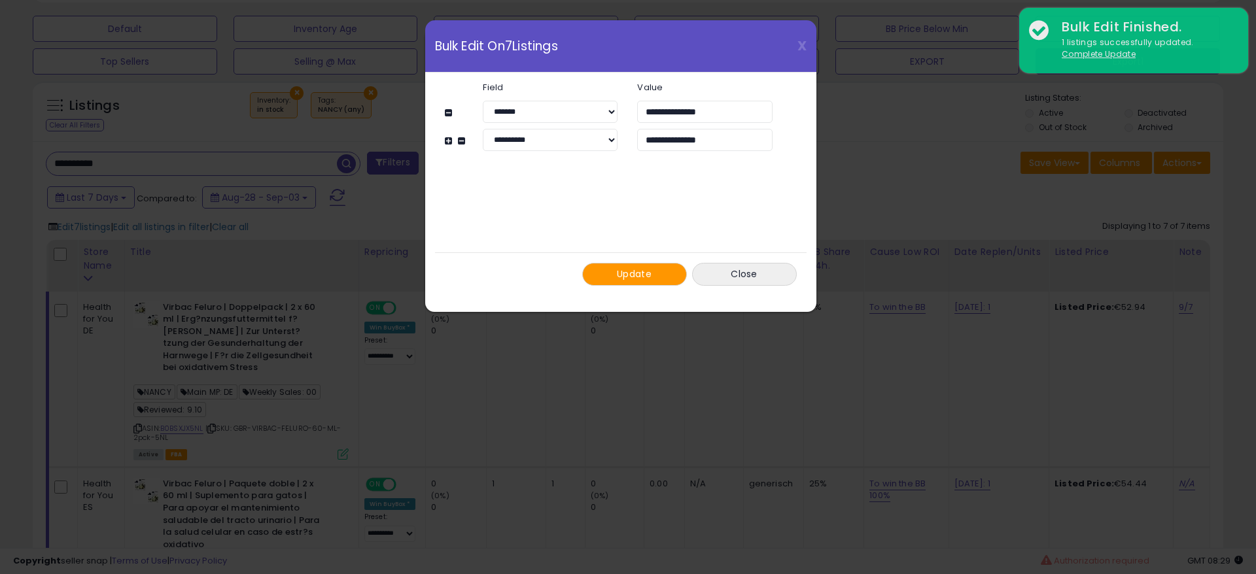
click at [630, 274] on span "Update" at bounding box center [634, 274] width 35 height 13
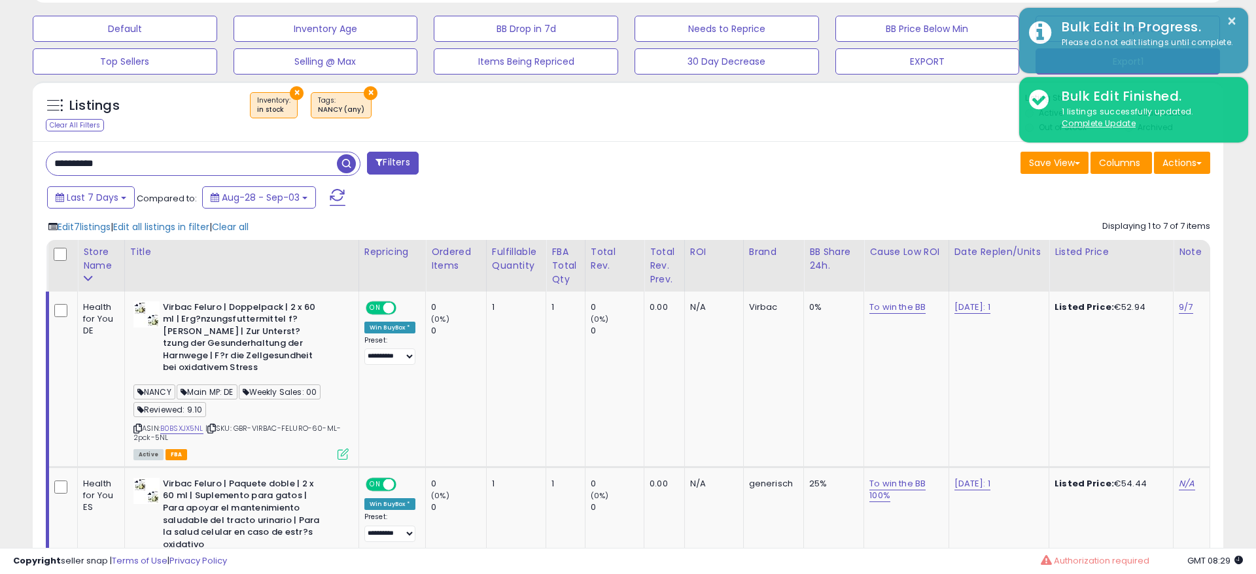
click at [310, 160] on input "**********" at bounding box center [191, 163] width 291 height 23
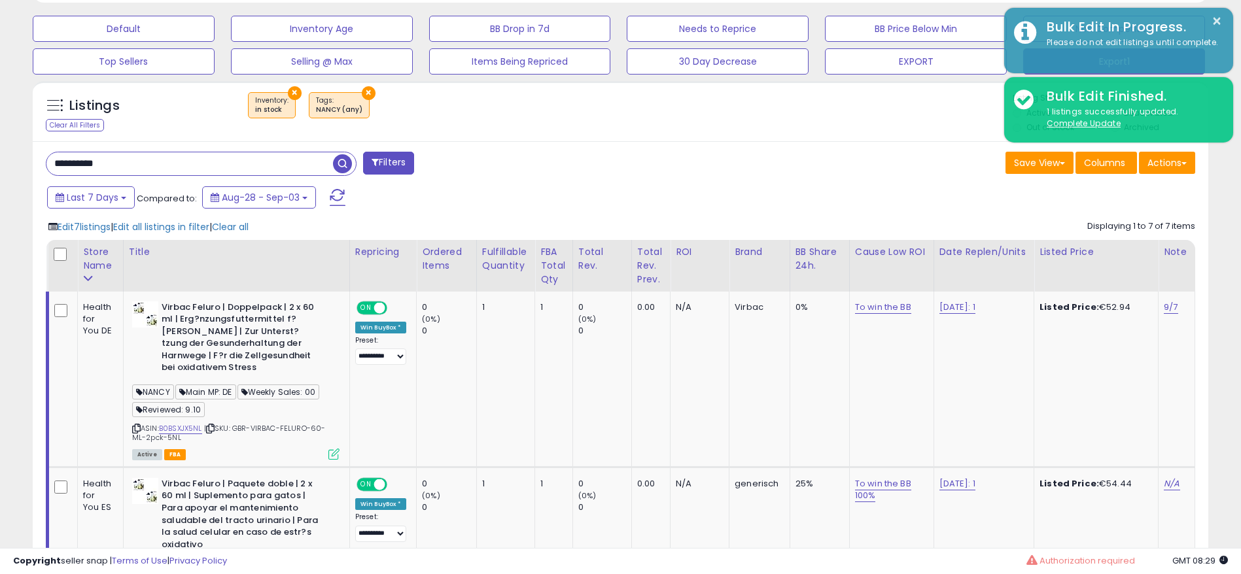
click at [310, 160] on input "**********" at bounding box center [189, 163] width 287 height 23
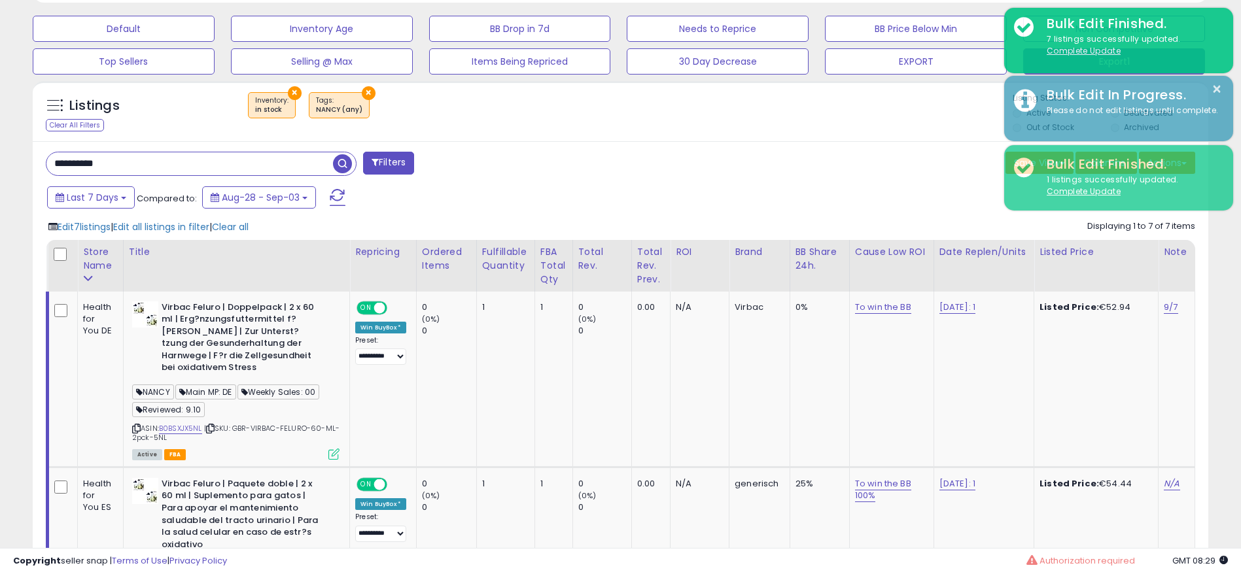
scroll to position [654047, 653633]
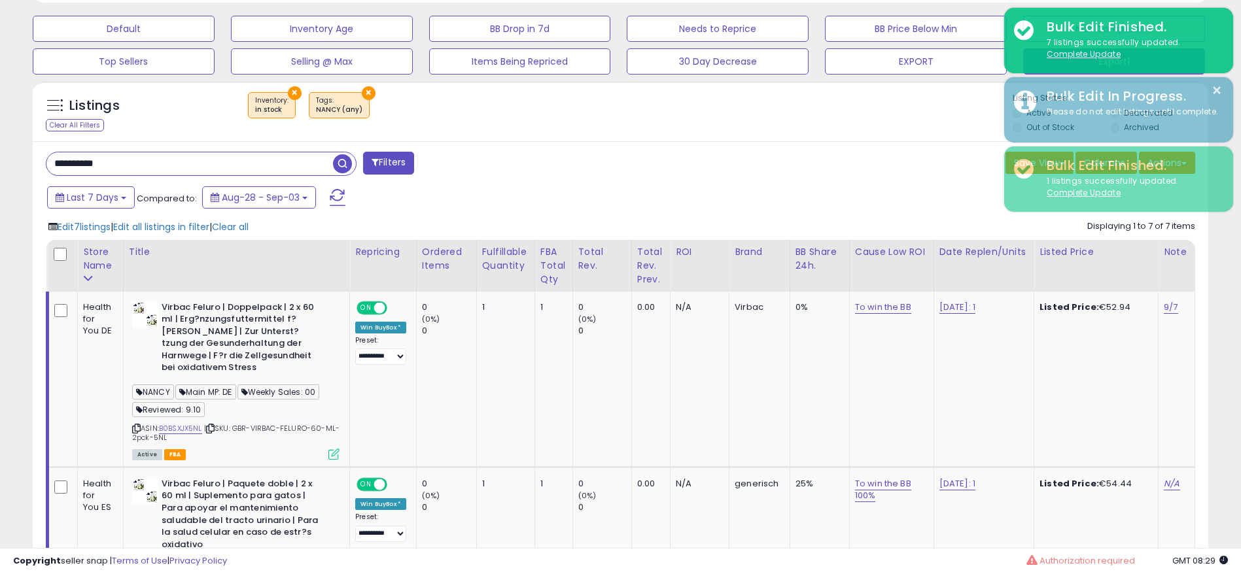
paste input "text"
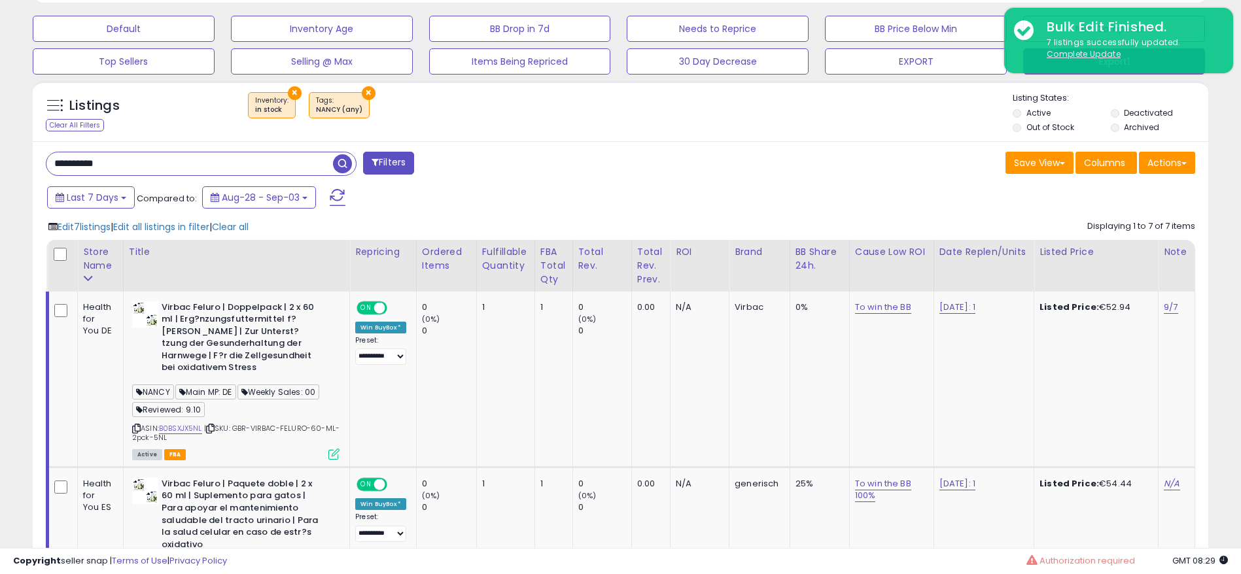
click at [336, 162] on span "button" at bounding box center [342, 163] width 19 height 19
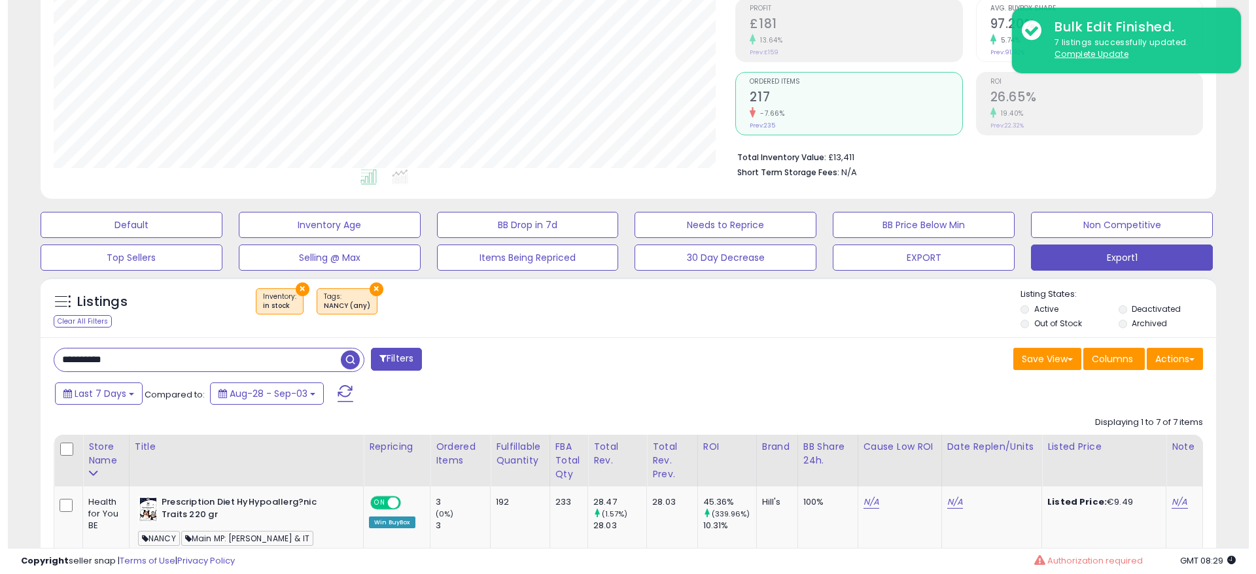
scroll to position [593, 0]
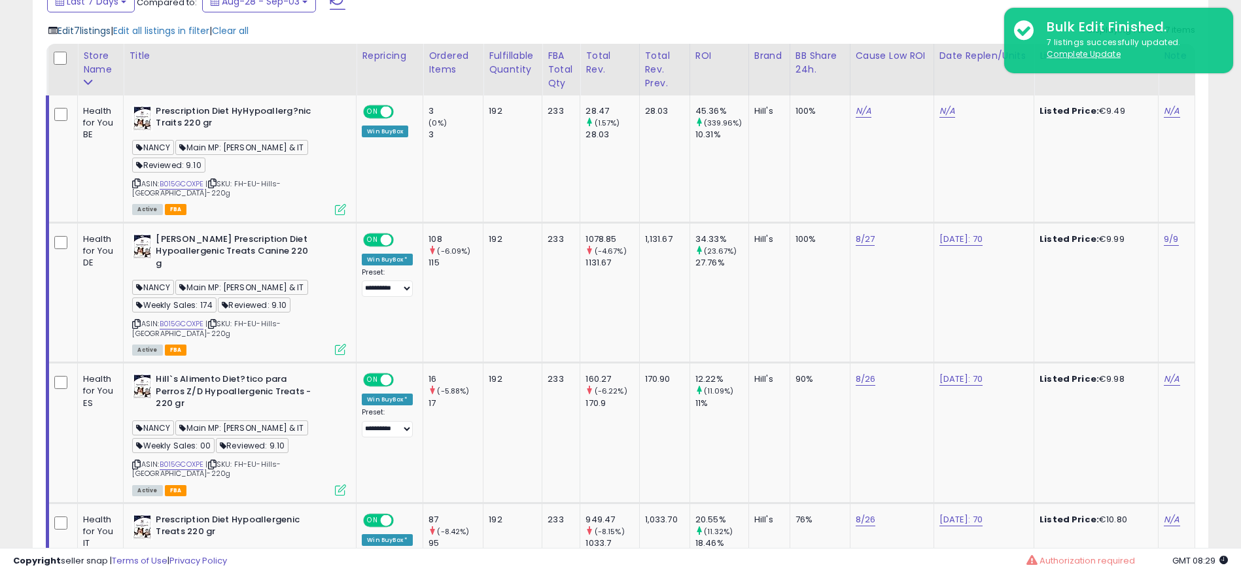
click at [76, 32] on span "Edit 7 listings" at bounding box center [84, 30] width 53 height 13
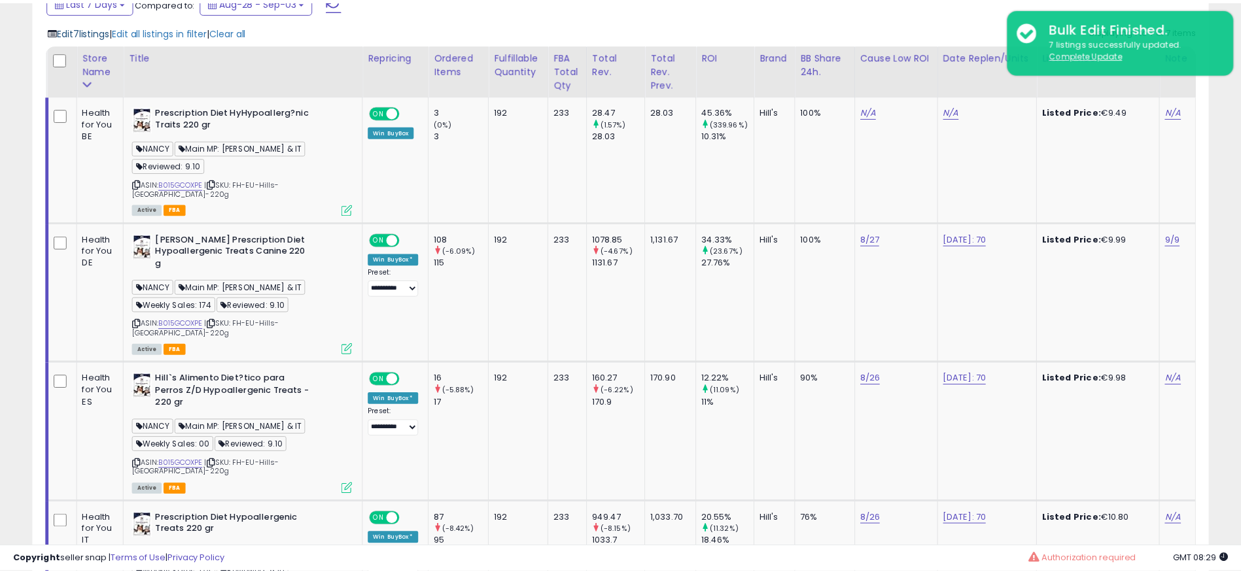
scroll to position [268, 691]
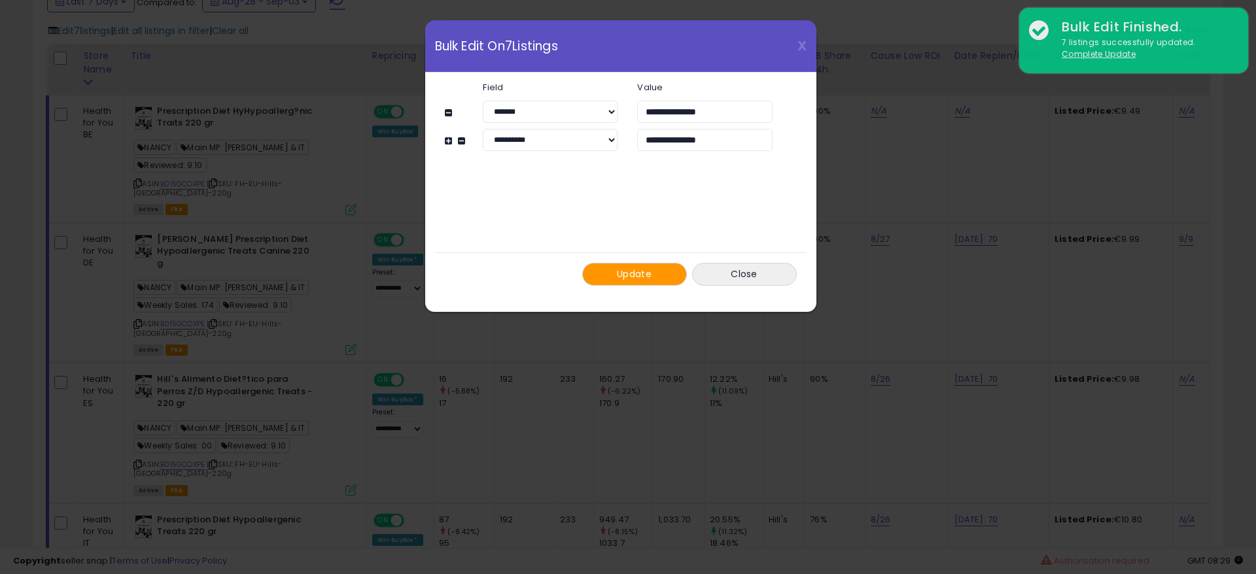
click at [633, 270] on span "Update" at bounding box center [634, 274] width 35 height 13
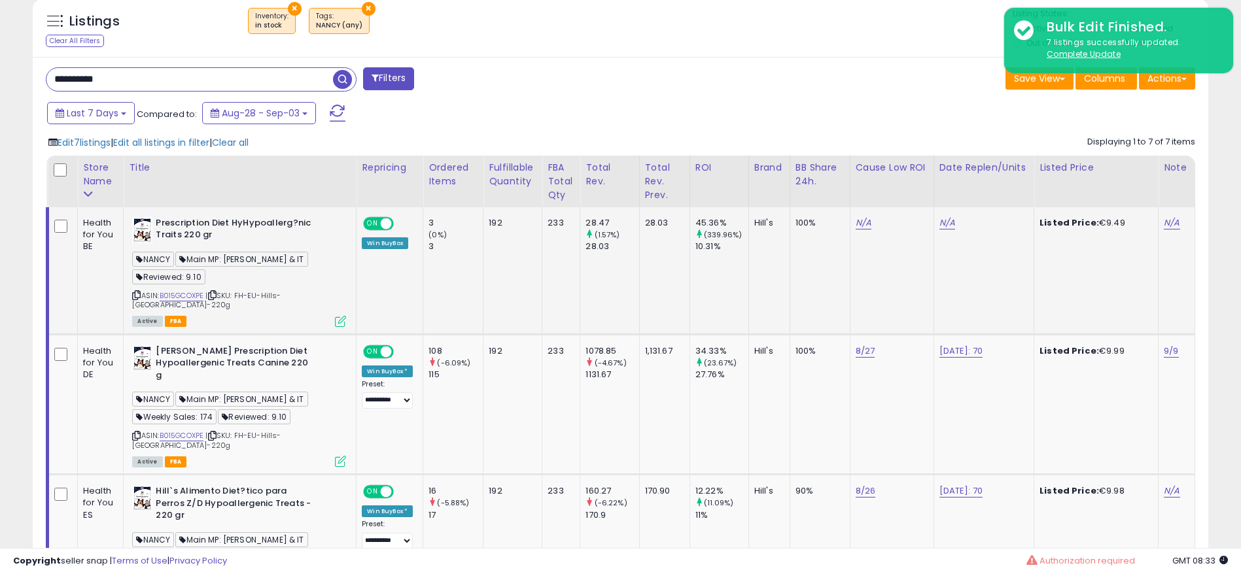
scroll to position [397, 0]
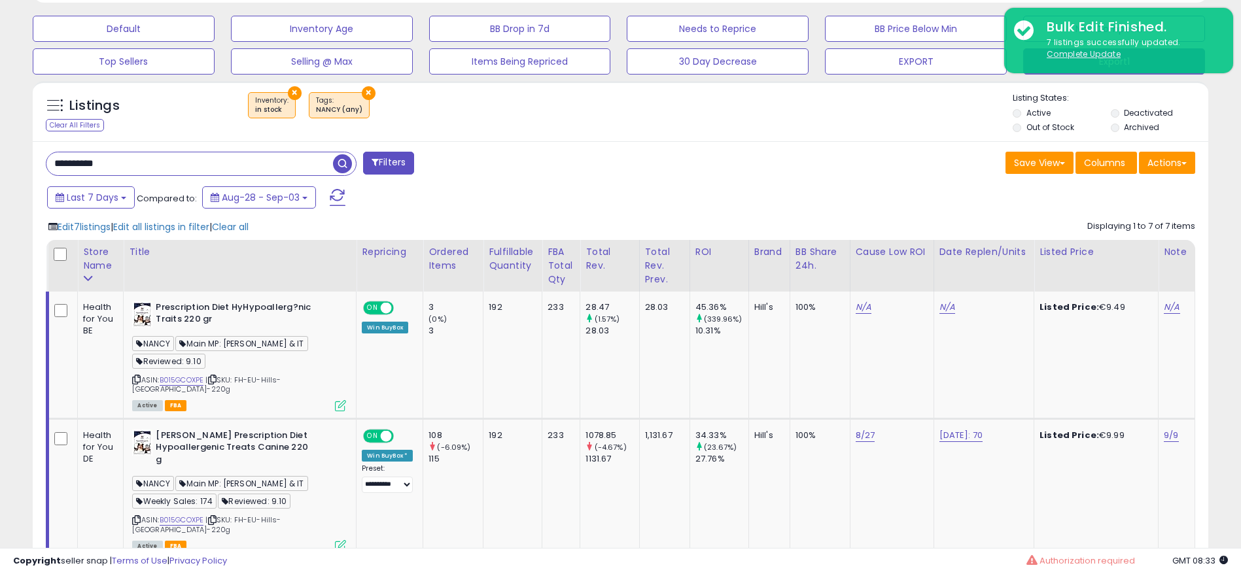
click at [268, 167] on input "**********" at bounding box center [189, 163] width 287 height 23
paste input "text"
drag, startPoint x: 346, startPoint y: 162, endPoint x: 416, endPoint y: 219, distance: 90.2
click at [345, 162] on span "button" at bounding box center [342, 163] width 19 height 19
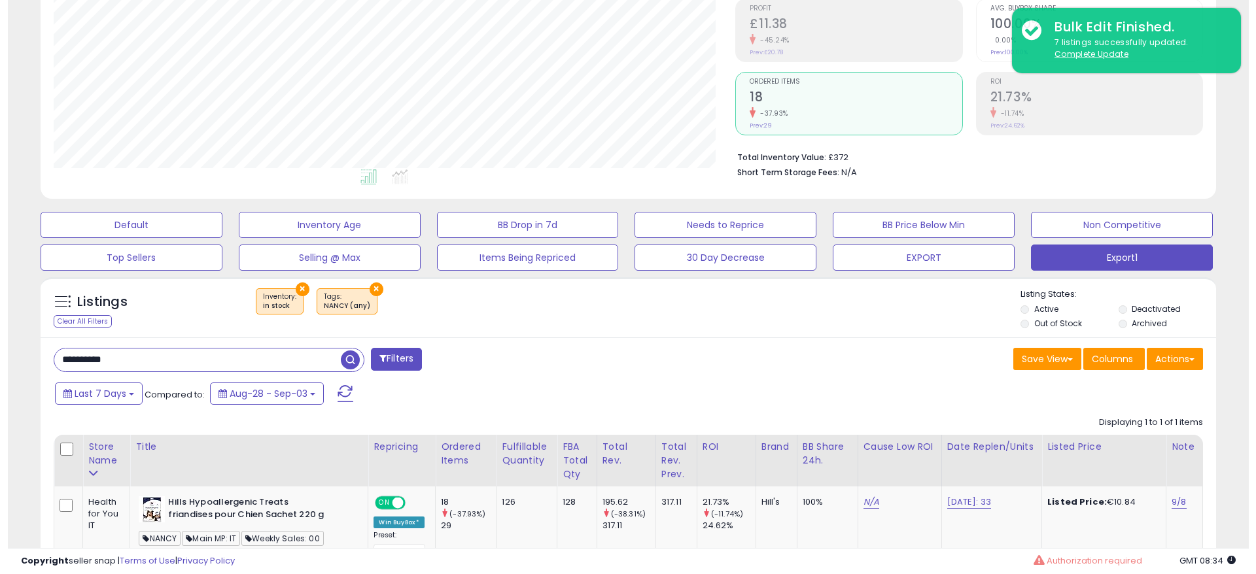
scroll to position [298, 0]
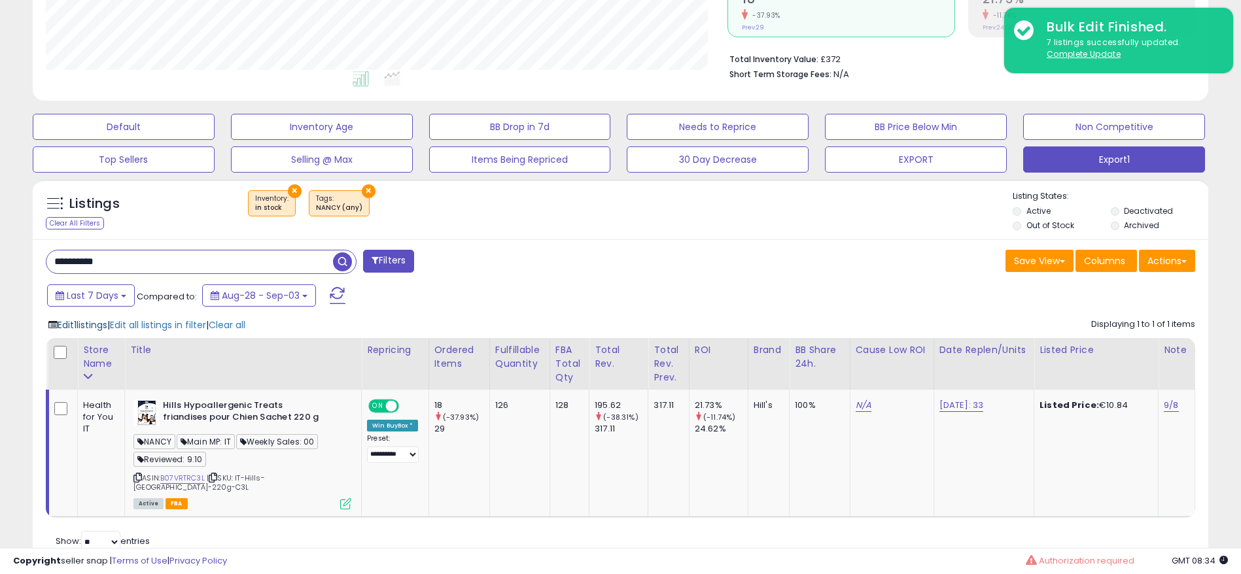
click at [97, 324] on span "Edit 1 listings" at bounding box center [83, 325] width 50 height 13
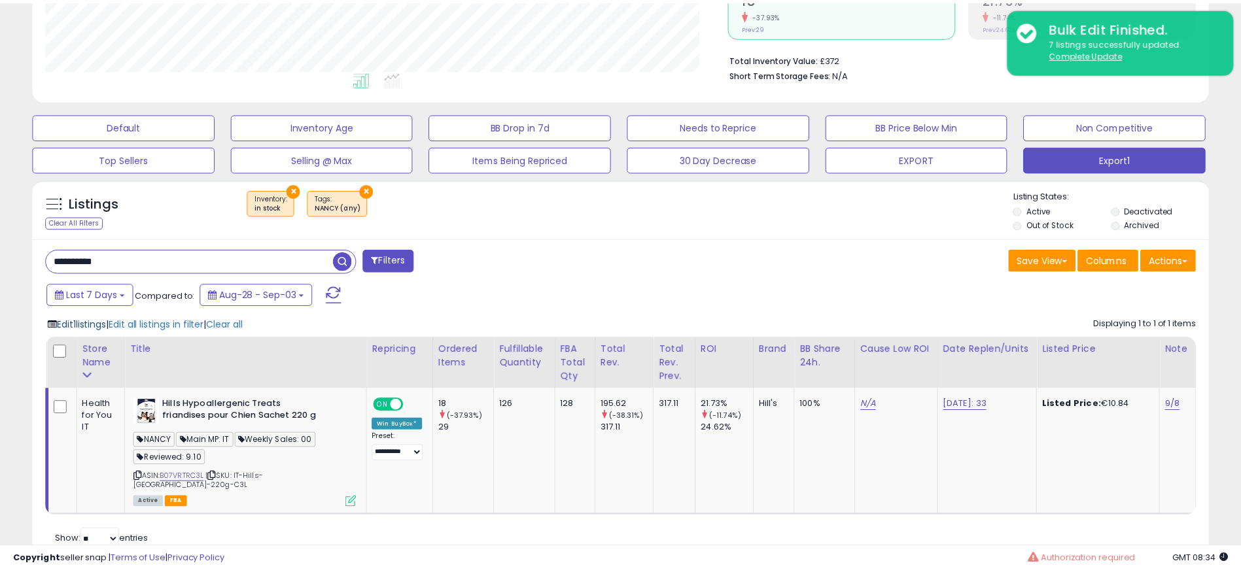
scroll to position [268, 691]
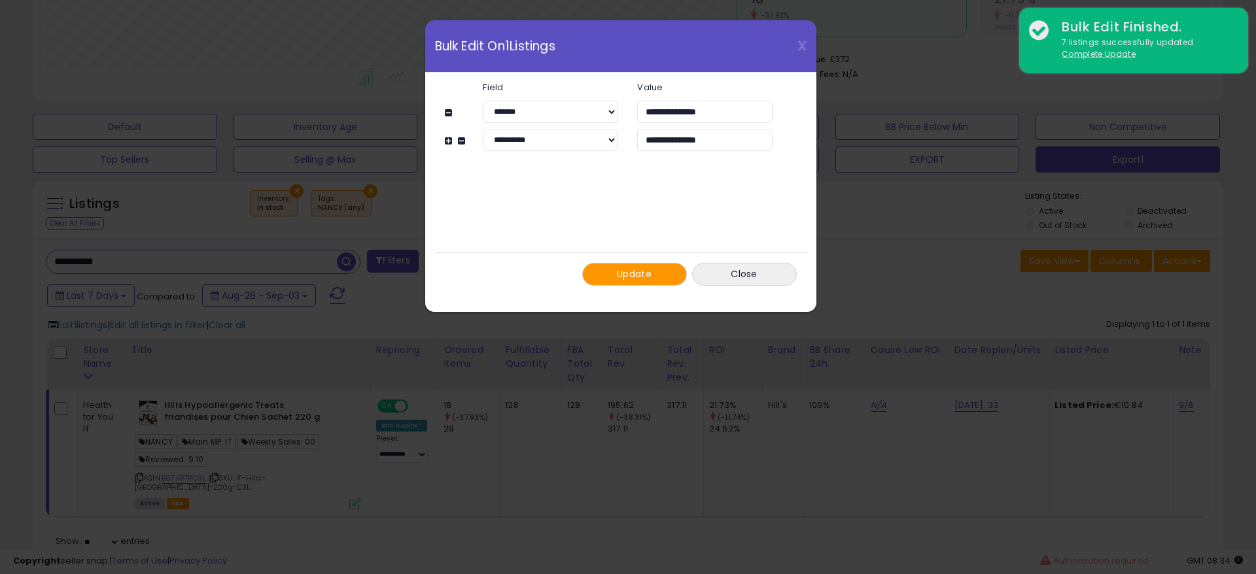
click at [627, 272] on span "Update" at bounding box center [634, 274] width 35 height 13
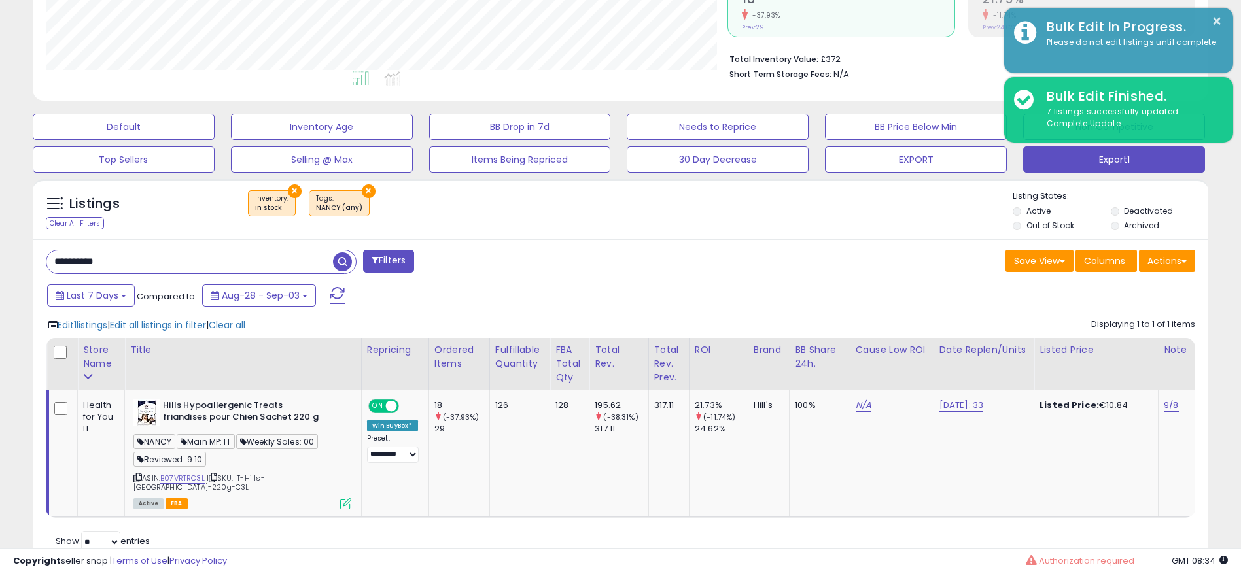
scroll to position [654047, 653633]
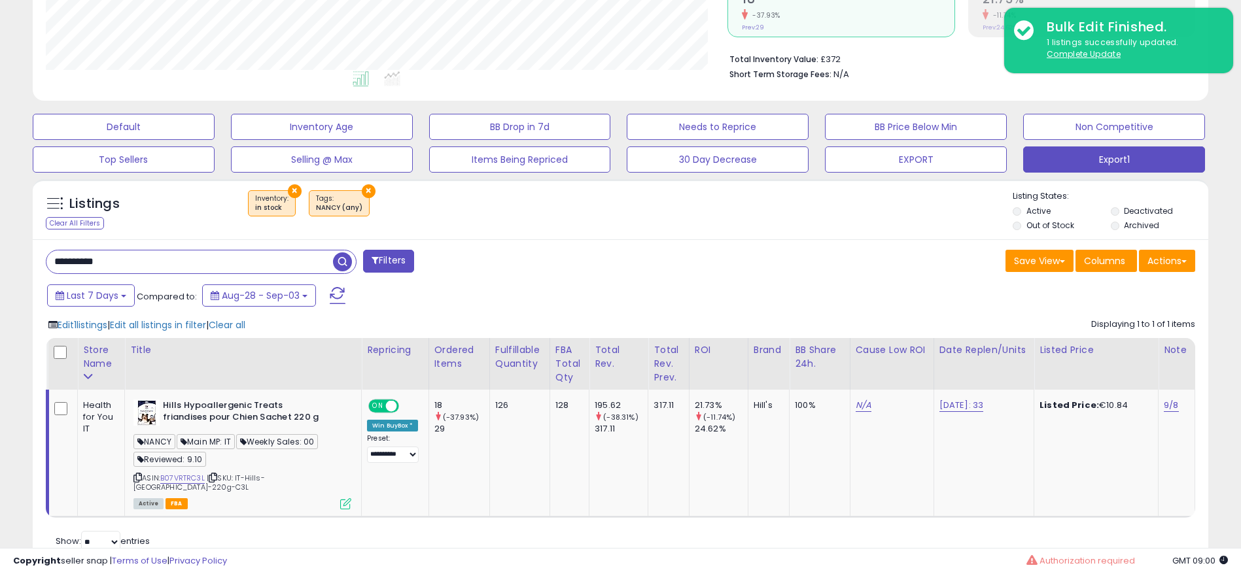
click at [229, 263] on input "**********" at bounding box center [189, 262] width 287 height 23
paste input "text"
click at [343, 259] on span "button" at bounding box center [342, 262] width 19 height 19
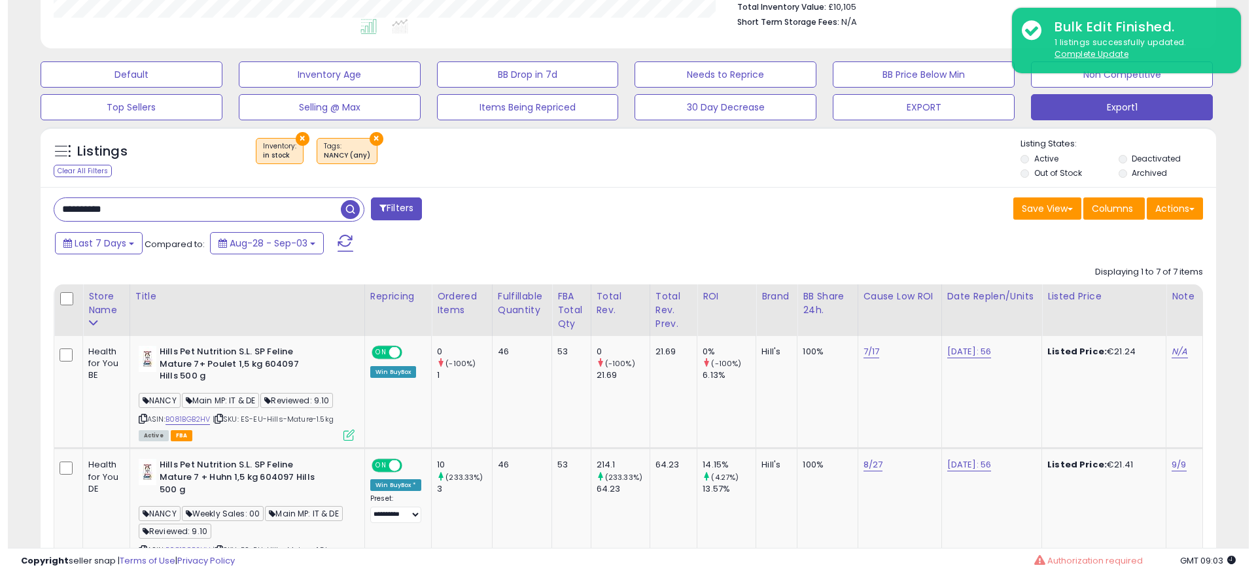
scroll to position [397, 0]
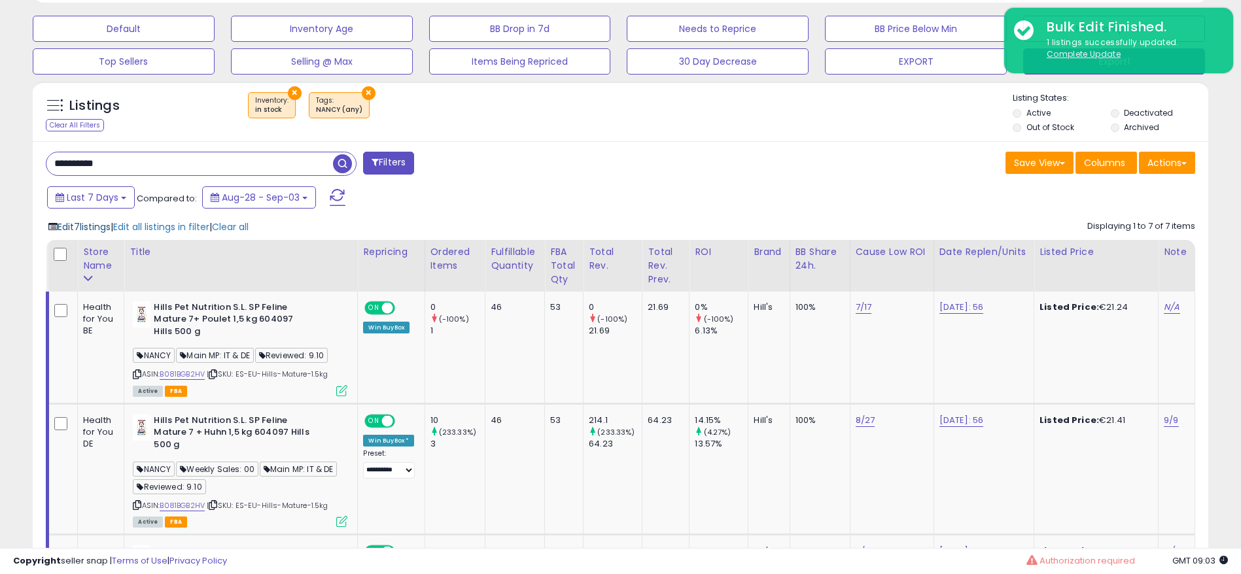
click at [85, 228] on span "Edit 7 listings" at bounding box center [84, 227] width 53 height 13
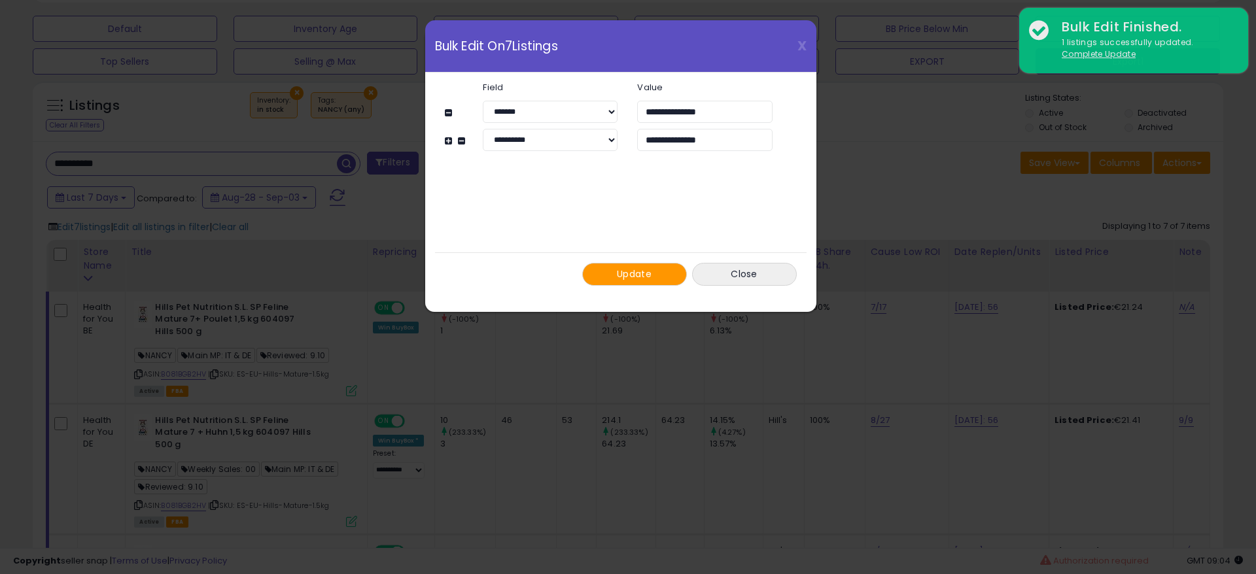
click at [639, 277] on span "Update" at bounding box center [634, 274] width 35 height 13
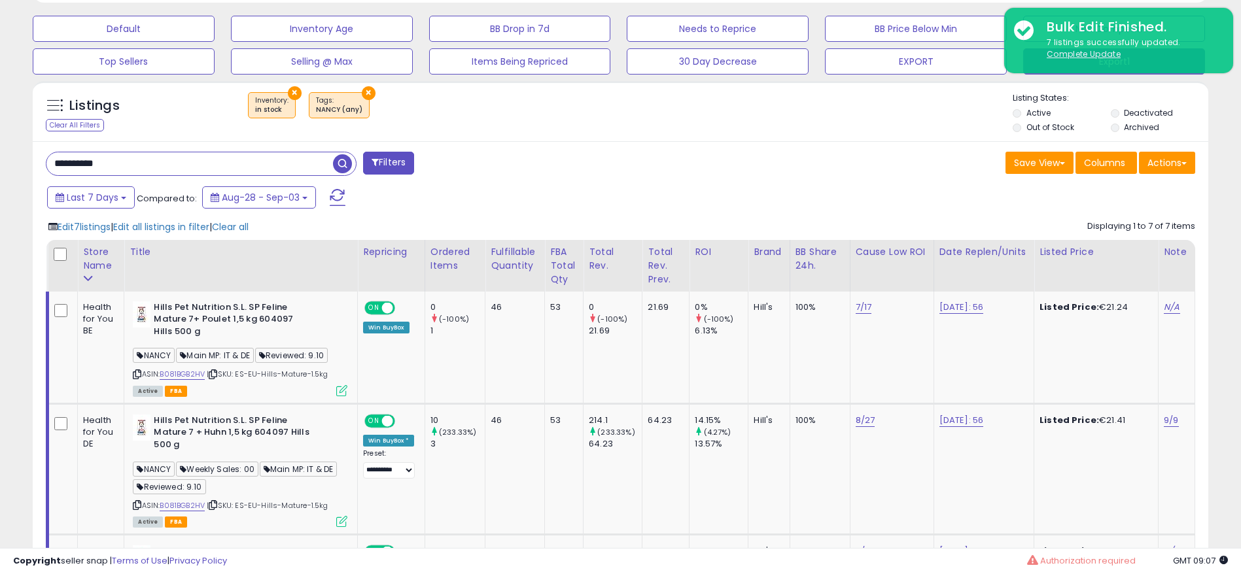
scroll to position [654047, 653633]
click at [283, 167] on input "**********" at bounding box center [189, 163] width 287 height 23
paste input "text"
click at [342, 163] on span "button" at bounding box center [342, 163] width 19 height 19
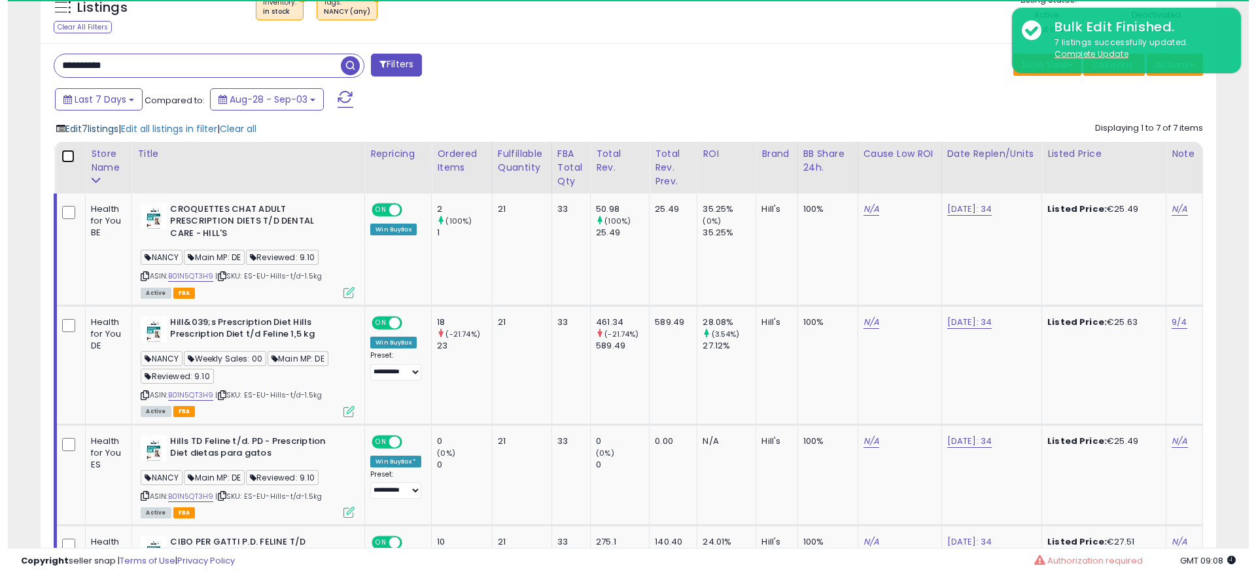
scroll to position [268, 682]
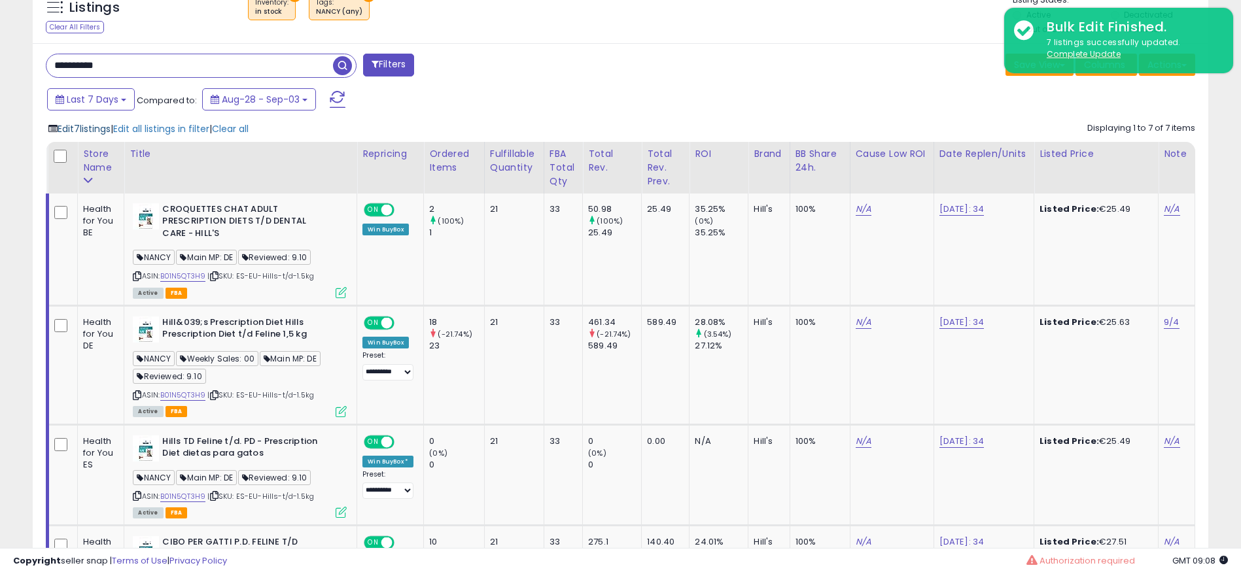
click at [81, 133] on span "Edit 7 listings" at bounding box center [84, 128] width 53 height 13
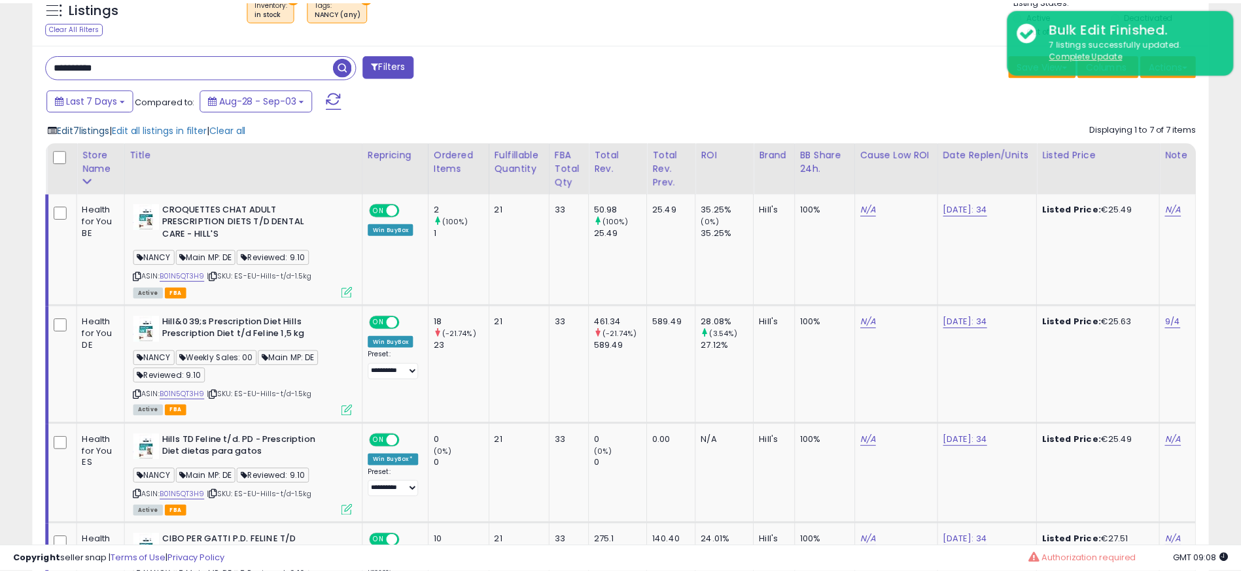
scroll to position [268, 691]
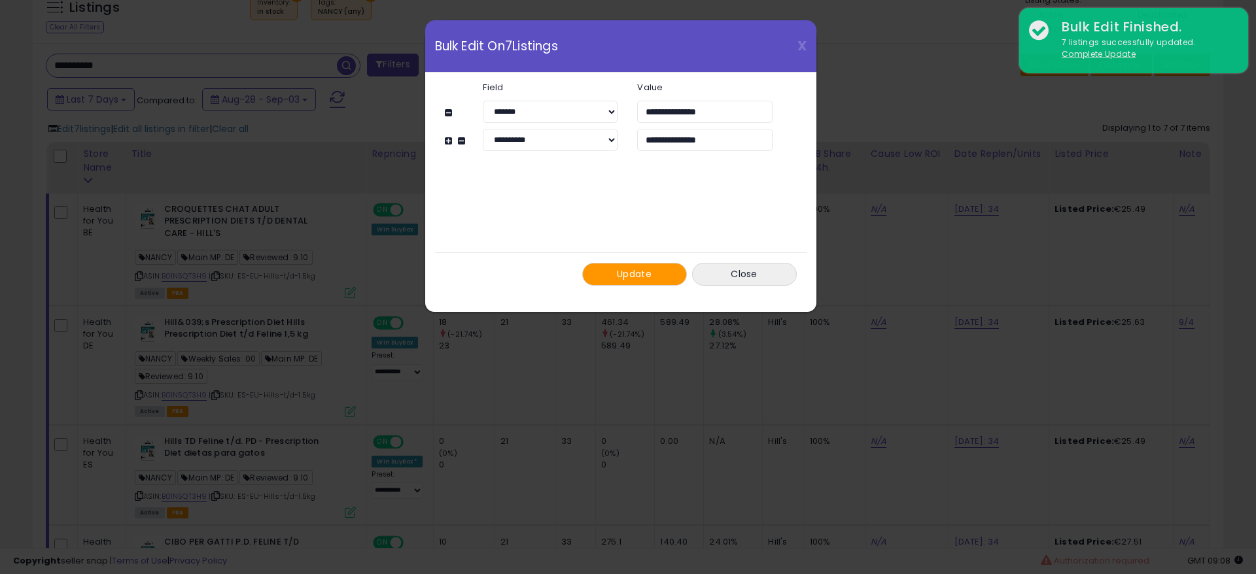
click at [630, 274] on span "Update" at bounding box center [634, 274] width 35 height 13
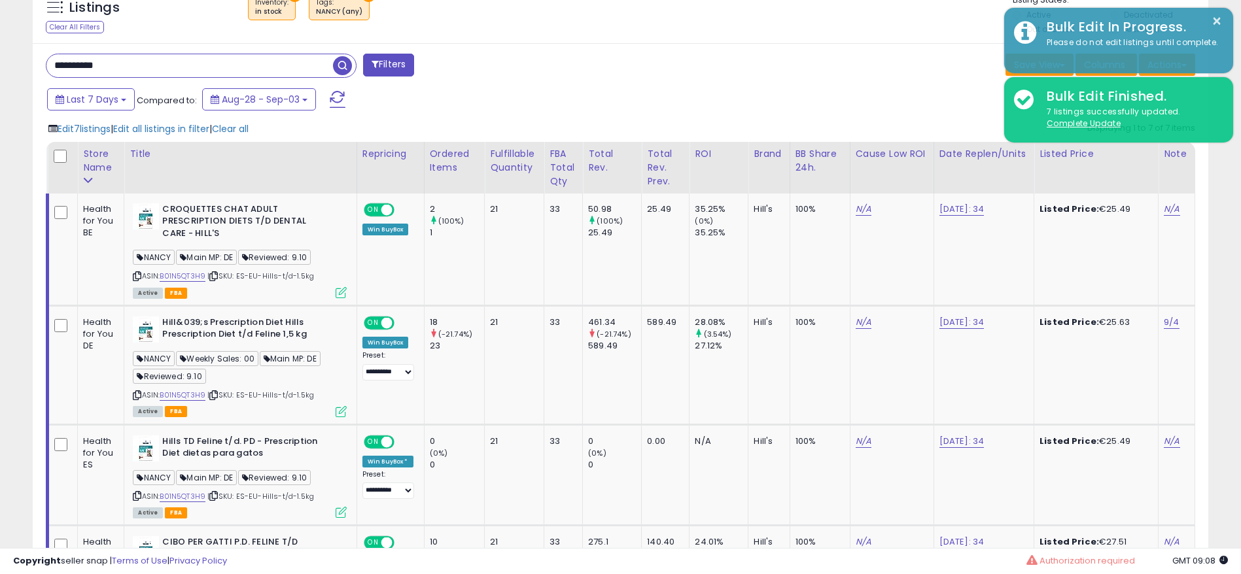
scroll to position [654047, 653633]
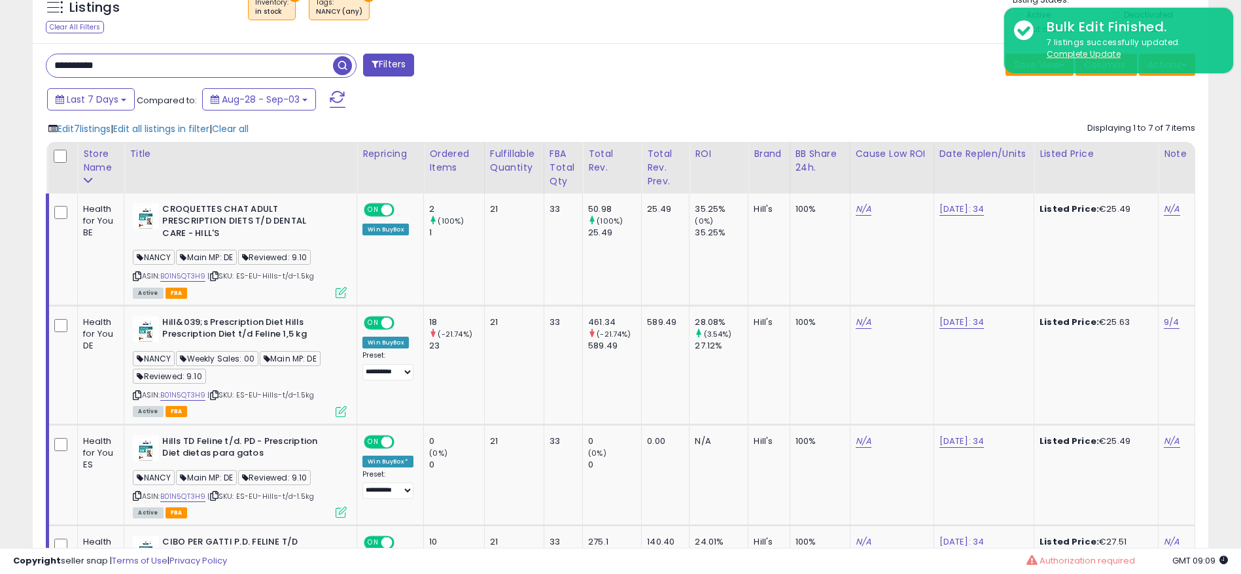
click at [270, 67] on input "**********" at bounding box center [189, 65] width 287 height 23
paste input "text"
click at [346, 67] on span "button" at bounding box center [342, 65] width 19 height 19
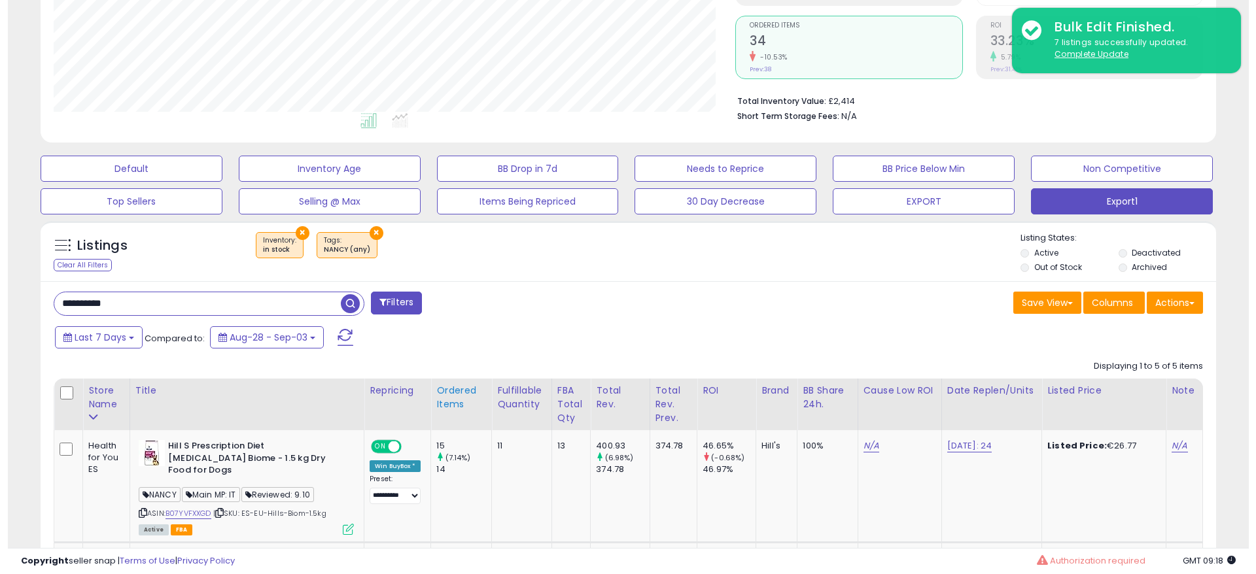
scroll to position [298, 0]
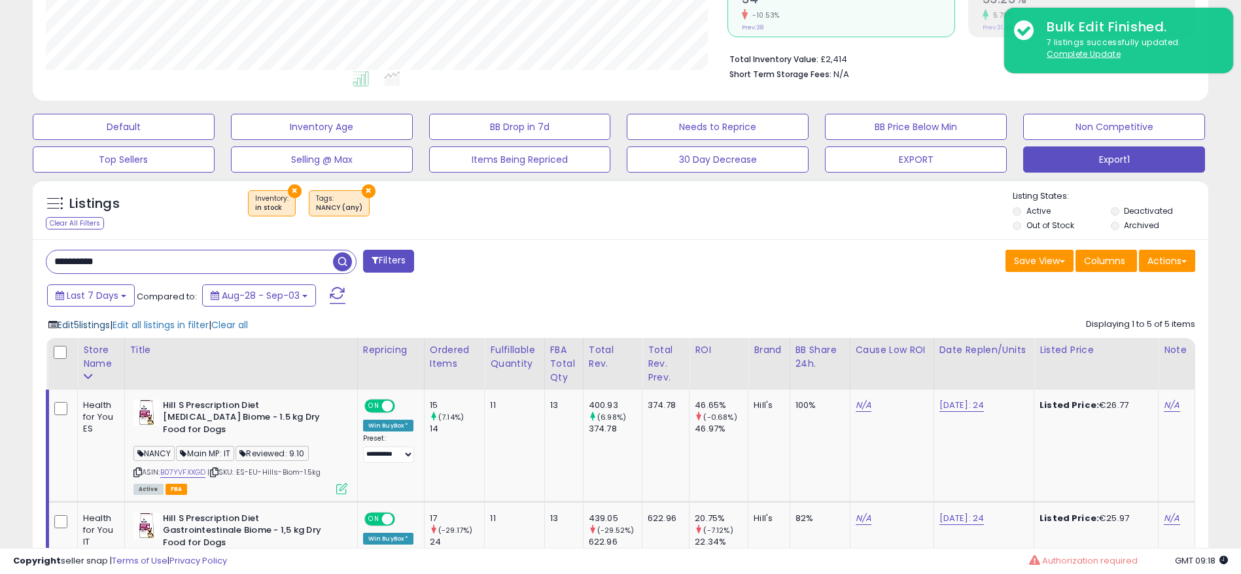
click at [77, 321] on span "Edit 5 listings" at bounding box center [84, 325] width 52 height 13
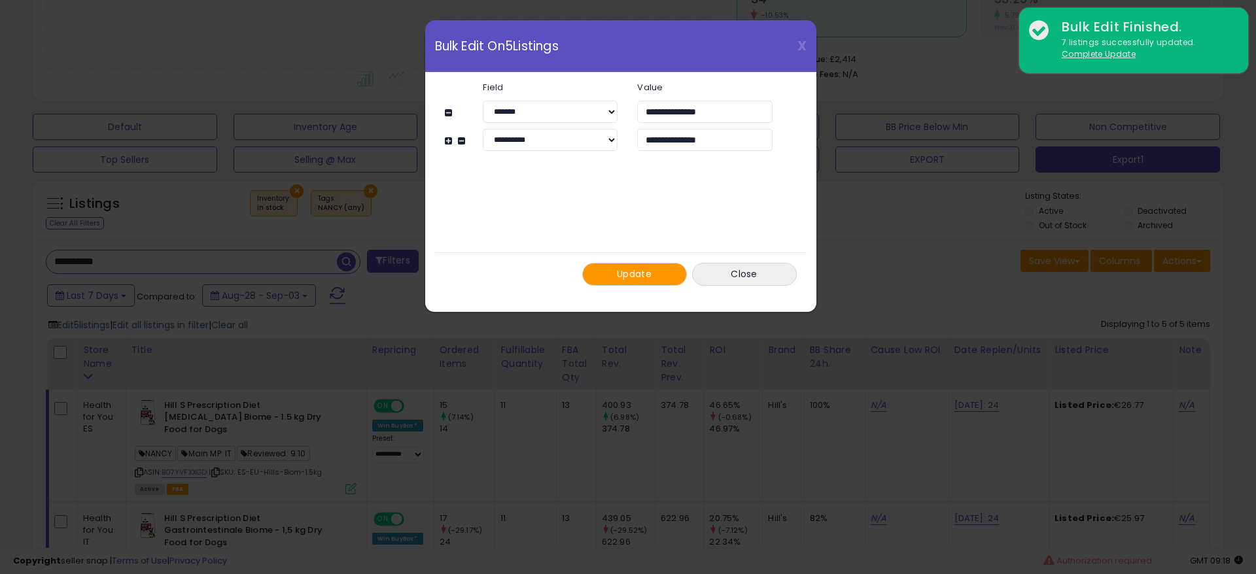
click at [638, 272] on span "Update" at bounding box center [634, 274] width 35 height 13
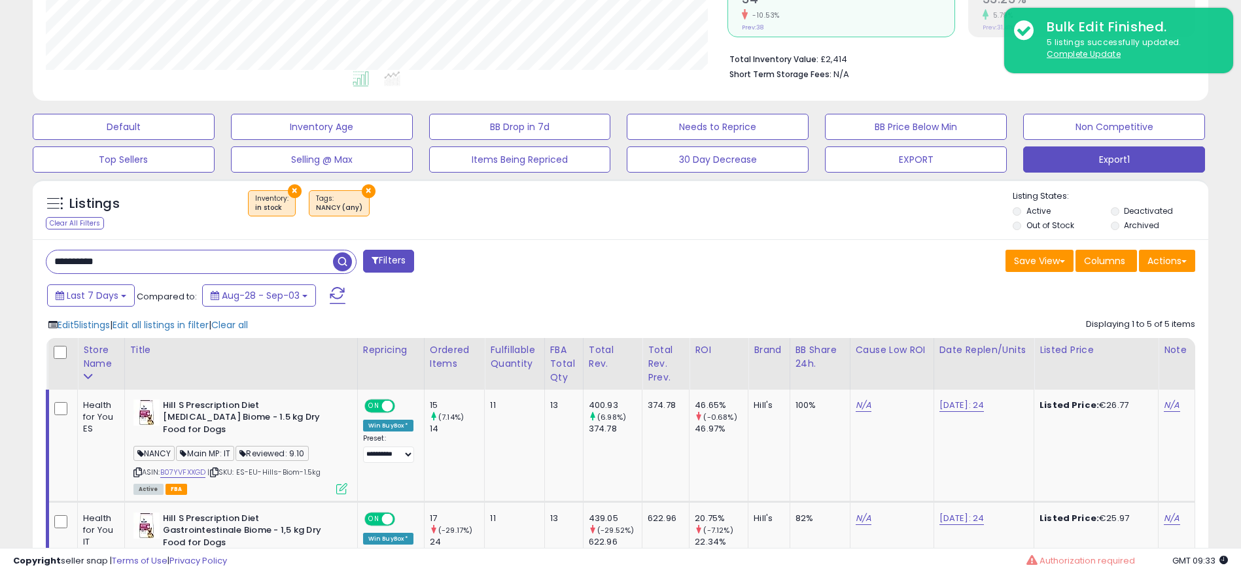
scroll to position [654047, 653633]
click at [255, 260] on input "**********" at bounding box center [189, 262] width 287 height 23
paste input "text"
click at [336, 261] on span "button" at bounding box center [342, 262] width 19 height 19
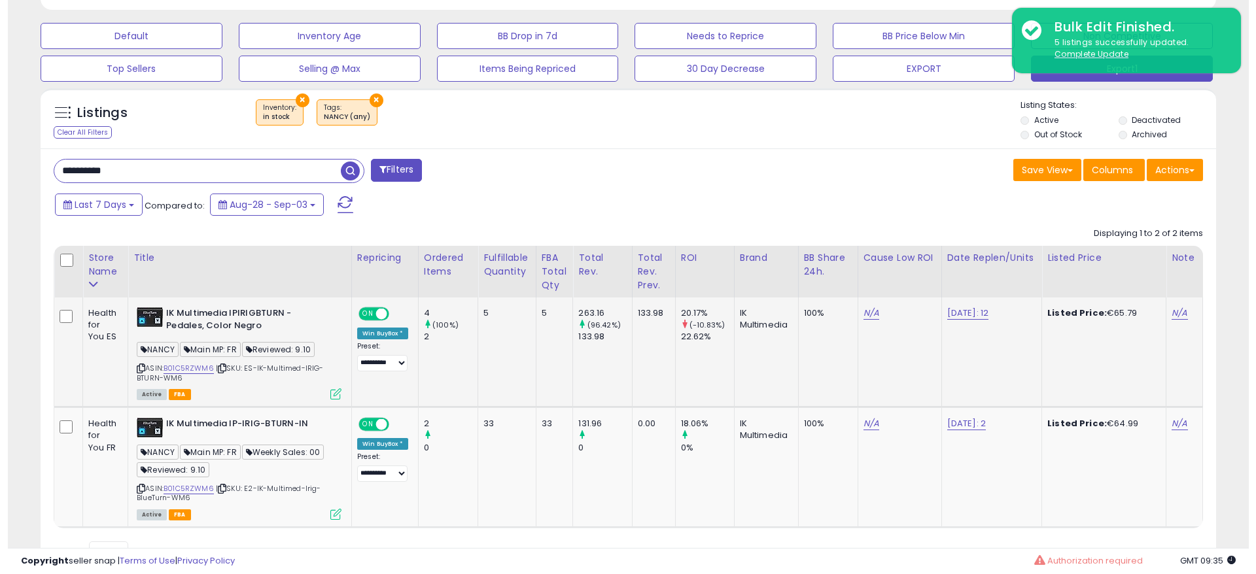
scroll to position [397, 0]
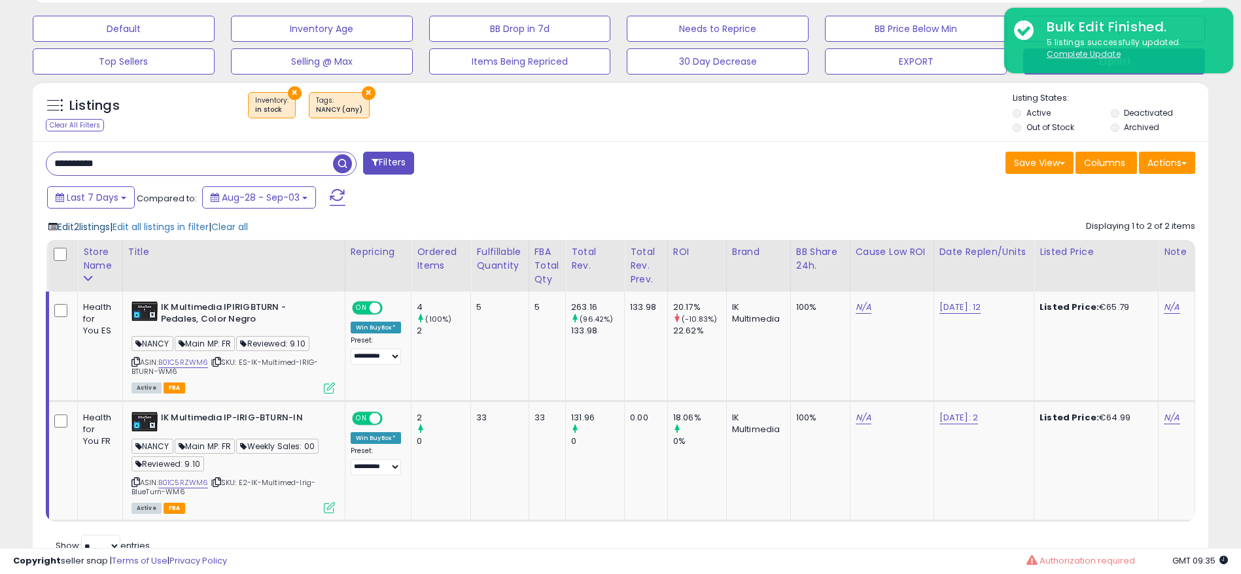
click at [94, 229] on span "Edit 2 listings" at bounding box center [84, 227] width 52 height 13
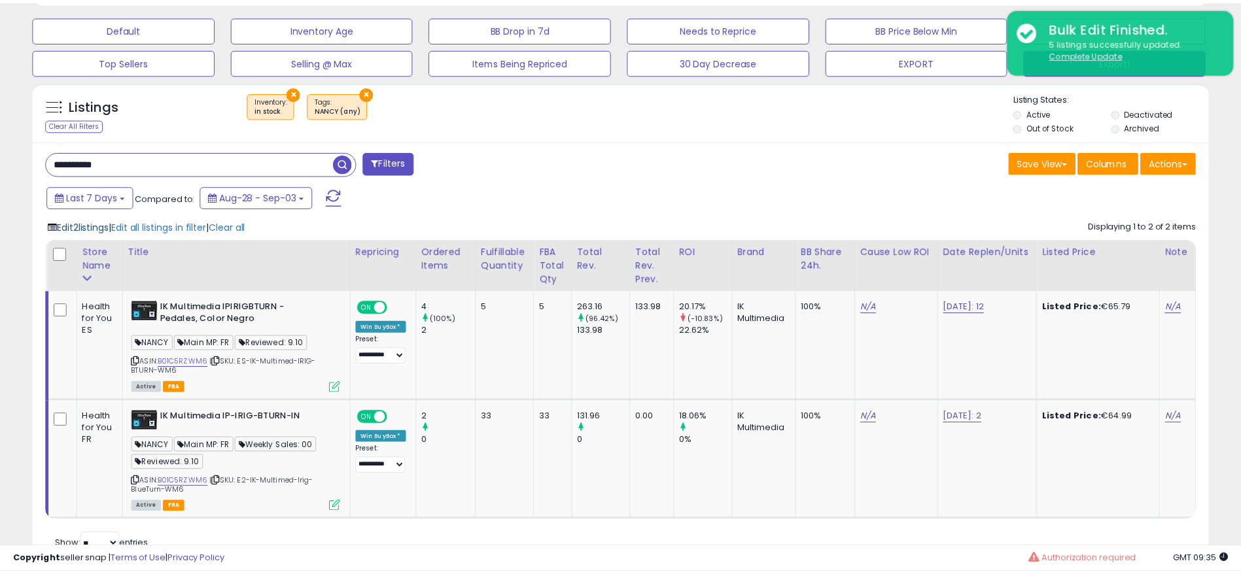
scroll to position [268, 691]
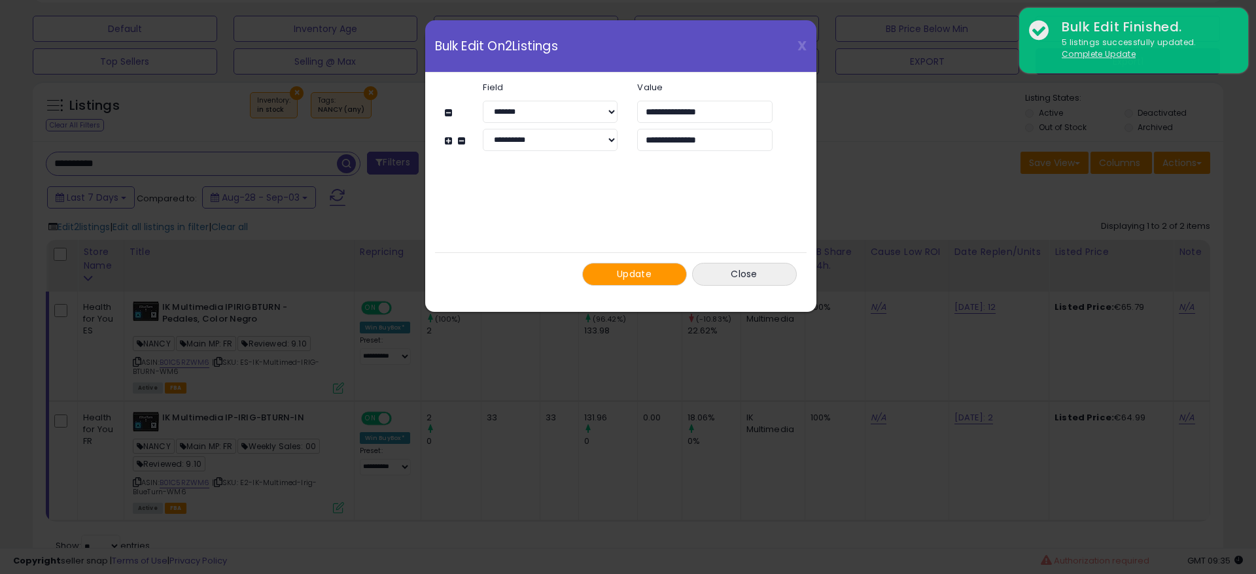
click at [626, 270] on span "Update" at bounding box center [634, 274] width 35 height 13
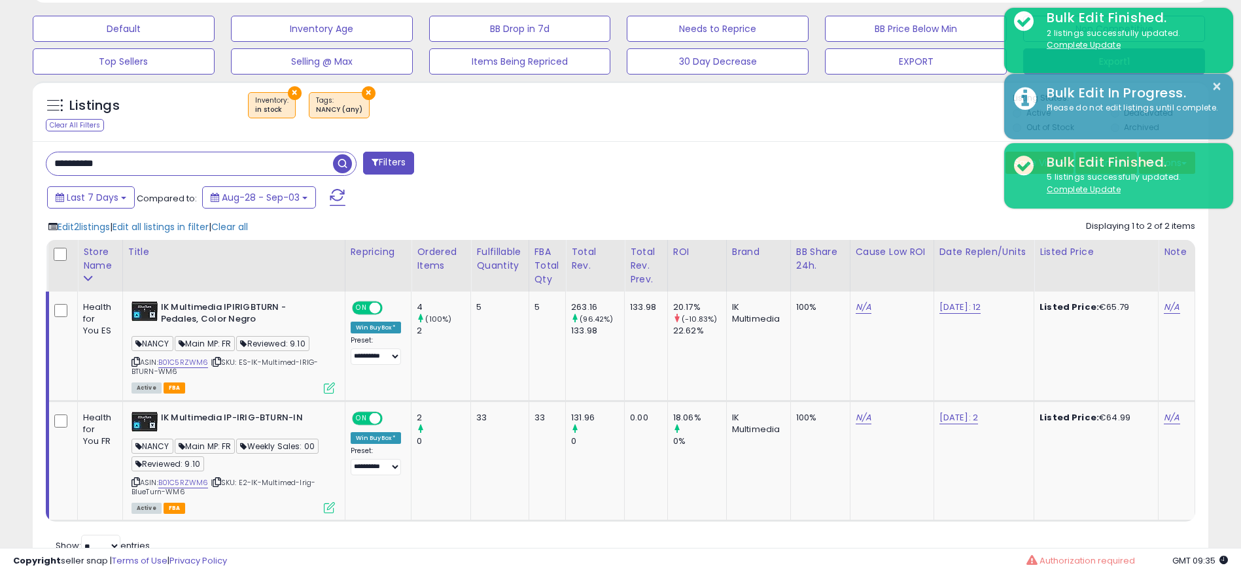
scroll to position [654047, 653633]
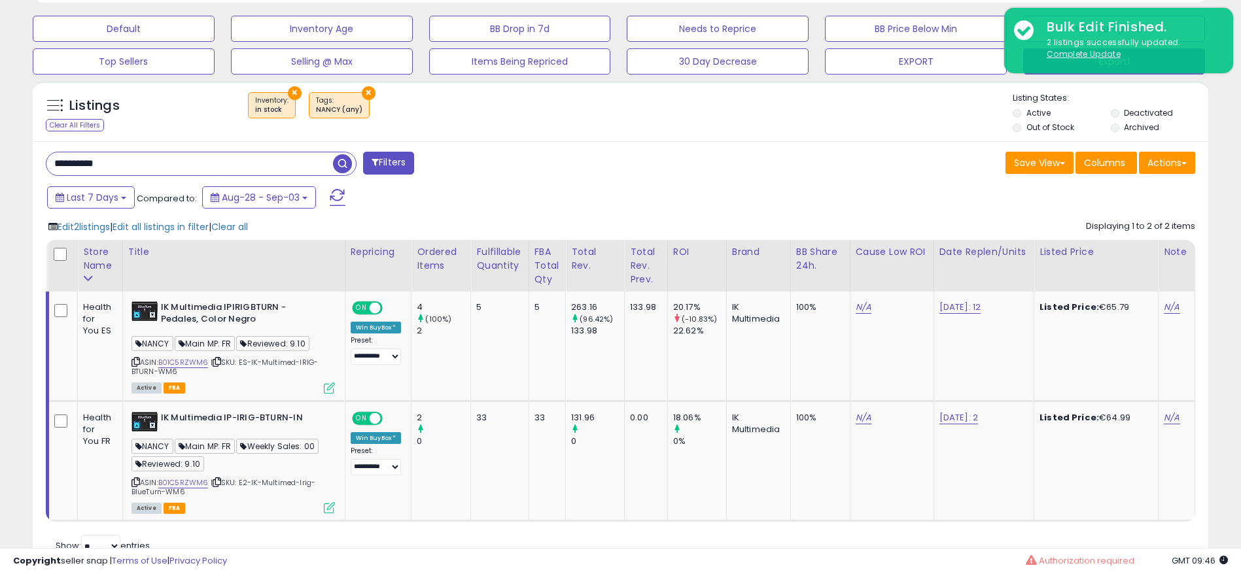
click at [263, 169] on input "**********" at bounding box center [189, 163] width 287 height 23
paste input "text"
click at [338, 162] on span "button" at bounding box center [342, 163] width 19 height 19
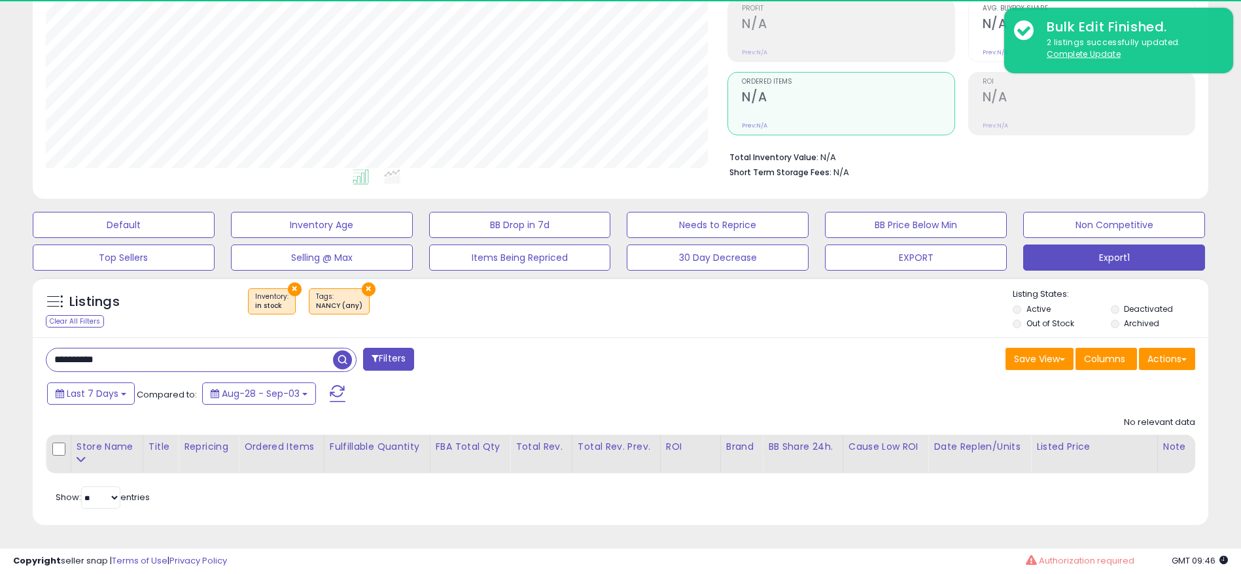
scroll to position [268, 682]
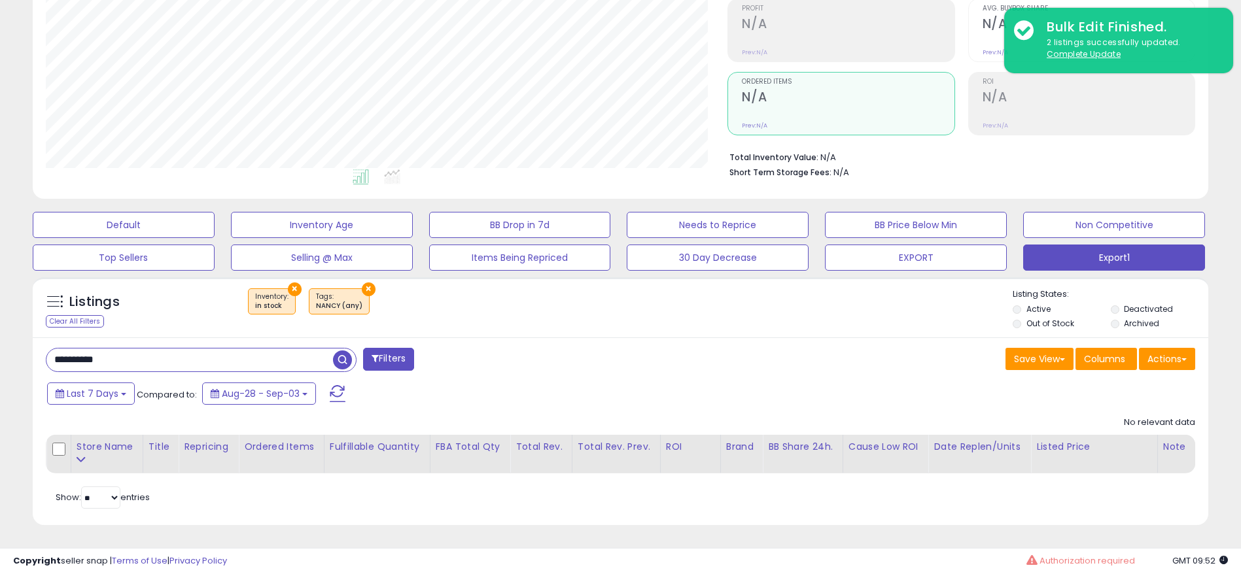
click at [213, 364] on input "**********" at bounding box center [189, 360] width 287 height 23
paste input "text"
click at [341, 361] on span "button" at bounding box center [342, 360] width 19 height 19
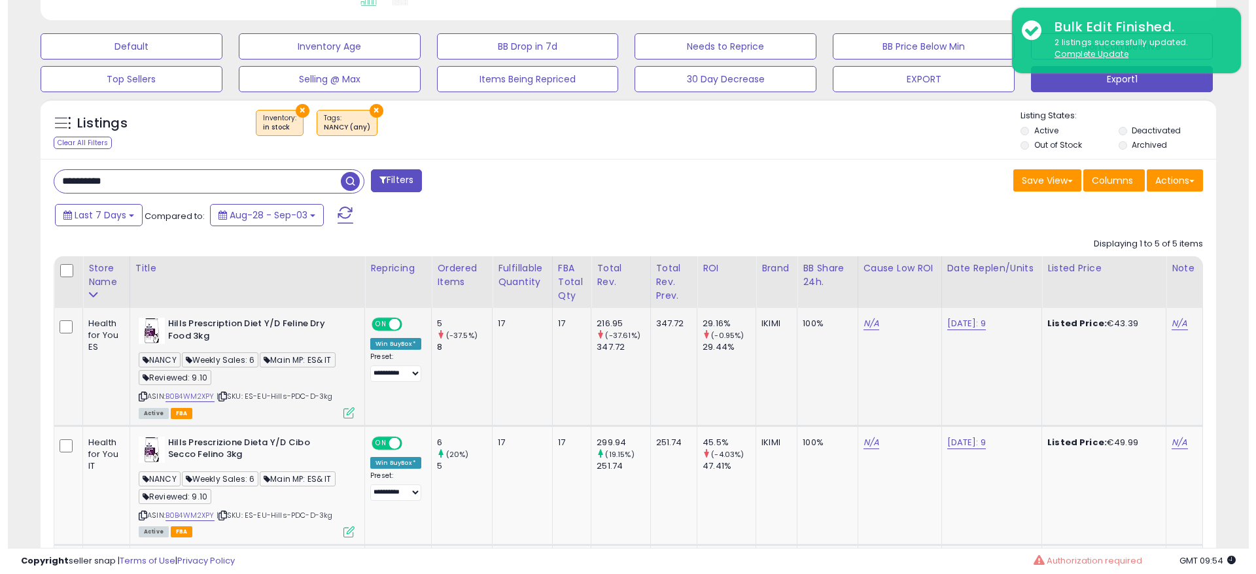
scroll to position [397, 0]
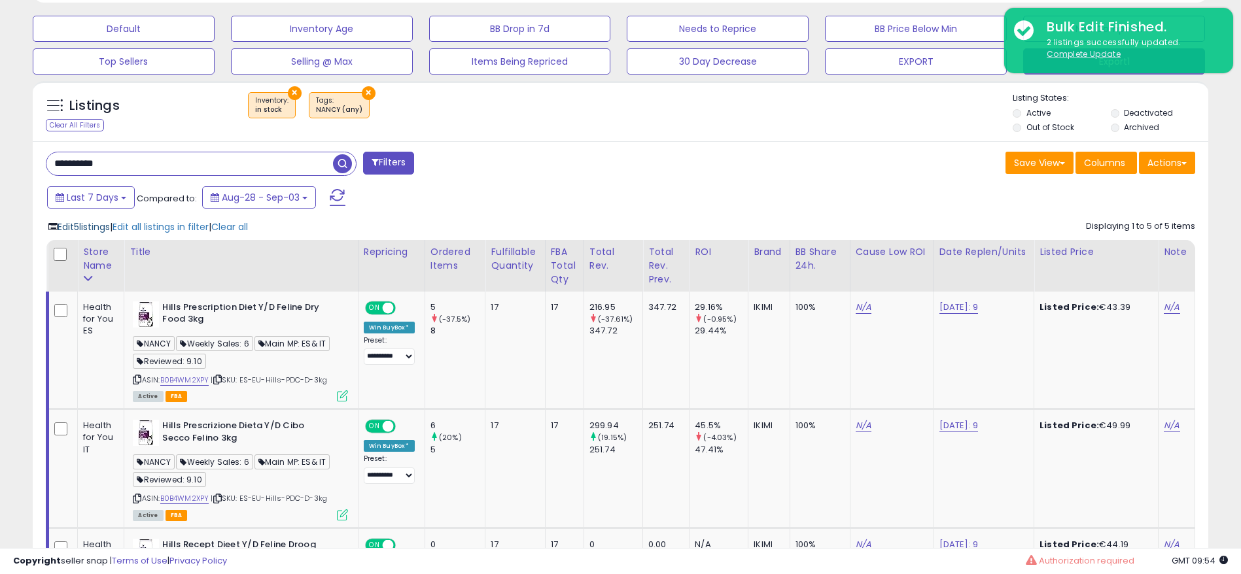
click at [86, 224] on span "Edit 5 listings" at bounding box center [84, 227] width 52 height 13
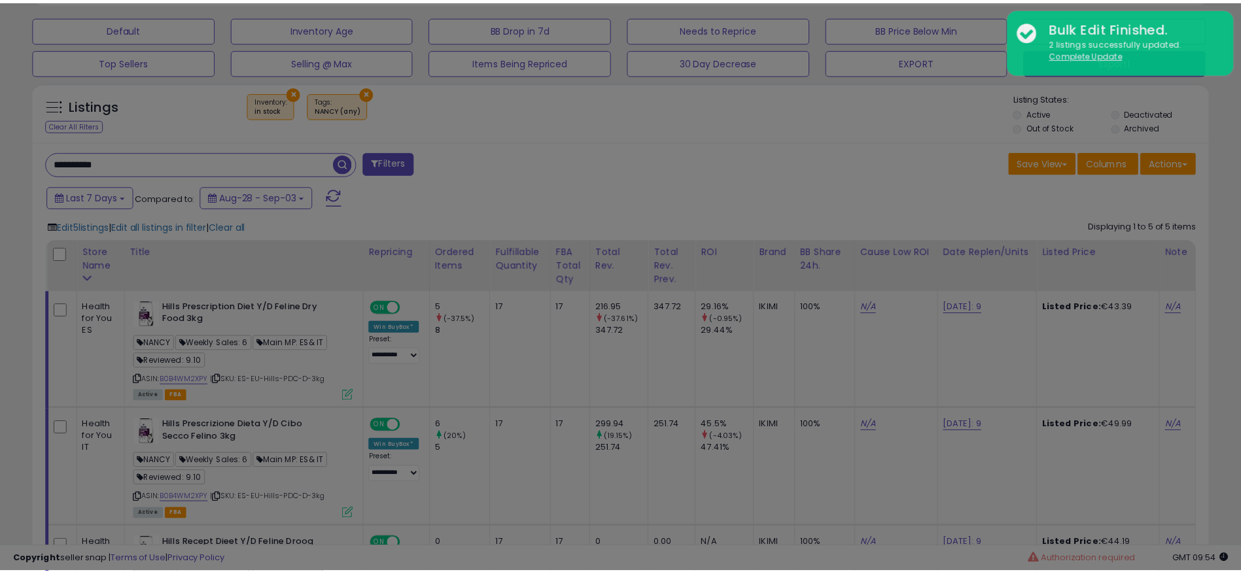
scroll to position [268, 691]
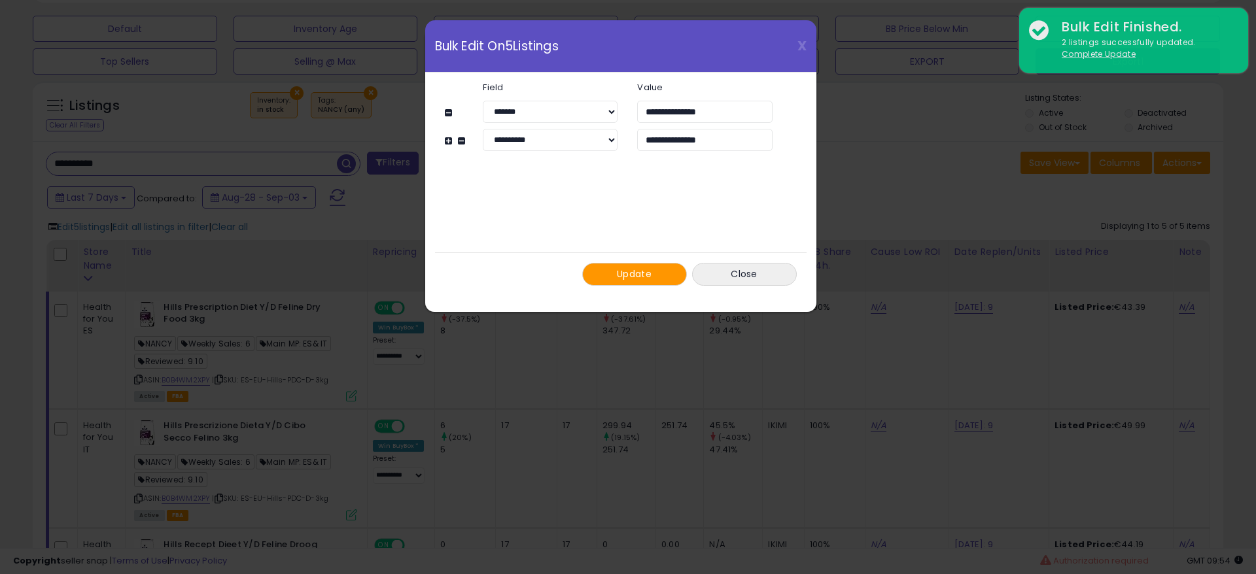
click at [635, 266] on button "Update" at bounding box center [634, 274] width 105 height 23
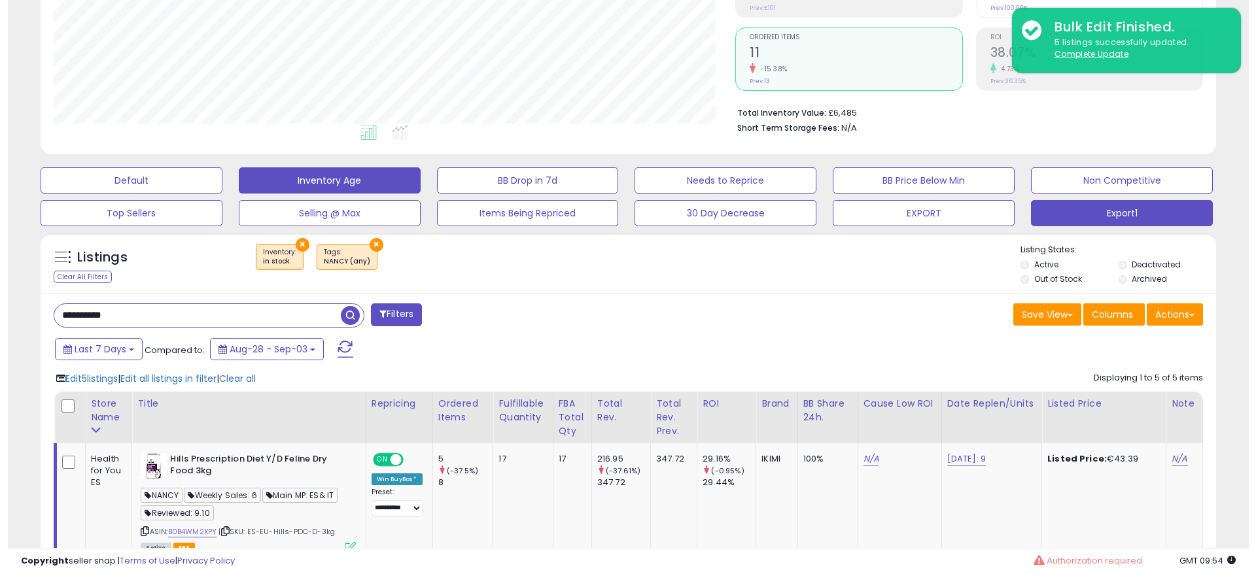
scroll to position [200, 0]
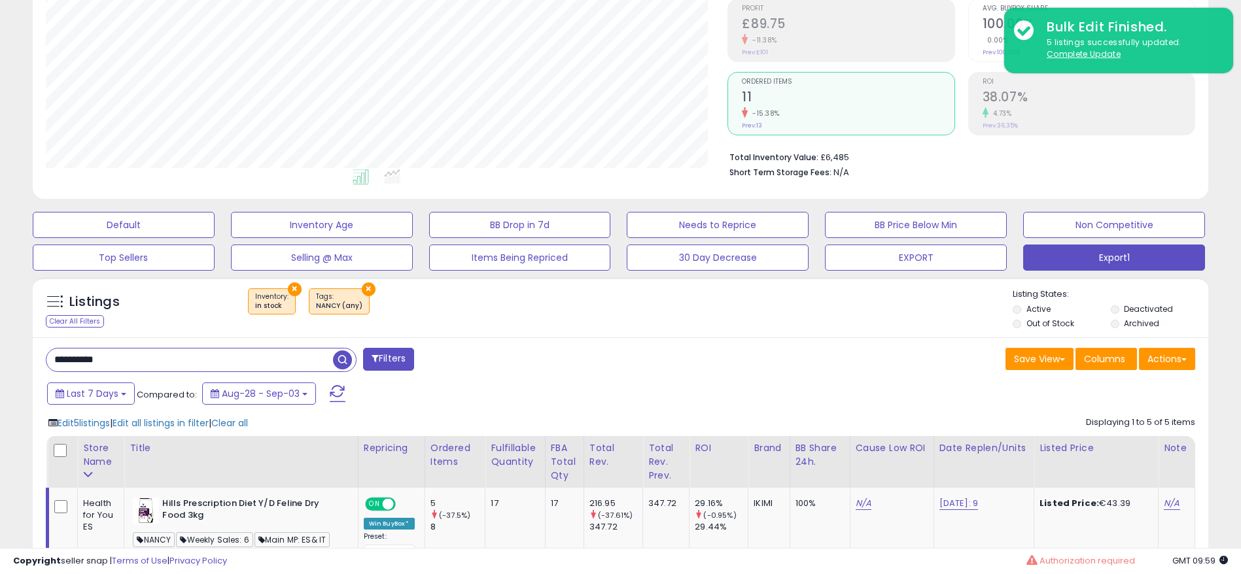
click at [240, 355] on input "**********" at bounding box center [189, 360] width 287 height 23
paste input "text"
click at [343, 361] on span "button" at bounding box center [342, 360] width 19 height 19
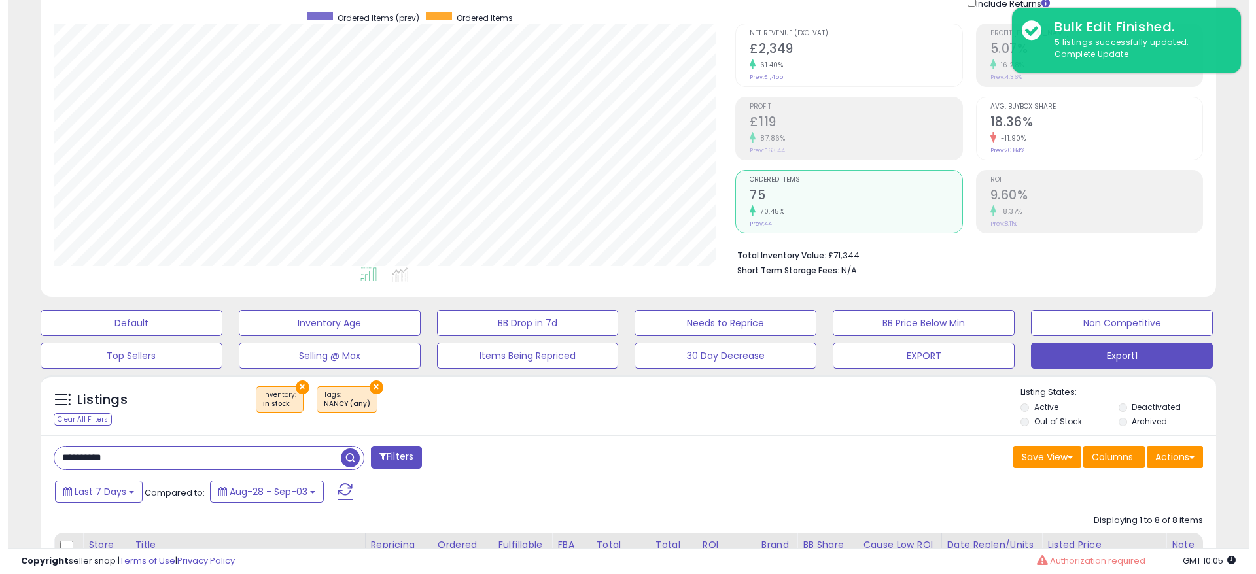
scroll to position [298, 0]
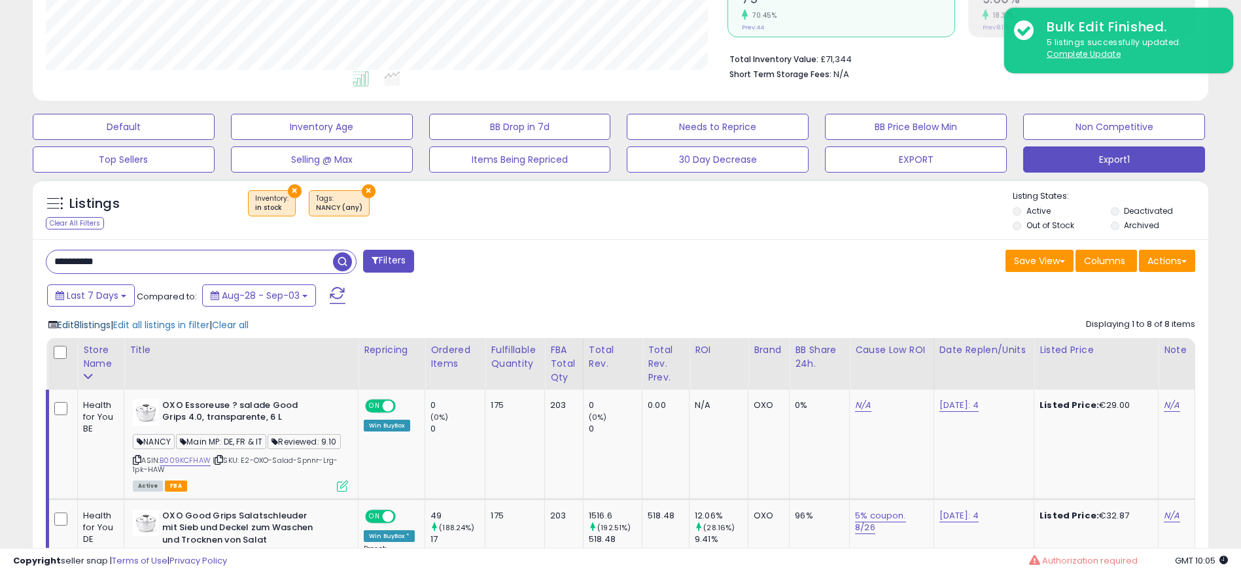
click at [89, 323] on span "Edit 8 listings" at bounding box center [84, 325] width 53 height 13
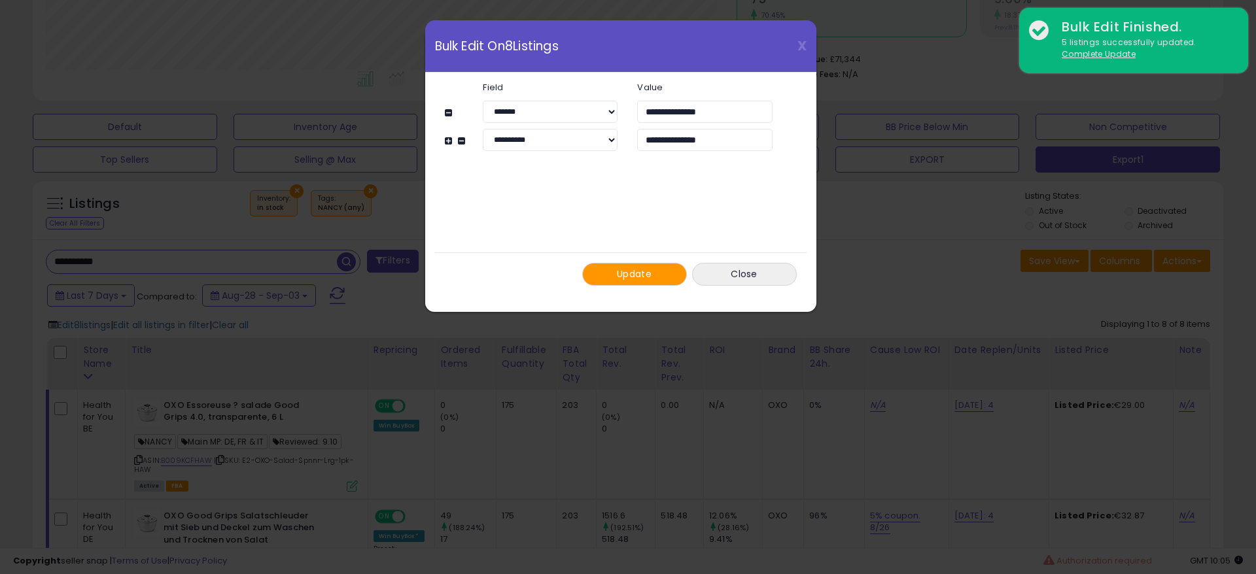
click at [639, 274] on span "Update" at bounding box center [634, 274] width 35 height 13
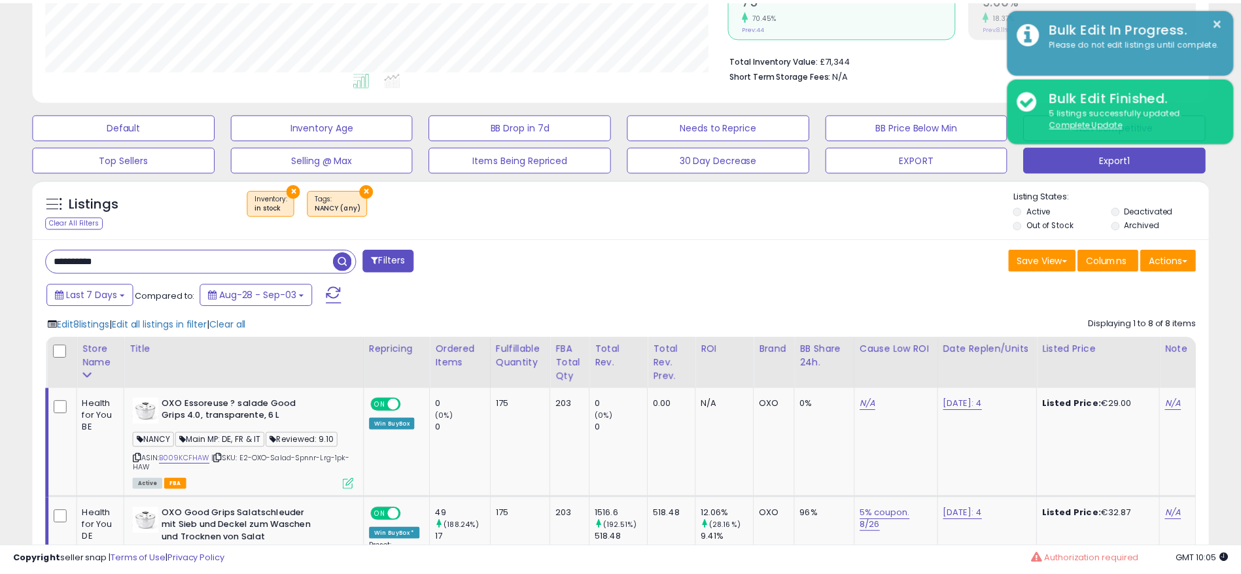
scroll to position [654047, 653633]
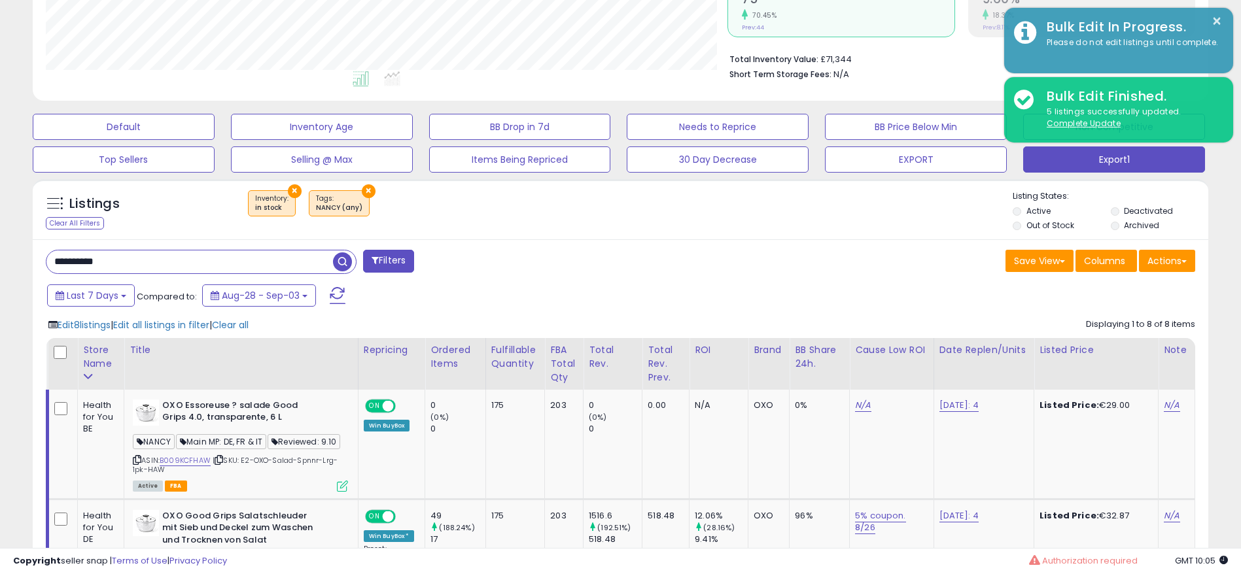
click at [298, 268] on input "**********" at bounding box center [189, 262] width 287 height 23
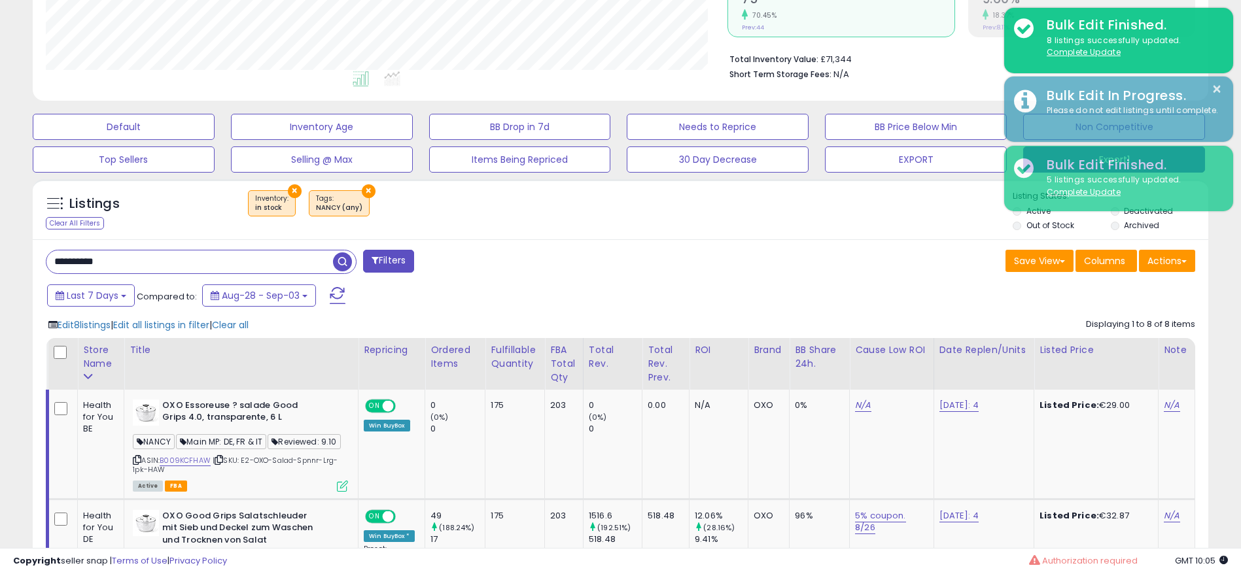
click at [298, 268] on input "**********" at bounding box center [189, 262] width 287 height 23
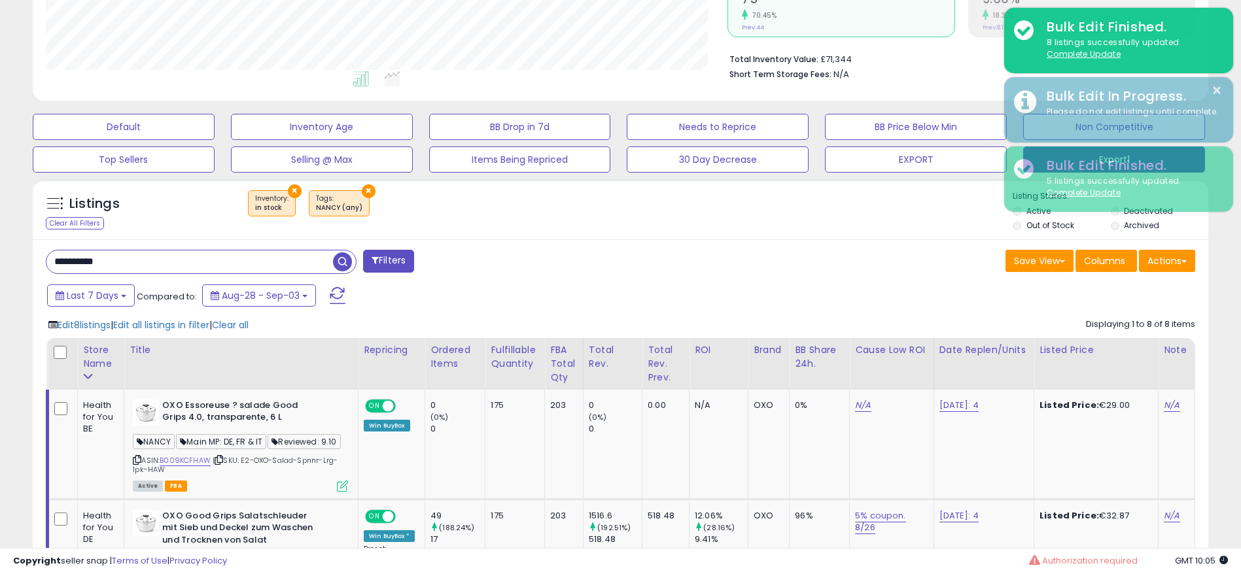
paste input "text"
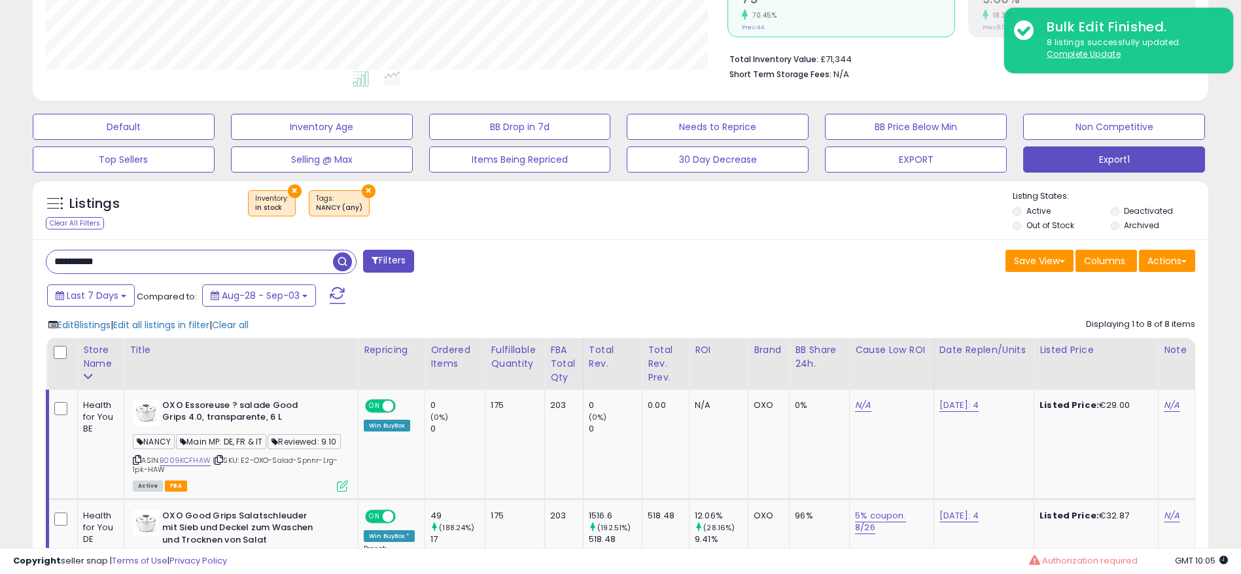
type input "**********"
click at [342, 256] on span "button" at bounding box center [342, 262] width 19 height 19
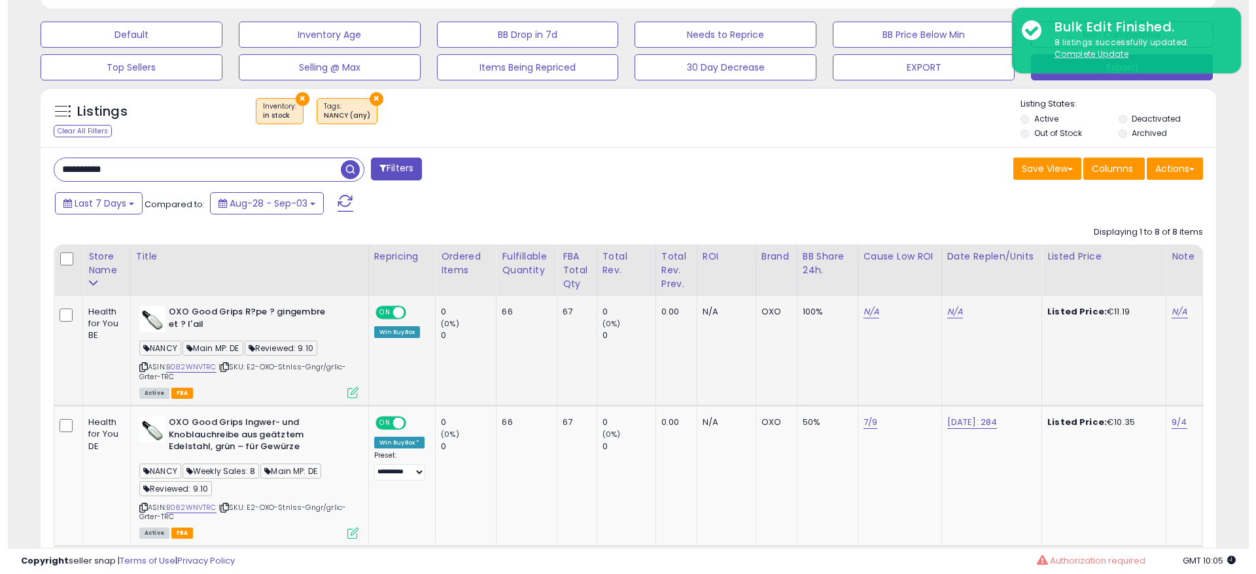
scroll to position [397, 0]
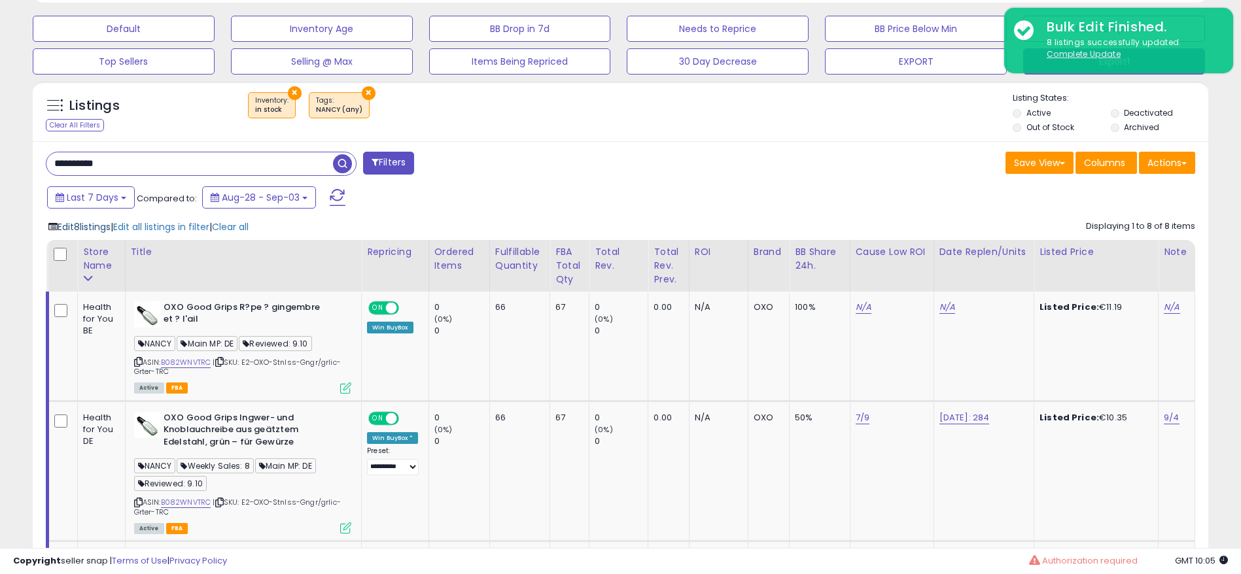
click at [94, 228] on span "Edit 8 listings" at bounding box center [84, 227] width 53 height 13
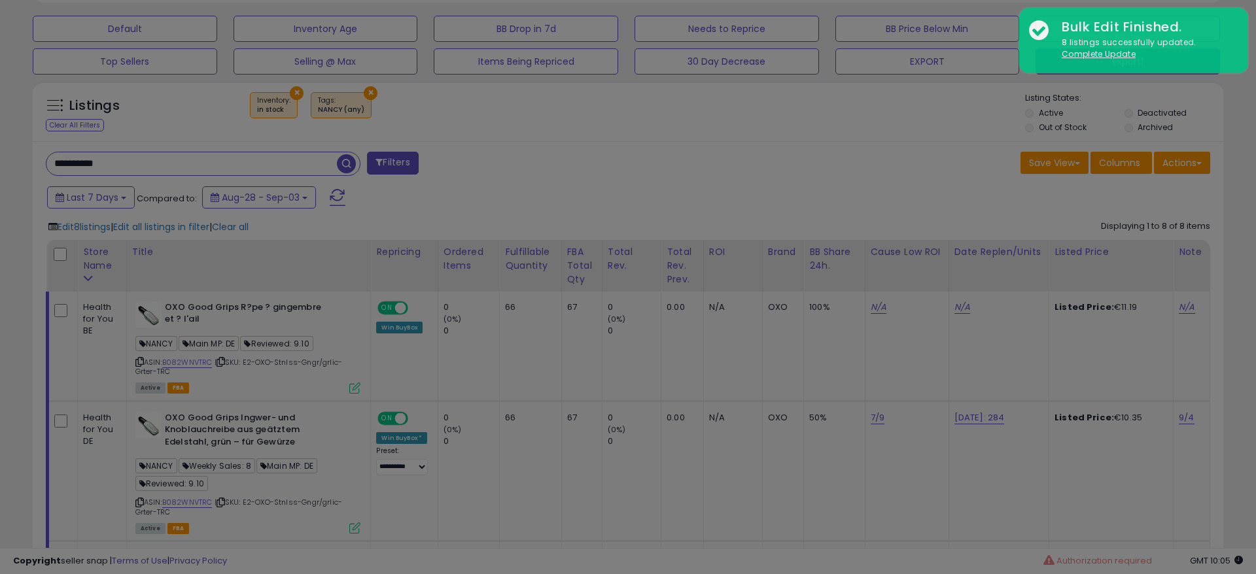
scroll to position [268, 691]
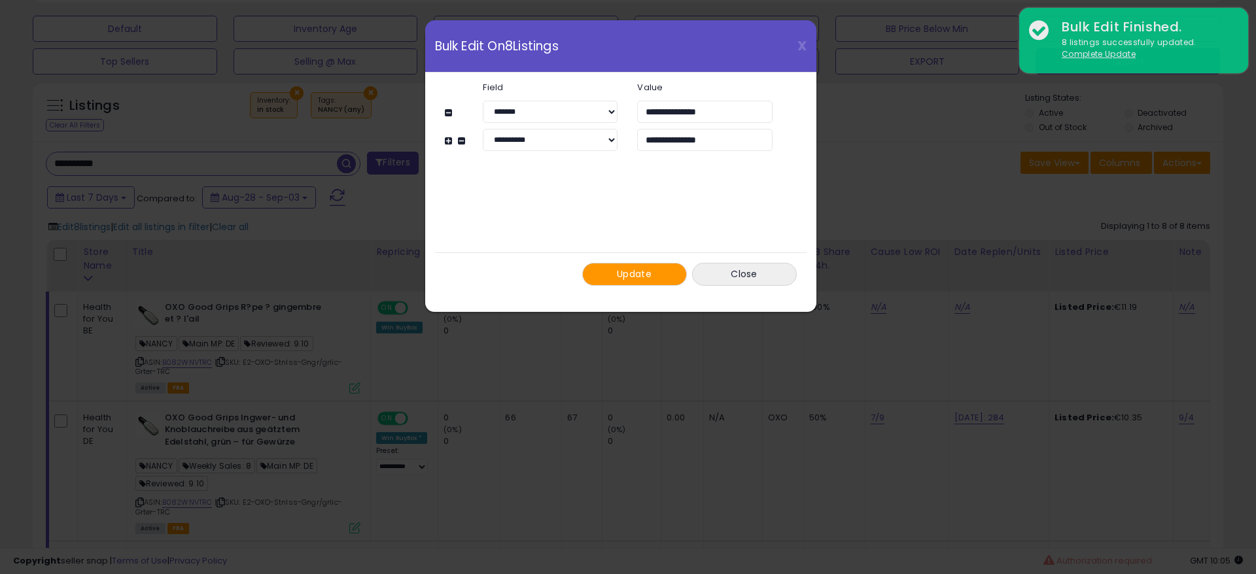
click at [652, 273] on button "Update" at bounding box center [634, 274] width 105 height 23
